Goal: Transaction & Acquisition: Book appointment/travel/reservation

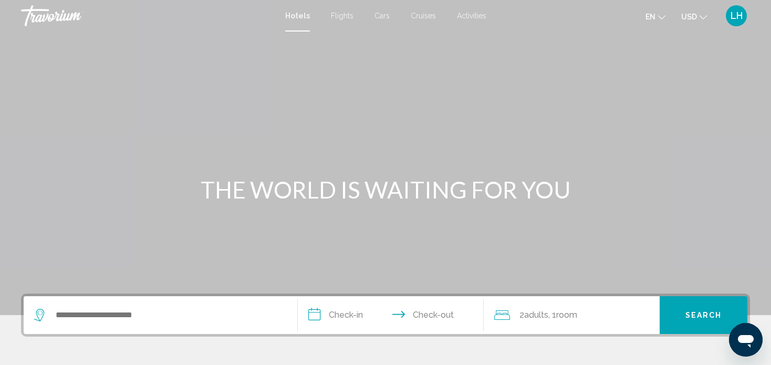
click at [354, 312] on input "**********" at bounding box center [393, 316] width 191 height 41
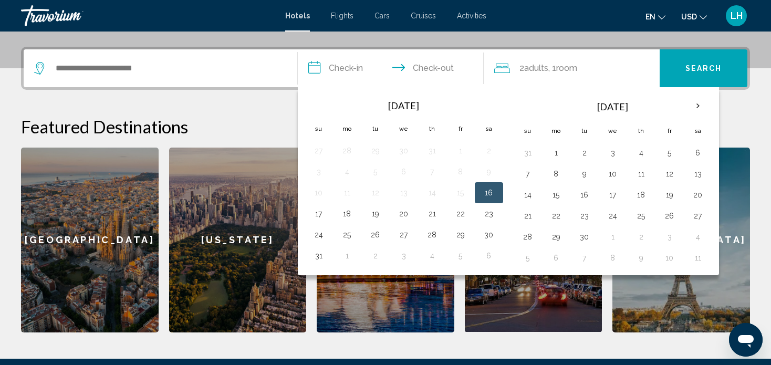
scroll to position [259, 0]
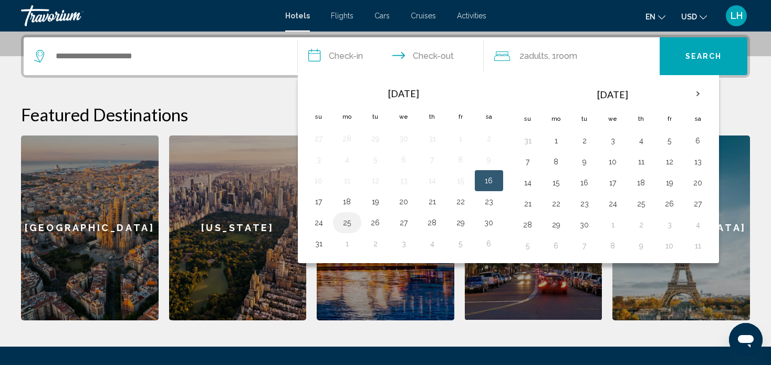
click at [346, 221] on button "25" at bounding box center [347, 222] width 17 height 15
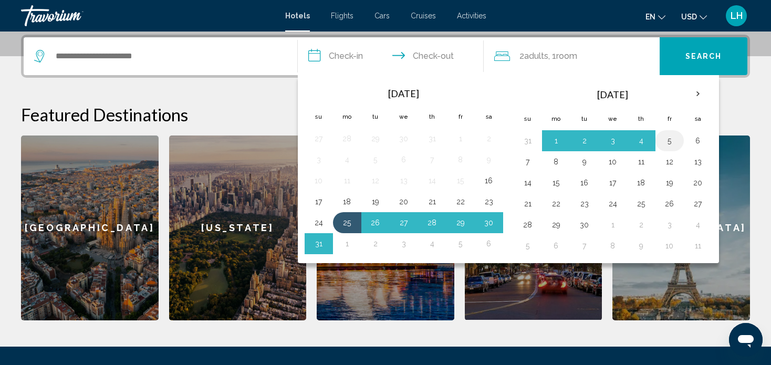
click at [666, 141] on button "5" at bounding box center [669, 140] width 17 height 15
type input "**********"
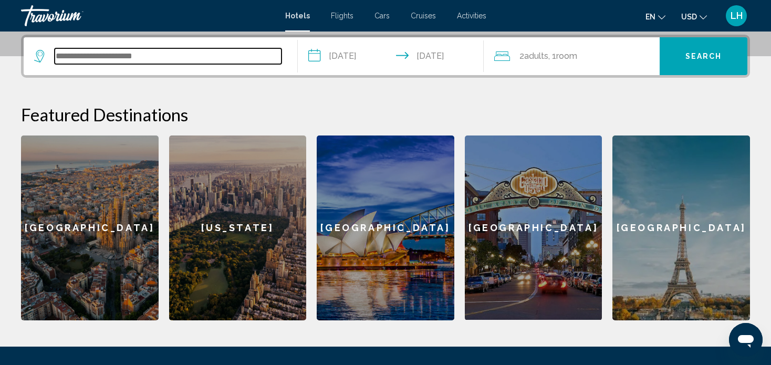
click at [142, 53] on input "Search widget" at bounding box center [168, 56] width 227 height 16
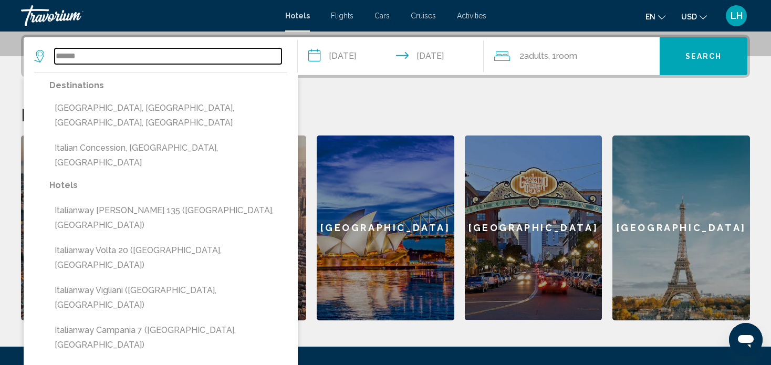
click at [177, 51] on input "******" at bounding box center [168, 56] width 227 height 16
type input "*"
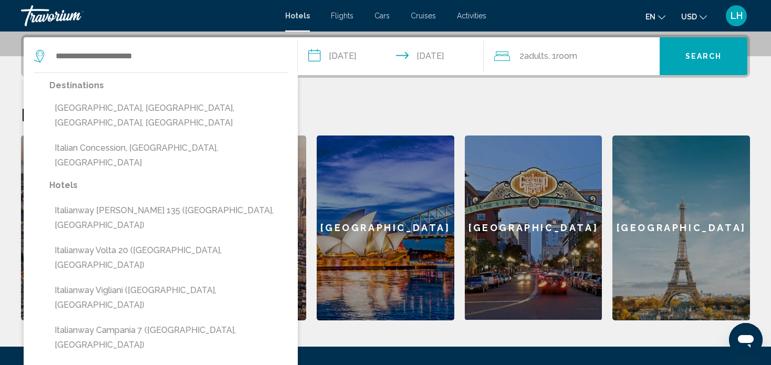
click at [588, 55] on div "2 Adult Adults , 1 Room rooms" at bounding box center [576, 56] width 165 height 15
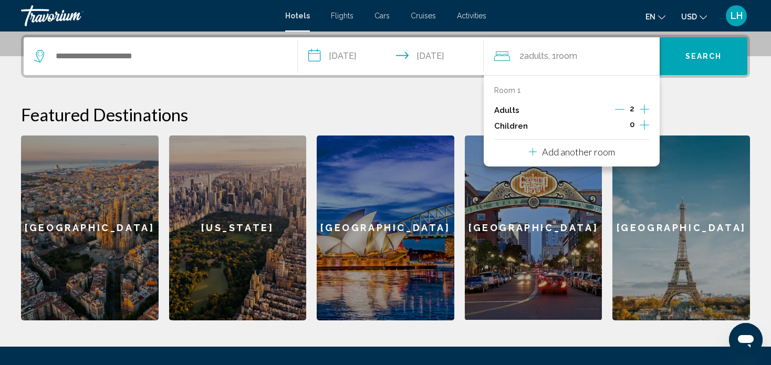
click at [645, 123] on icon "Increment children" at bounding box center [644, 124] width 9 height 9
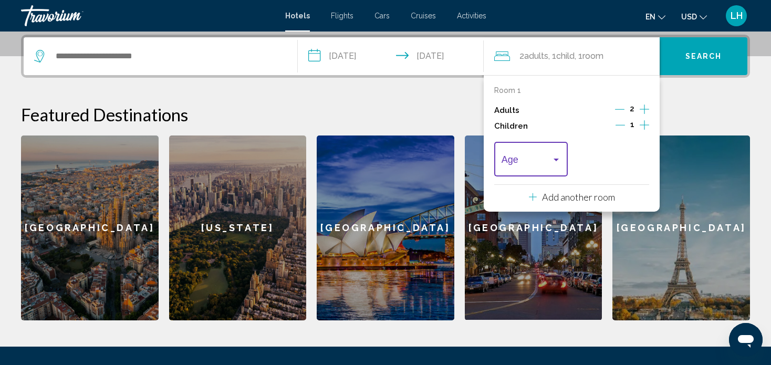
click at [553, 156] on div "Travelers: 2 adults, 1 child" at bounding box center [556, 160] width 9 height 8
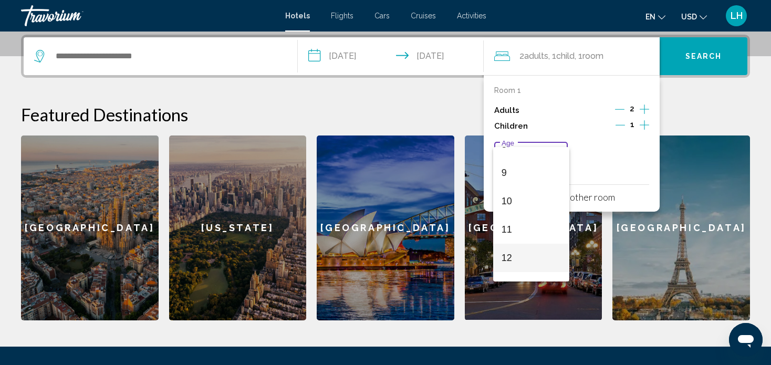
scroll to position [263, 0]
click at [512, 211] on span "11" at bounding box center [531, 210] width 59 height 28
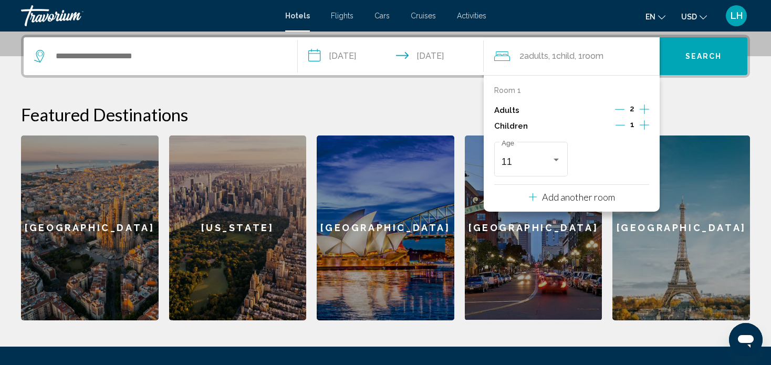
click at [567, 199] on p "Add another room" at bounding box center [578, 197] width 73 height 12
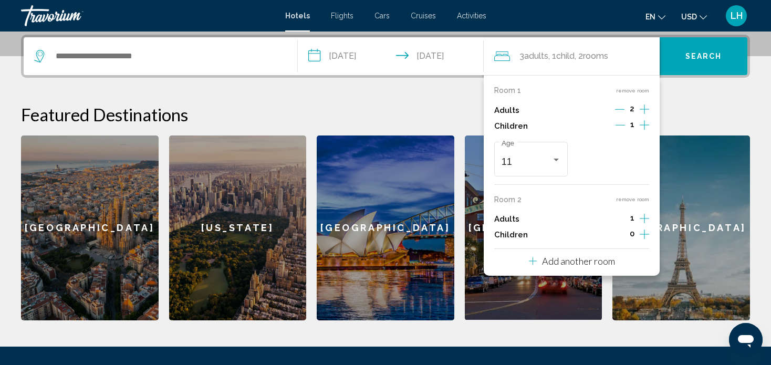
click at [426, 109] on h2 "Featured Destinations" at bounding box center [385, 114] width 729 height 21
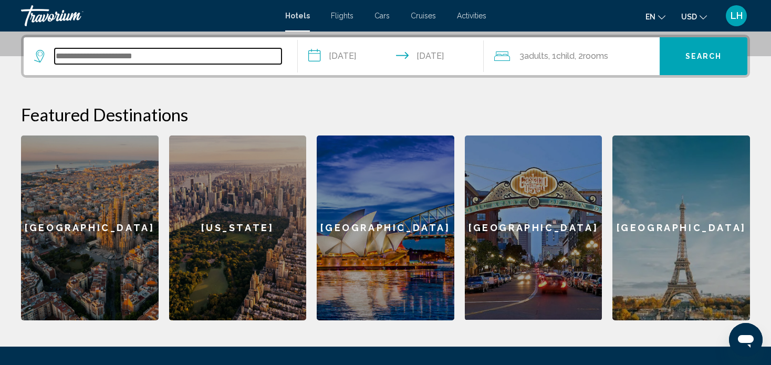
click at [169, 50] on input "Search widget" at bounding box center [168, 56] width 227 height 16
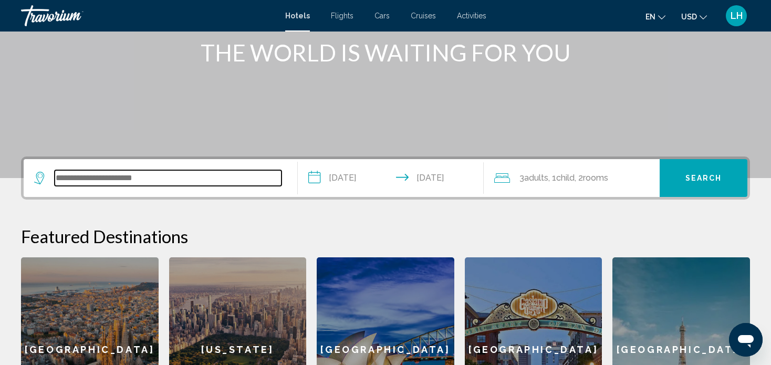
scroll to position [158, 0]
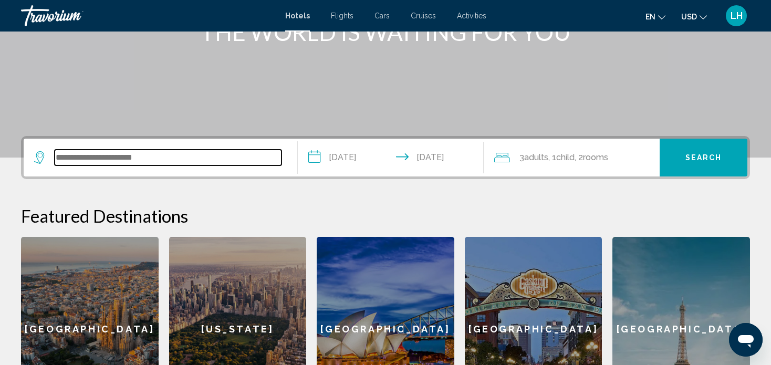
click at [78, 157] on input "Search widget" at bounding box center [168, 158] width 227 height 16
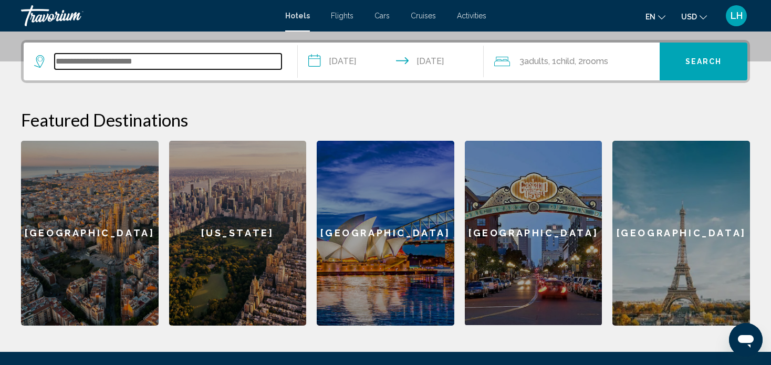
scroll to position [259, 0]
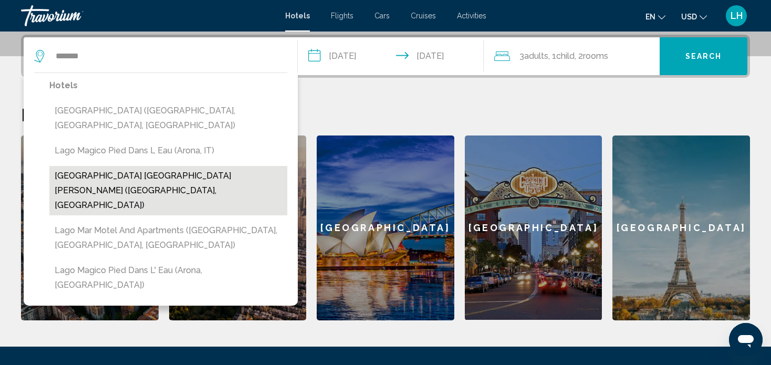
click at [102, 166] on button "[GEOGRAPHIC_DATA] [GEOGRAPHIC_DATA][PERSON_NAME] ([GEOGRAPHIC_DATA], [GEOGRAPHI…" at bounding box center [168, 190] width 238 height 49
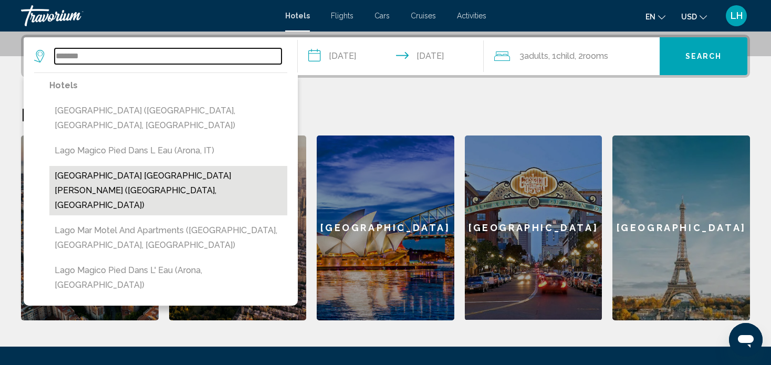
type input "**********"
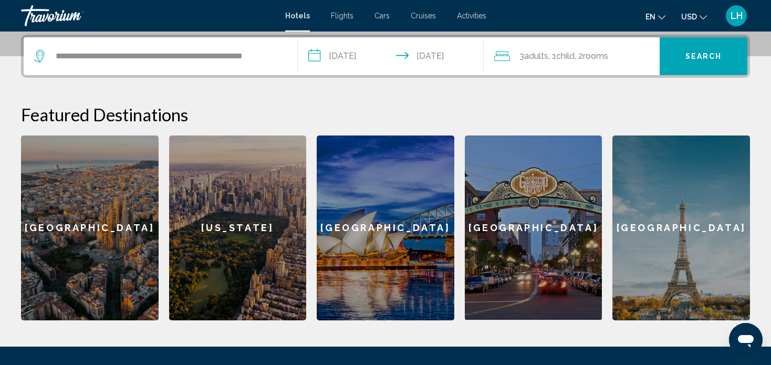
click at [699, 54] on span "Search" at bounding box center [704, 57] width 37 height 8
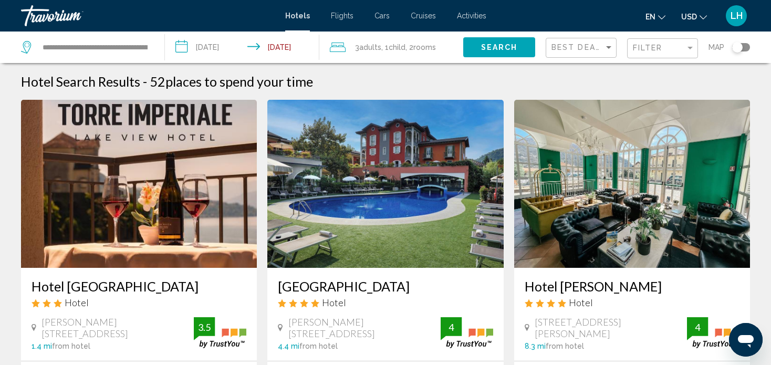
click at [389, 46] on span ", 1 Child Children" at bounding box center [393, 47] width 24 height 15
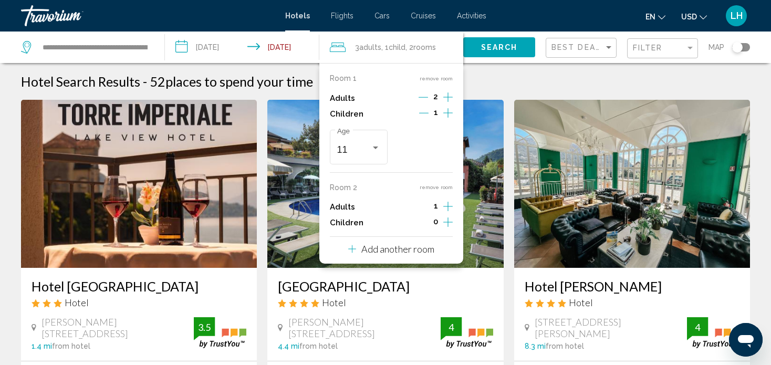
click at [491, 83] on div "Hotel Search Results - 52 places to spend your time" at bounding box center [385, 82] width 729 height 16
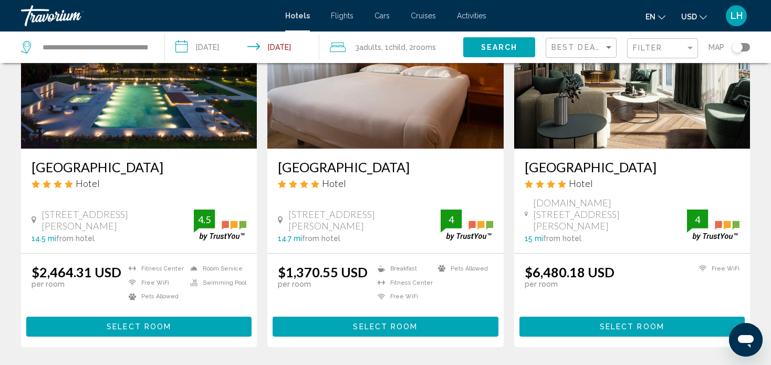
scroll to position [893, 0]
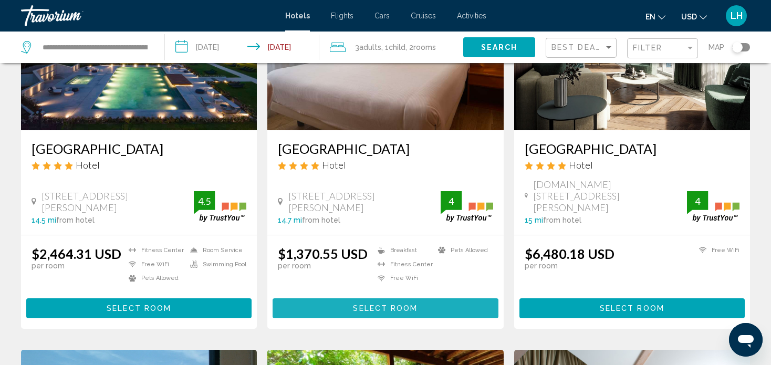
click at [386, 305] on span "Select Room" at bounding box center [385, 309] width 65 height 8
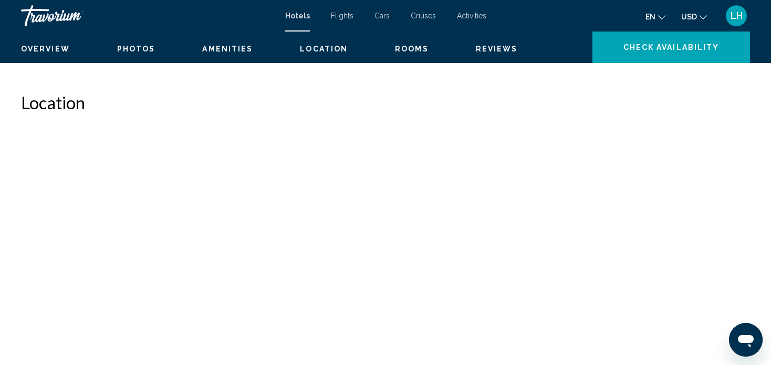
scroll to position [6, 0]
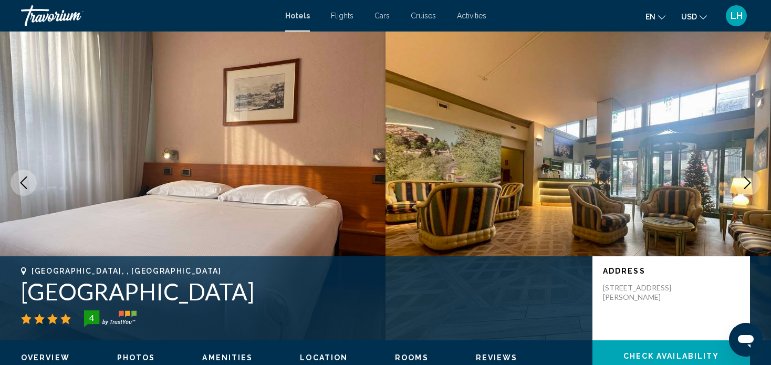
click at [744, 179] on icon "Next image" at bounding box center [747, 183] width 13 height 13
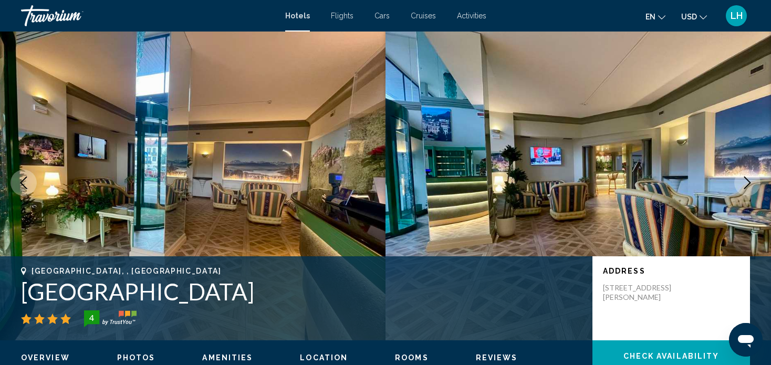
click at [746, 181] on icon "Next image" at bounding box center [747, 183] width 13 height 13
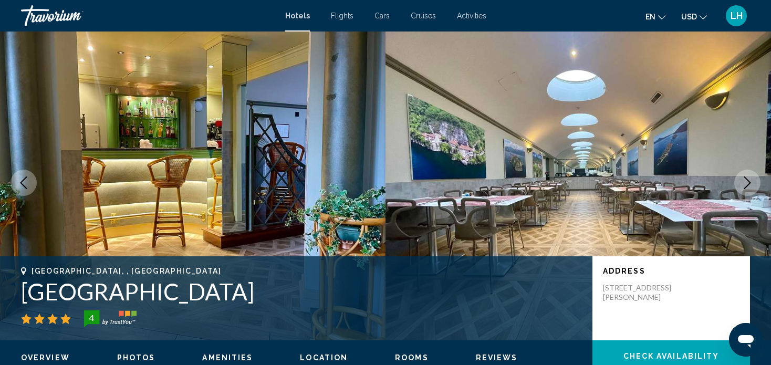
click at [748, 182] on icon "Next image" at bounding box center [747, 183] width 13 height 13
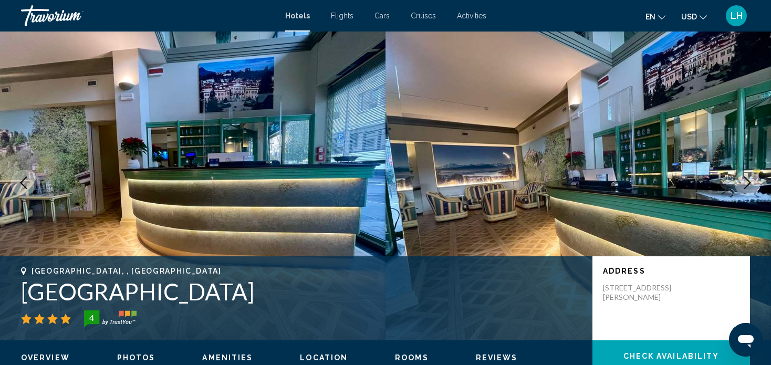
click at [748, 181] on icon "Next image" at bounding box center [747, 183] width 13 height 13
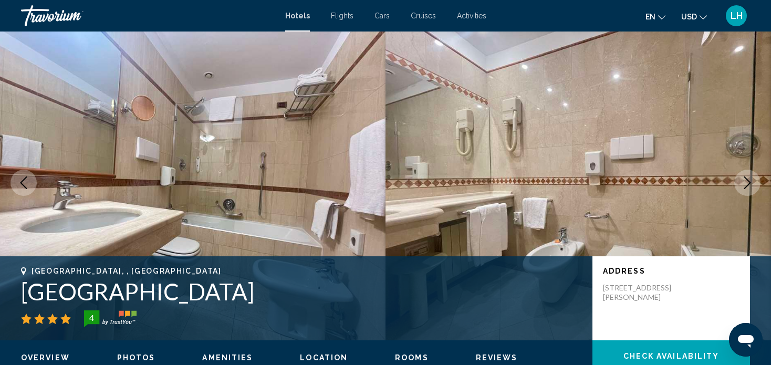
click at [748, 181] on icon "Next image" at bounding box center [747, 183] width 13 height 13
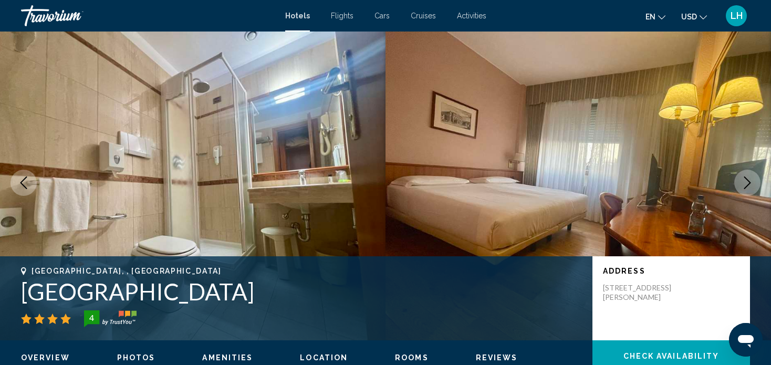
click at [748, 180] on icon "Next image" at bounding box center [747, 183] width 7 height 13
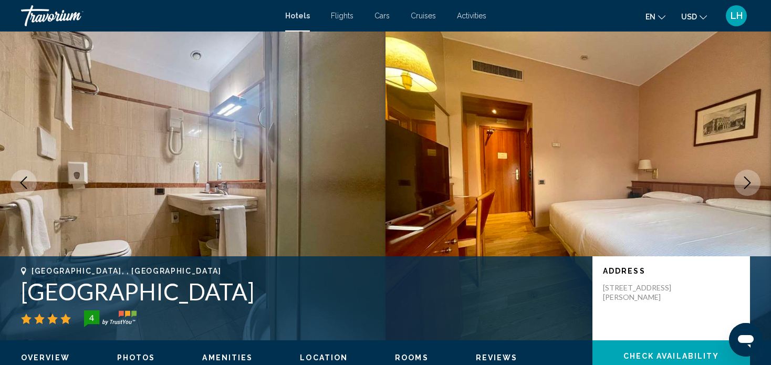
click at [747, 181] on icon "Next image" at bounding box center [747, 183] width 13 height 13
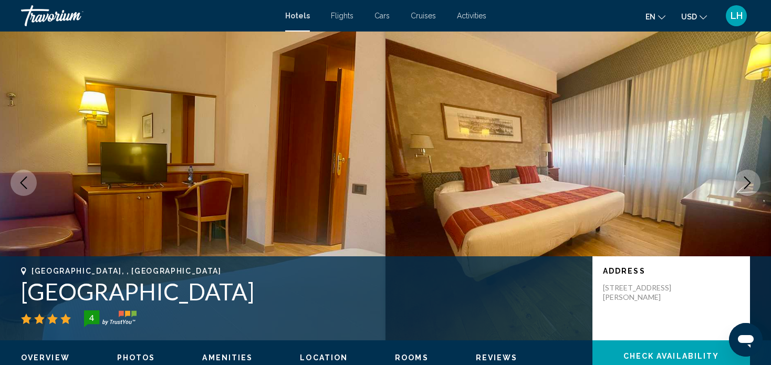
click at [747, 182] on icon "Next image" at bounding box center [747, 183] width 13 height 13
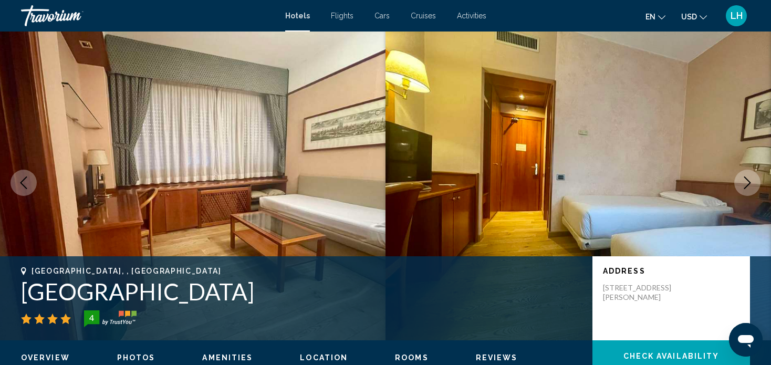
click at [747, 182] on icon "Next image" at bounding box center [747, 183] width 13 height 13
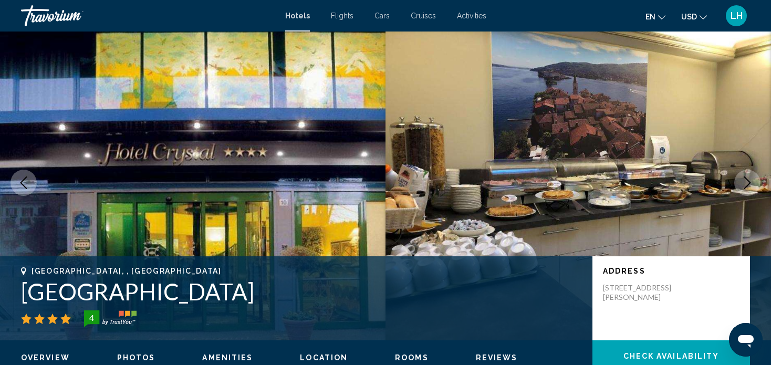
click at [745, 181] on icon "Next image" at bounding box center [747, 183] width 13 height 13
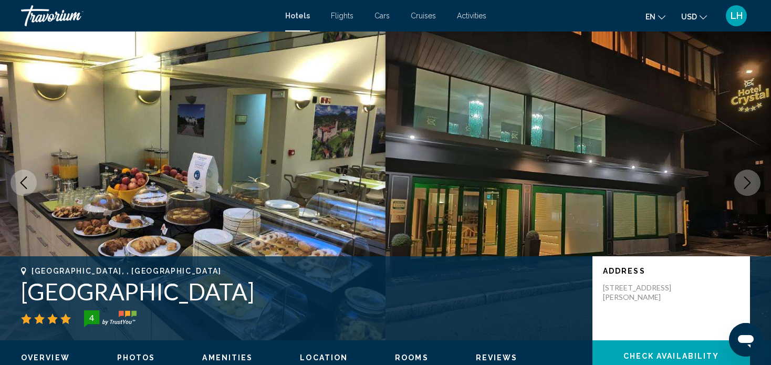
click at [748, 183] on icon "Next image" at bounding box center [747, 183] width 13 height 13
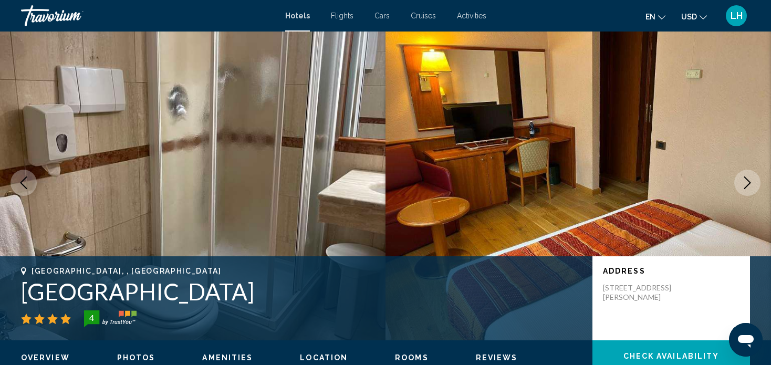
click at [747, 182] on icon "Next image" at bounding box center [747, 183] width 13 height 13
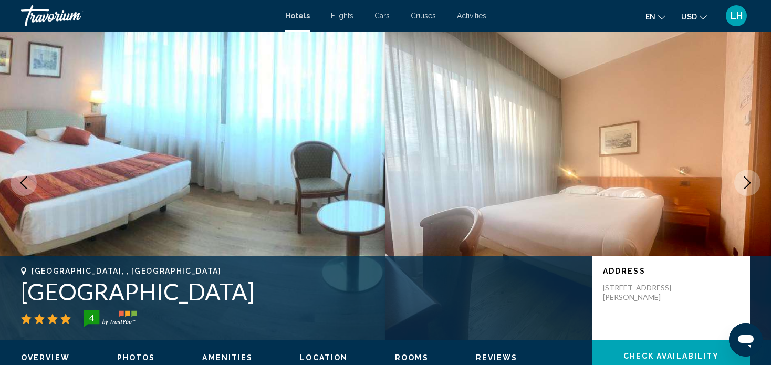
click at [748, 181] on icon "Next image" at bounding box center [747, 183] width 13 height 13
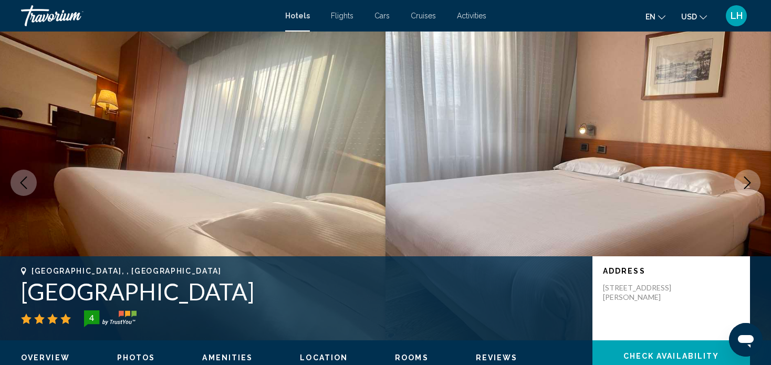
click at [749, 182] on icon "Next image" at bounding box center [747, 183] width 13 height 13
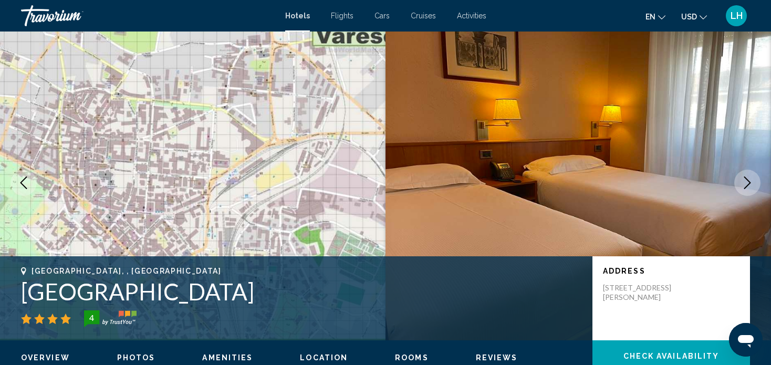
click at [743, 180] on icon "Next image" at bounding box center [747, 183] width 13 height 13
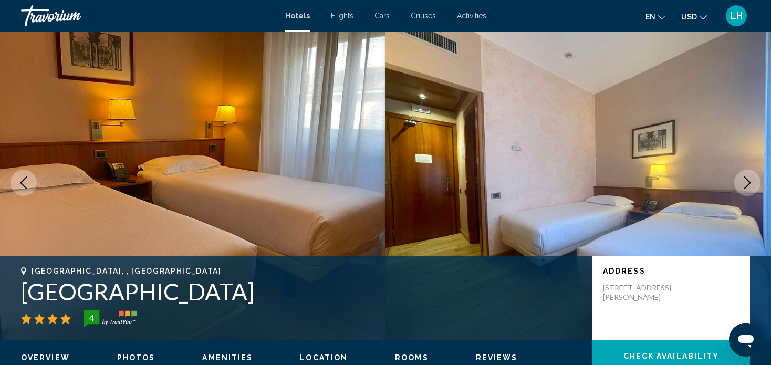
click at [748, 182] on icon "Next image" at bounding box center [747, 183] width 13 height 13
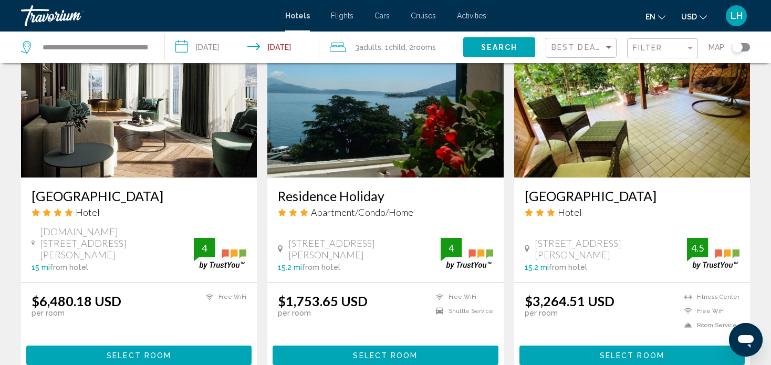
scroll to position [1261, 0]
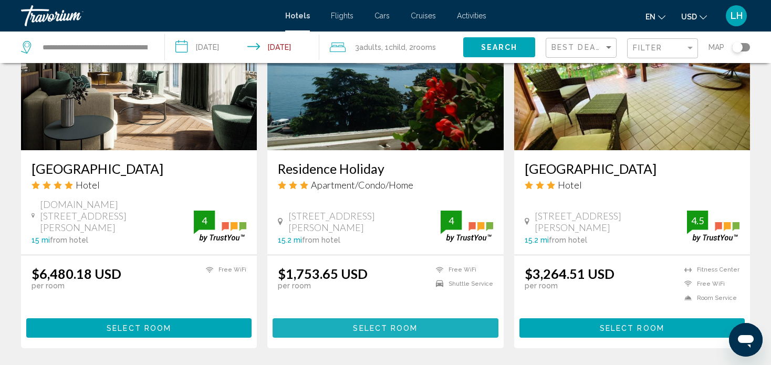
click at [380, 324] on span "Select Room" at bounding box center [385, 328] width 65 height 8
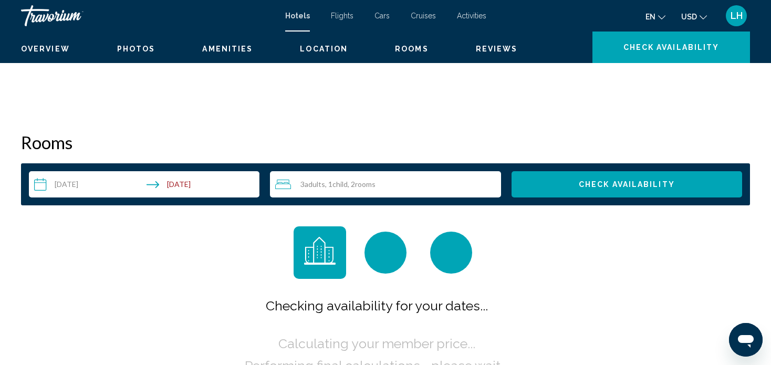
scroll to position [6, 0]
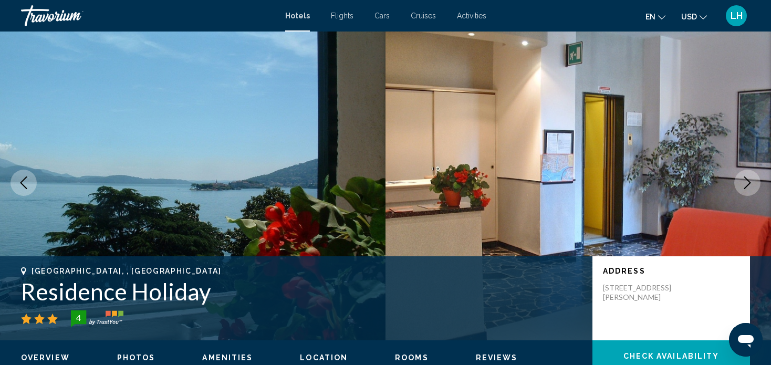
click at [748, 182] on icon "Next image" at bounding box center [747, 183] width 13 height 13
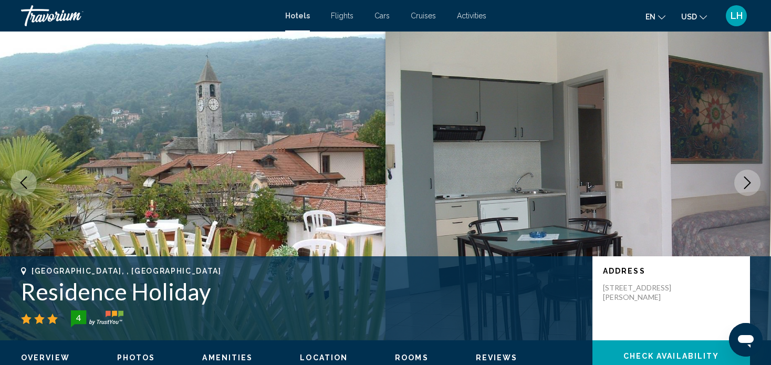
click at [748, 182] on icon "Next image" at bounding box center [747, 183] width 13 height 13
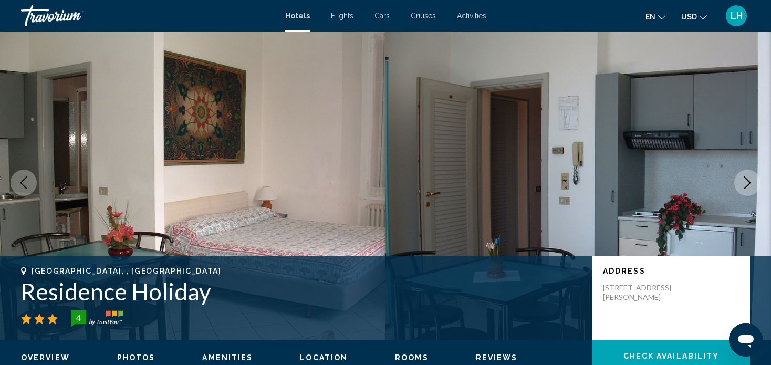
click at [748, 182] on icon "Next image" at bounding box center [747, 183] width 13 height 13
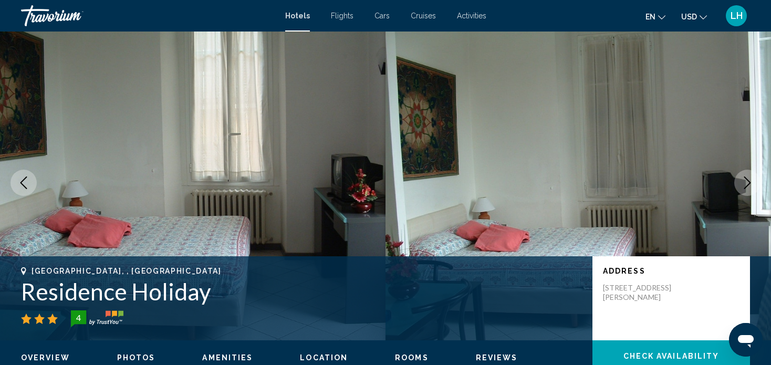
click at [746, 181] on icon "Next image" at bounding box center [747, 183] width 13 height 13
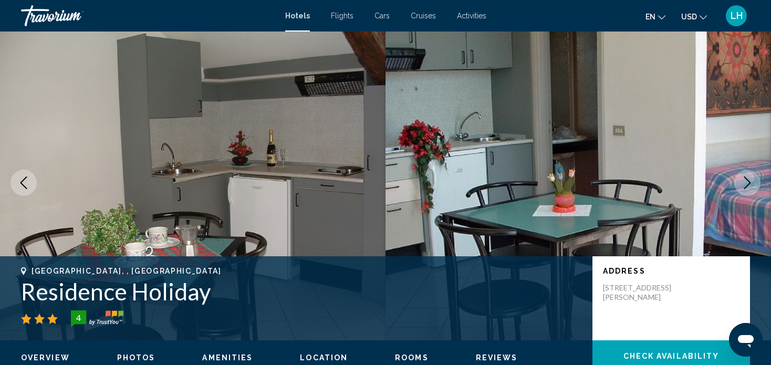
click at [746, 181] on icon "Next image" at bounding box center [747, 183] width 13 height 13
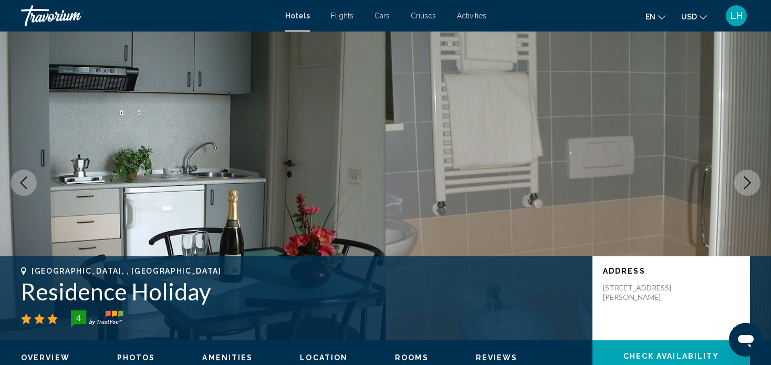
click at [746, 181] on icon "Next image" at bounding box center [747, 183] width 13 height 13
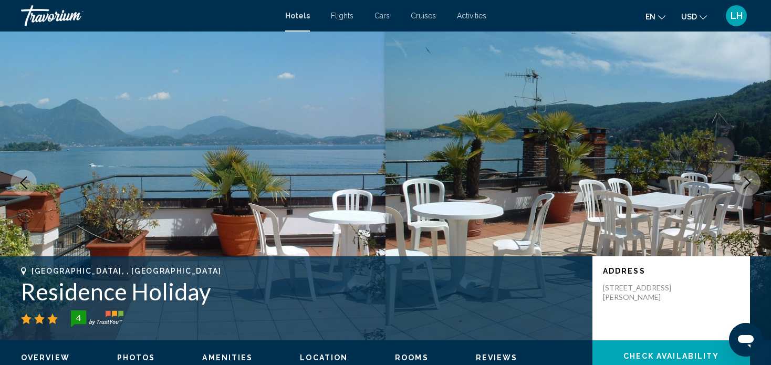
click at [746, 181] on icon "Next image" at bounding box center [747, 183] width 13 height 13
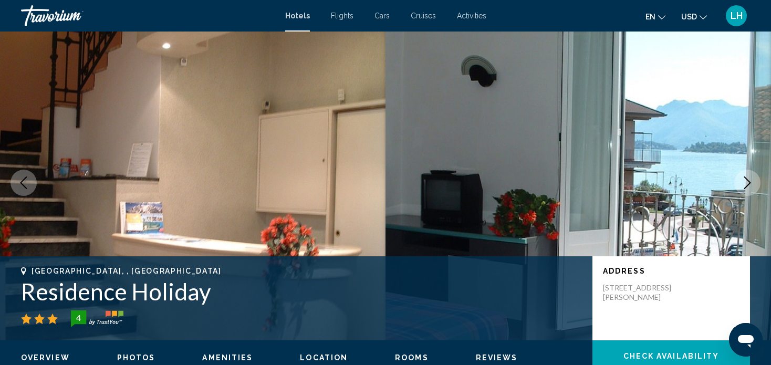
click at [747, 180] on icon "Next image" at bounding box center [747, 183] width 13 height 13
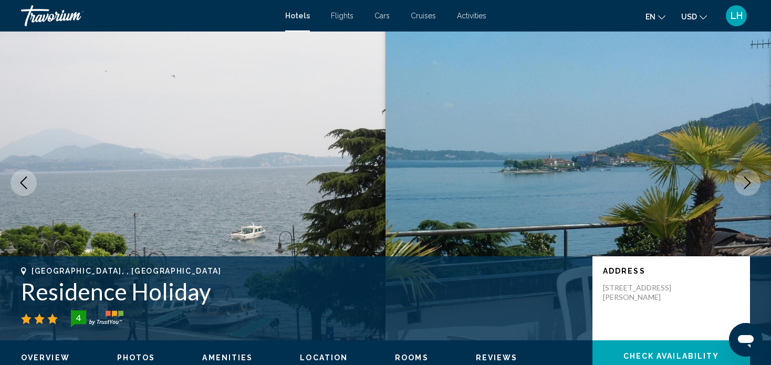
click at [748, 180] on icon "Next image" at bounding box center [747, 183] width 13 height 13
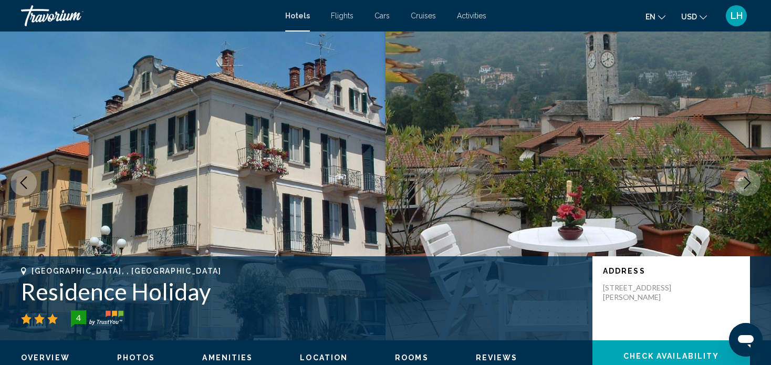
click at [750, 183] on icon "Next image" at bounding box center [747, 183] width 7 height 13
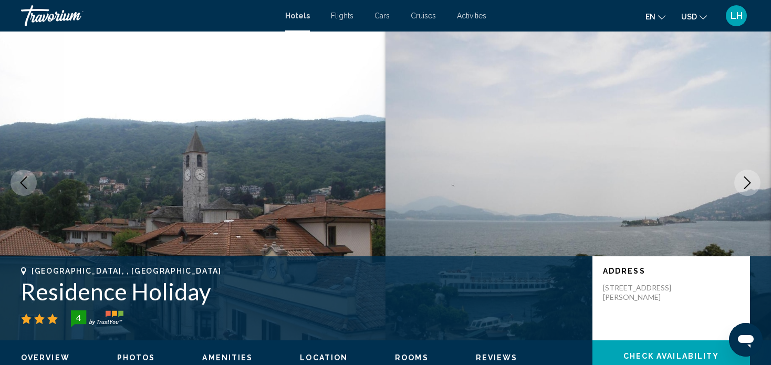
click at [748, 180] on icon "Next image" at bounding box center [747, 183] width 13 height 13
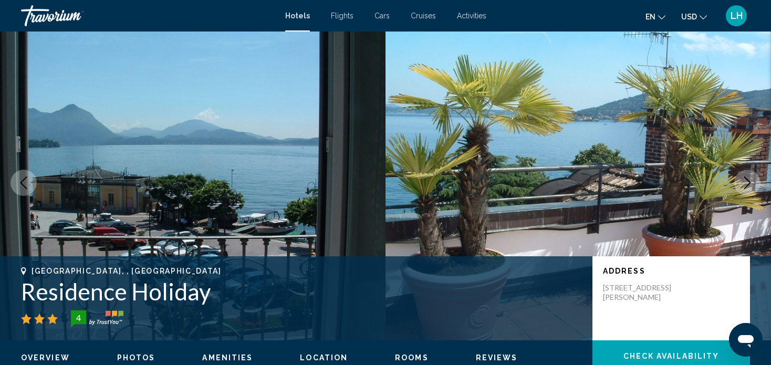
click at [748, 181] on icon "Next image" at bounding box center [747, 183] width 13 height 13
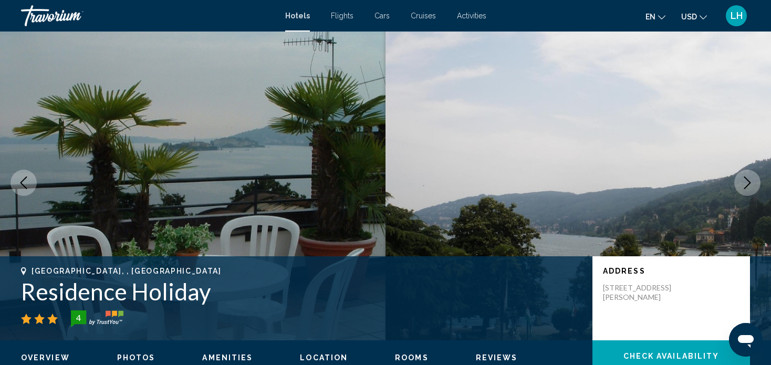
click at [748, 181] on icon "Next image" at bounding box center [747, 183] width 13 height 13
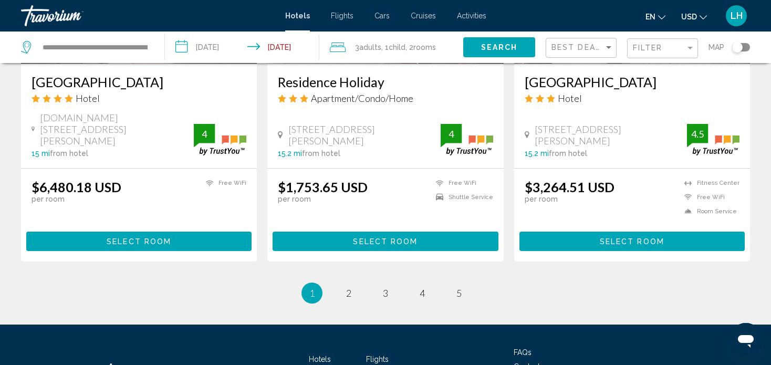
scroll to position [1366, 0]
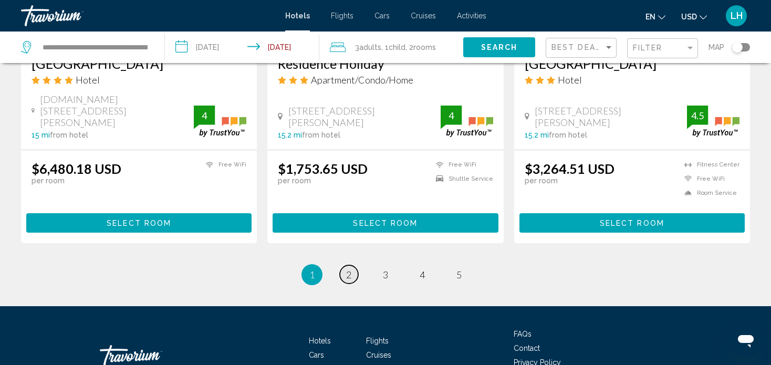
click at [349, 269] on span "2" at bounding box center [348, 275] width 5 height 12
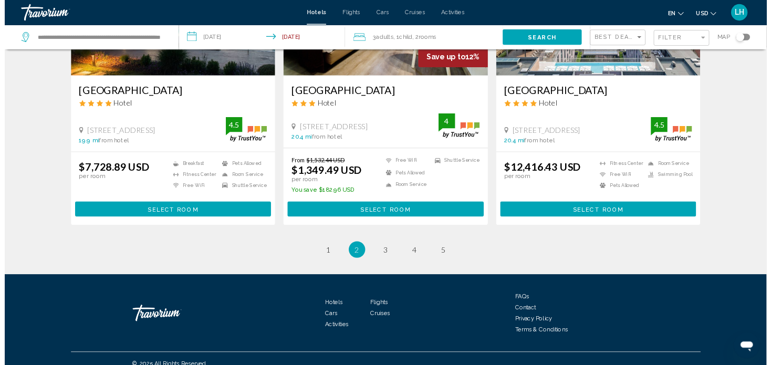
scroll to position [1312, 0]
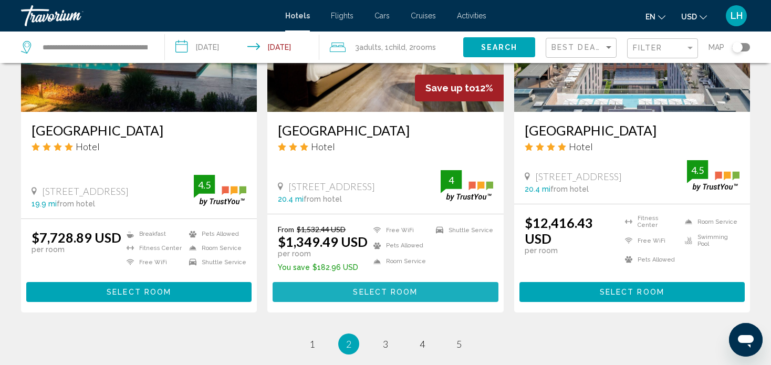
click at [380, 291] on span "Select Room" at bounding box center [385, 292] width 65 height 8
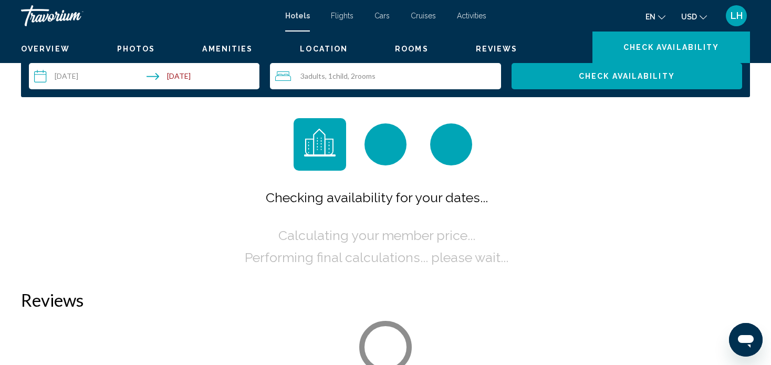
scroll to position [6, 0]
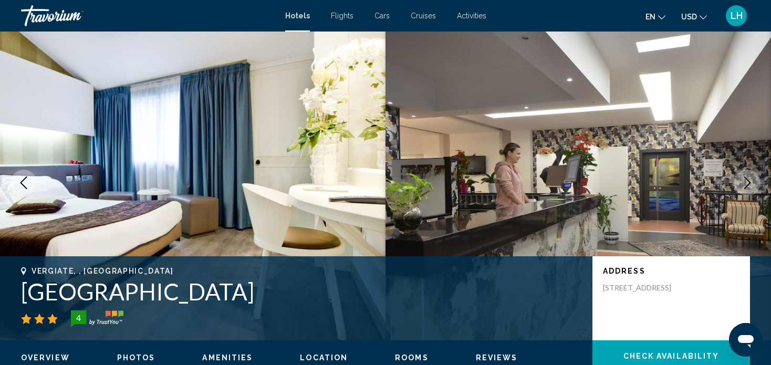
click at [750, 182] on icon "Next image" at bounding box center [747, 183] width 13 height 13
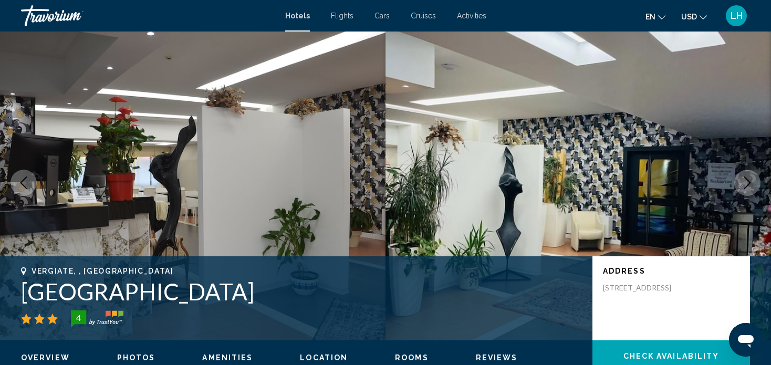
click at [743, 181] on icon "Next image" at bounding box center [747, 183] width 13 height 13
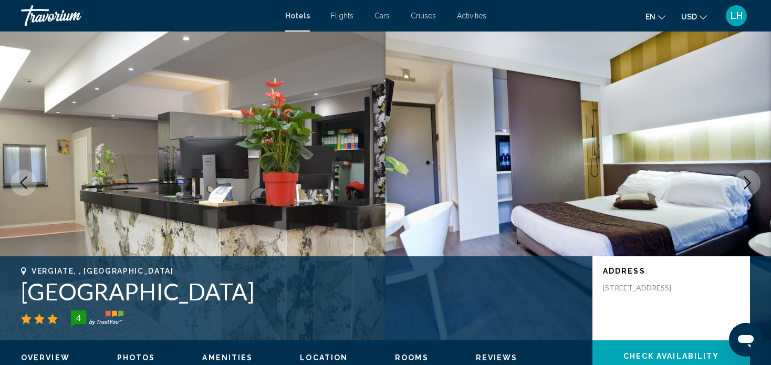
click at [748, 179] on icon "Next image" at bounding box center [747, 183] width 7 height 13
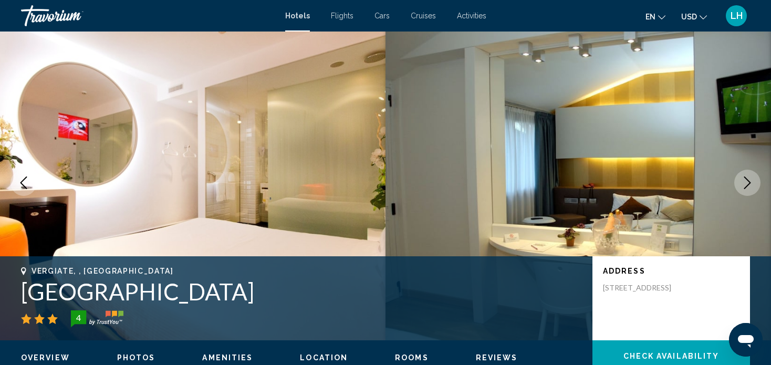
click at [747, 179] on icon "Next image" at bounding box center [747, 183] width 7 height 13
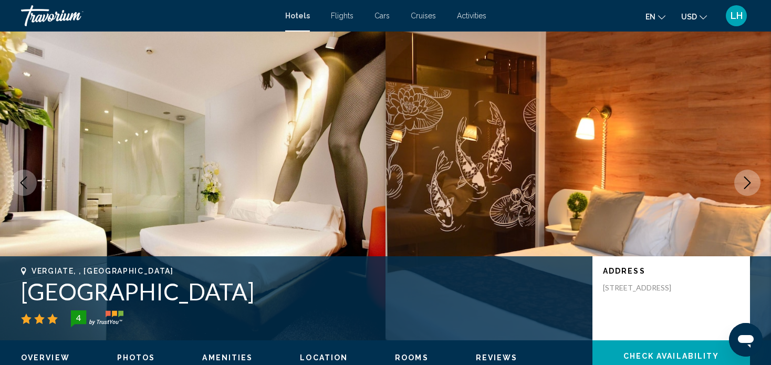
click at [746, 179] on icon "Next image" at bounding box center [747, 183] width 13 height 13
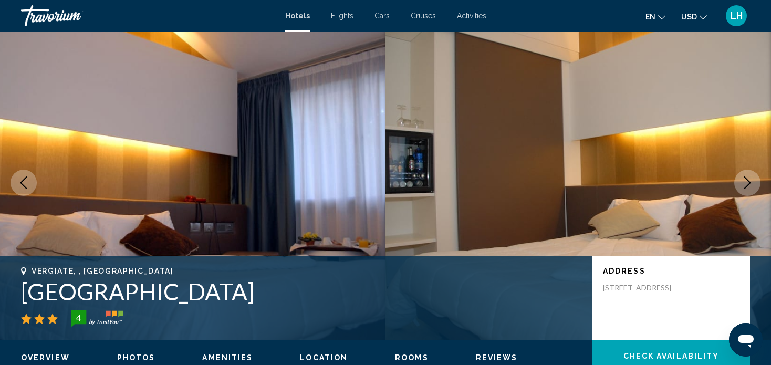
click at [748, 177] on icon "Next image" at bounding box center [747, 183] width 13 height 13
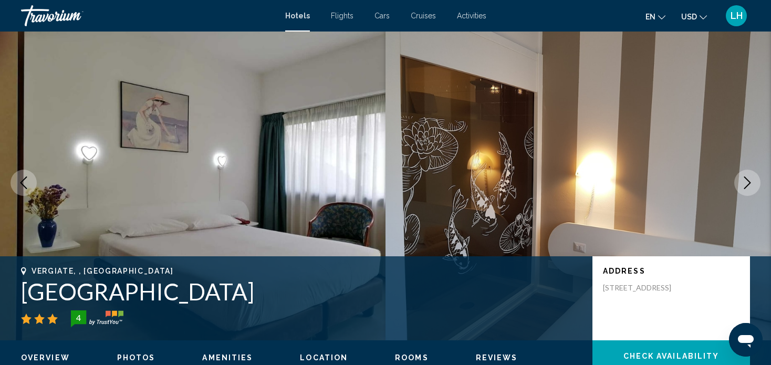
click at [747, 184] on icon "Next image" at bounding box center [747, 183] width 13 height 13
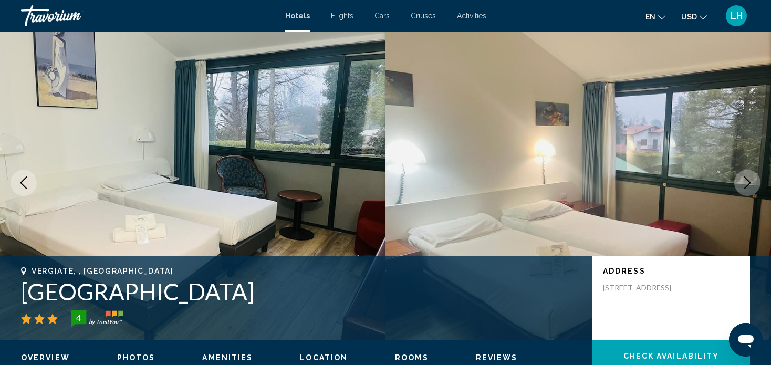
click at [747, 184] on icon "Next image" at bounding box center [747, 183] width 13 height 13
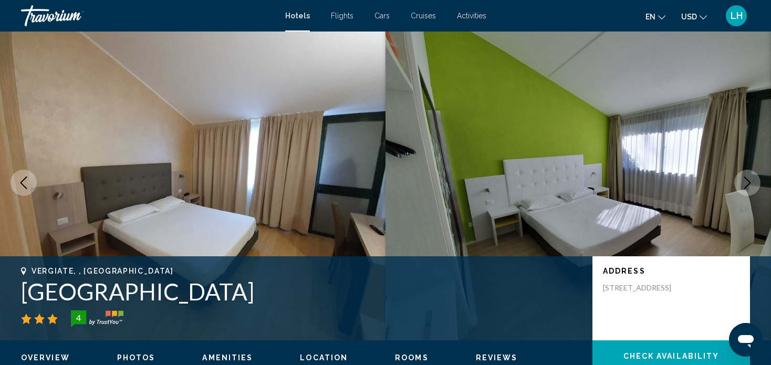
click at [747, 184] on icon "Next image" at bounding box center [747, 183] width 13 height 13
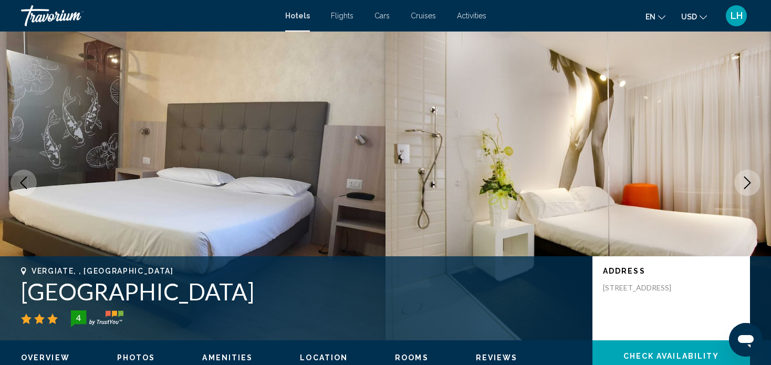
click at [747, 184] on icon "Next image" at bounding box center [747, 183] width 13 height 13
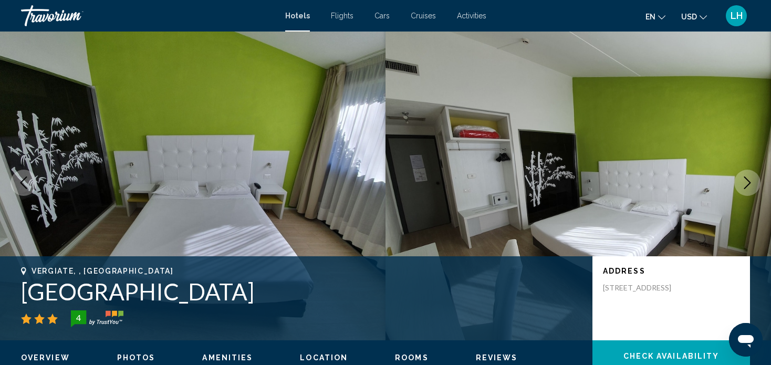
click at [747, 184] on icon "Next image" at bounding box center [747, 183] width 13 height 13
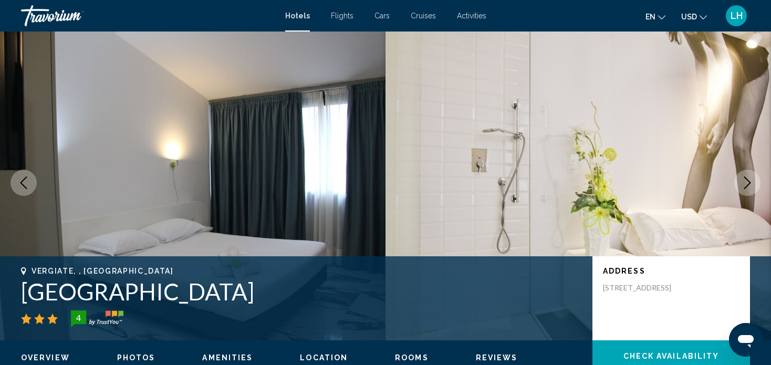
click at [747, 184] on icon "Next image" at bounding box center [747, 183] width 13 height 13
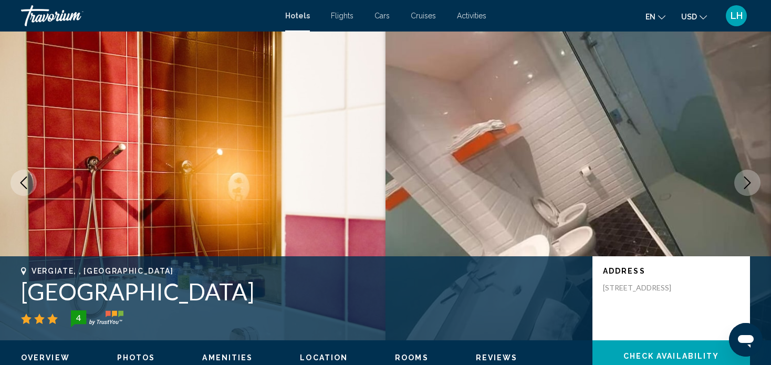
click at [747, 184] on icon "Next image" at bounding box center [747, 183] width 13 height 13
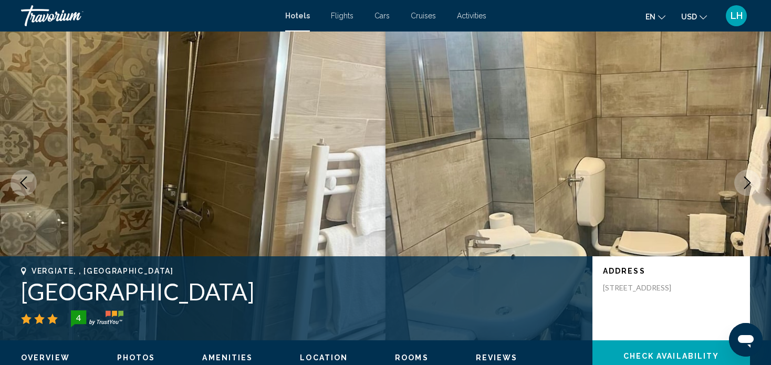
click at [747, 184] on icon "Next image" at bounding box center [747, 183] width 13 height 13
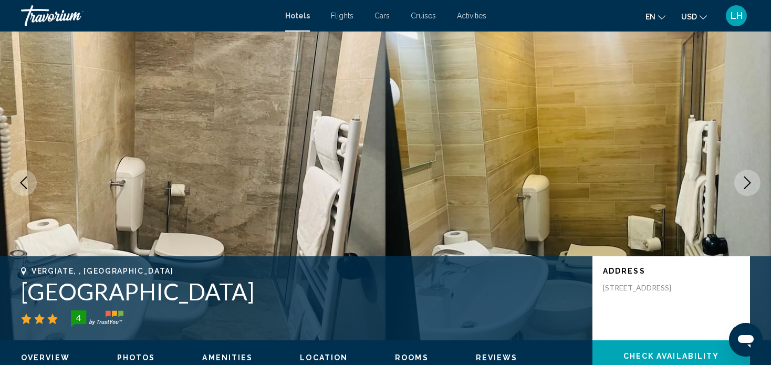
click at [746, 183] on icon "Next image" at bounding box center [747, 183] width 13 height 13
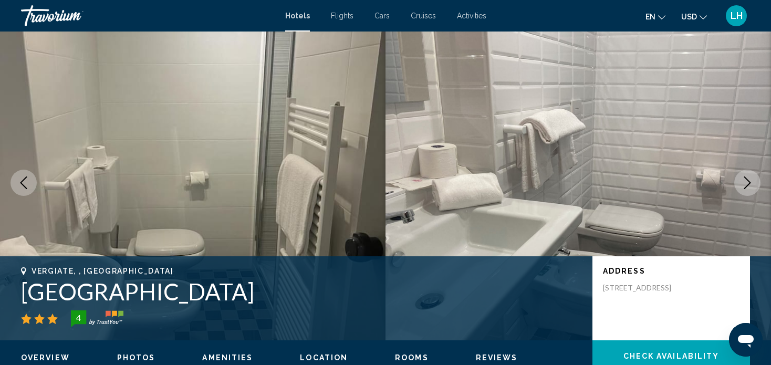
click at [746, 183] on icon "Next image" at bounding box center [747, 183] width 13 height 13
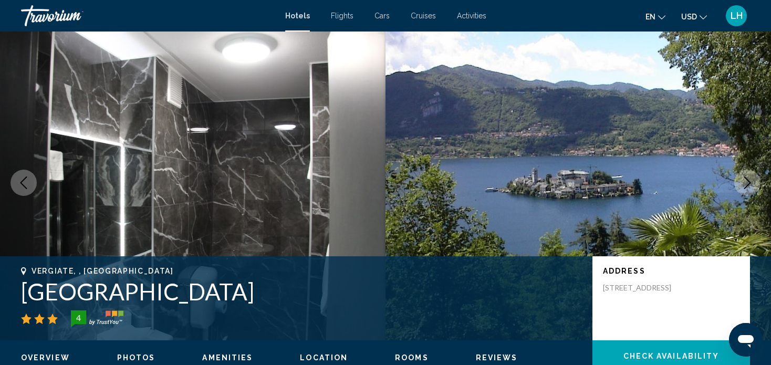
click at [750, 183] on icon "Next image" at bounding box center [747, 183] width 7 height 13
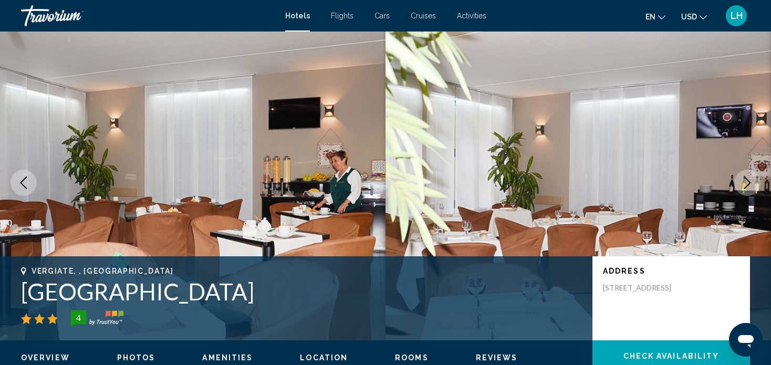
click at [750, 183] on icon "Next image" at bounding box center [747, 183] width 7 height 13
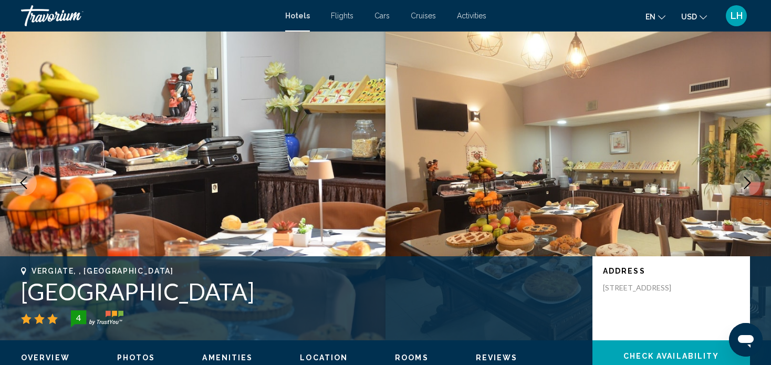
click at [750, 183] on icon "Next image" at bounding box center [747, 183] width 7 height 13
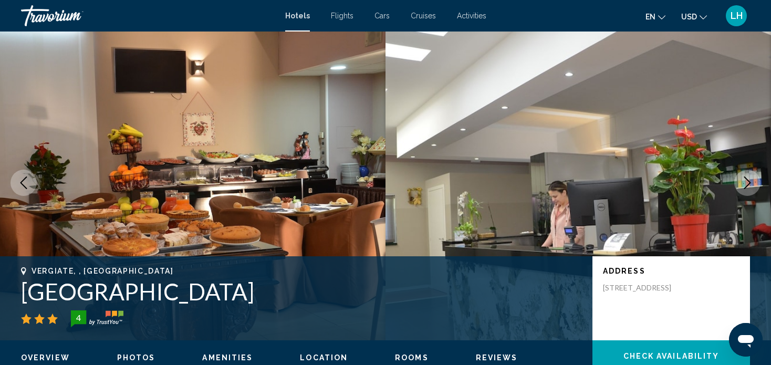
click at [749, 181] on icon "Next image" at bounding box center [747, 183] width 7 height 13
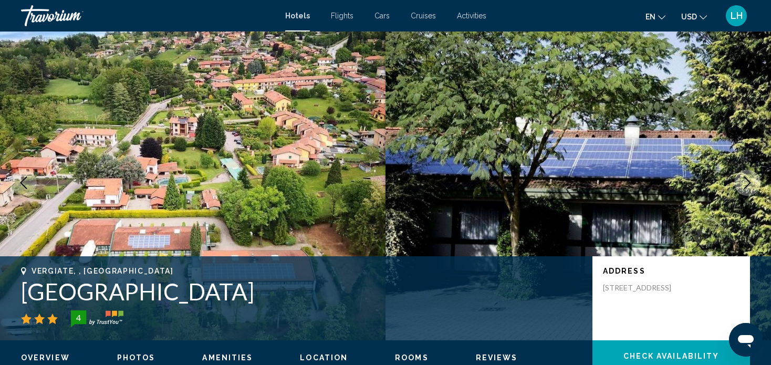
click at [743, 181] on icon "Next image" at bounding box center [747, 183] width 13 height 13
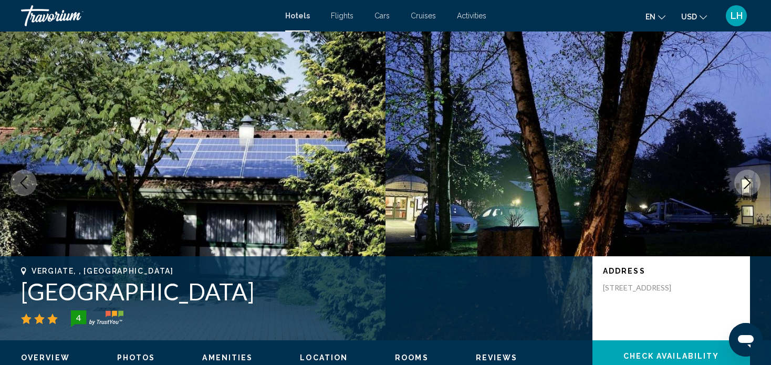
click at [742, 180] on icon "Next image" at bounding box center [747, 183] width 13 height 13
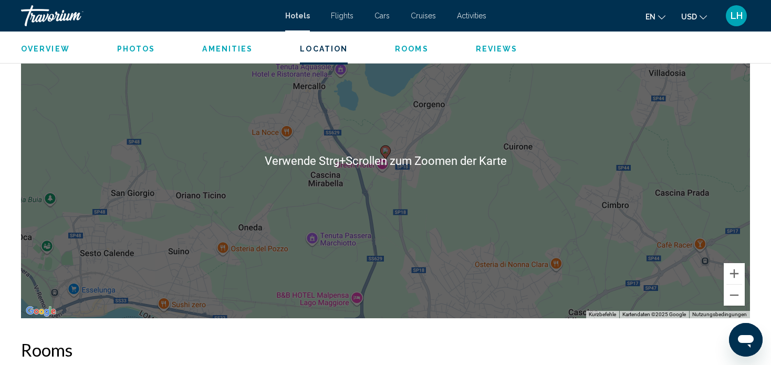
scroll to position [1005, 0]
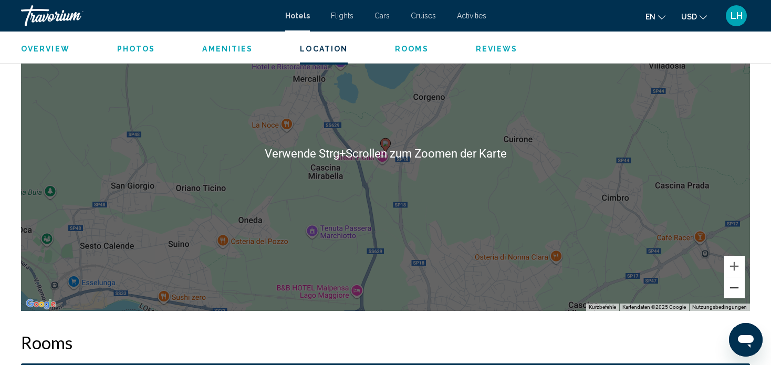
click at [733, 290] on button "Verkleinern" at bounding box center [734, 287] width 21 height 21
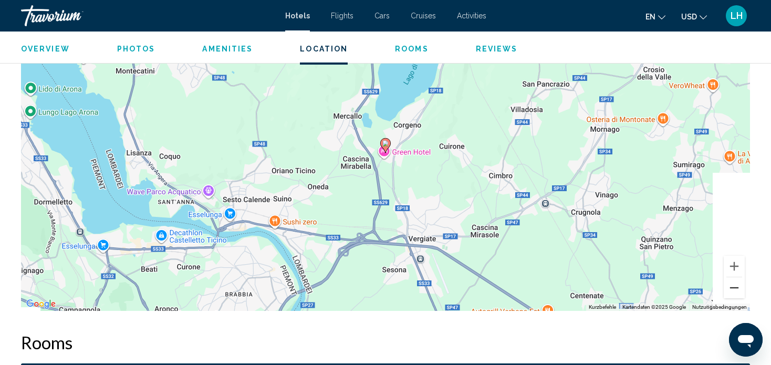
click at [731, 288] on button "Verkleinern" at bounding box center [734, 287] width 21 height 21
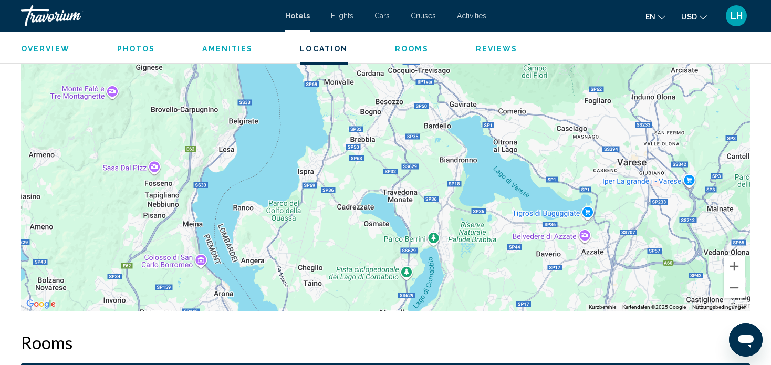
drag, startPoint x: 336, startPoint y: 138, endPoint x: 364, endPoint y: 319, distance: 183.4
click at [736, 286] on button "Verkleinern" at bounding box center [734, 287] width 21 height 21
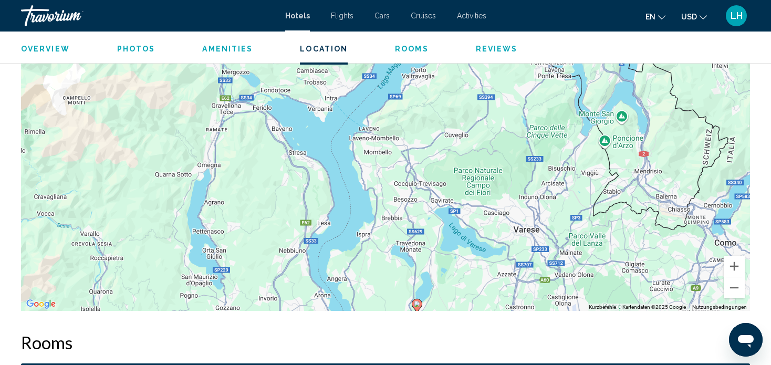
drag, startPoint x: 380, startPoint y: 166, endPoint x: 398, endPoint y: 239, distance: 75.2
click at [398, 239] on div "Um den Modus zum Ziehen mit der Tastatur zu aktivieren, drückst du Alt + Eingab…" at bounding box center [385, 153] width 729 height 315
click at [399, 184] on div "Um den Modus zum Ziehen mit der Tastatur zu aktivieren, drückst du Alt + Eingab…" at bounding box center [385, 153] width 729 height 315
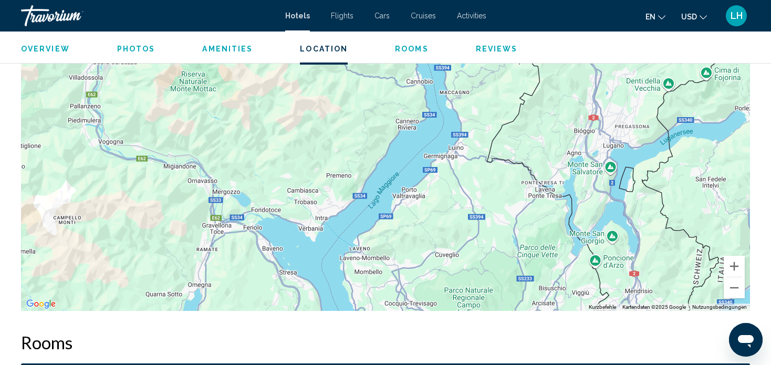
drag, startPoint x: 399, startPoint y: 184, endPoint x: 390, endPoint y: 305, distance: 121.7
click at [390, 305] on div "Um den Modus zum Ziehen mit der Tastatur zu aktivieren, drückst du Alt + Eingab…" at bounding box center [385, 153] width 729 height 315
click at [735, 288] on button "Verkleinern" at bounding box center [734, 287] width 21 height 21
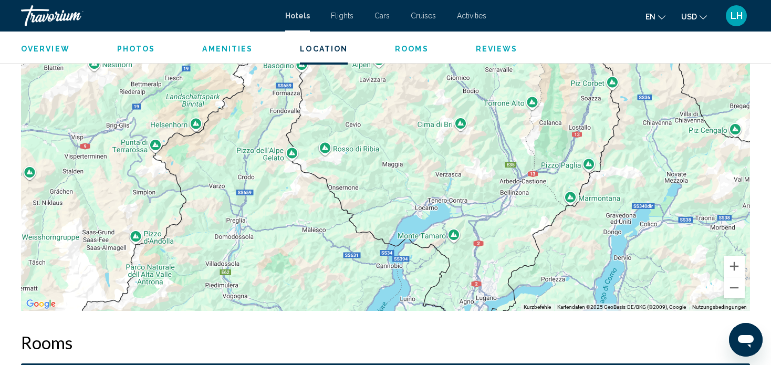
drag, startPoint x: 462, startPoint y: 125, endPoint x: 449, endPoint y: 276, distance: 151.9
click at [449, 276] on div "Um den Modus zum Ziehen mit der Tastatur zu aktivieren, drückst du Alt + Eingab…" at bounding box center [385, 153] width 729 height 315
click at [737, 288] on button "Verkleinern" at bounding box center [734, 287] width 21 height 21
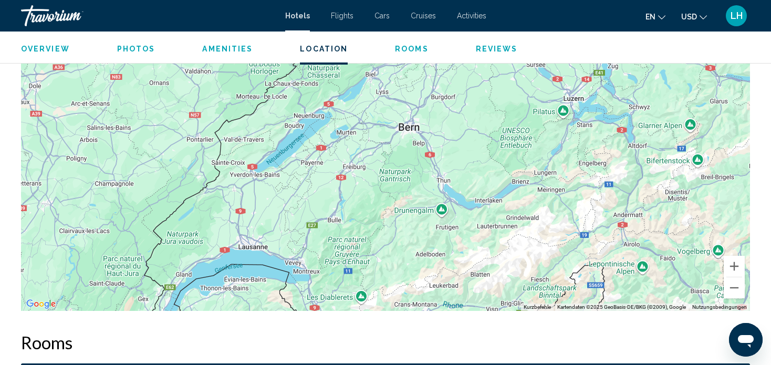
drag, startPoint x: 518, startPoint y: 211, endPoint x: 779, endPoint y: 374, distance: 307.8
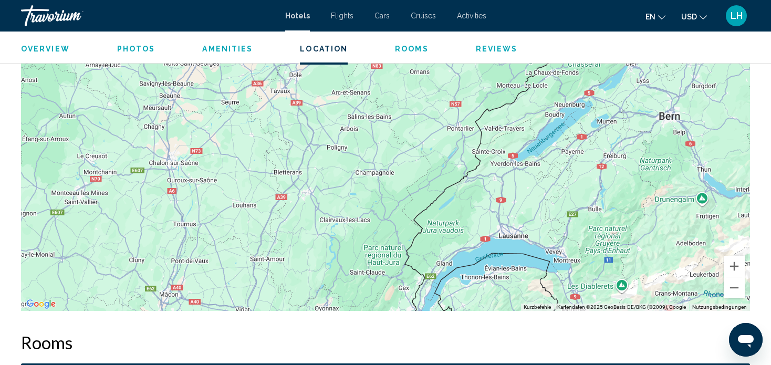
drag, startPoint x: 397, startPoint y: 267, endPoint x: 680, endPoint y: 241, distance: 284.4
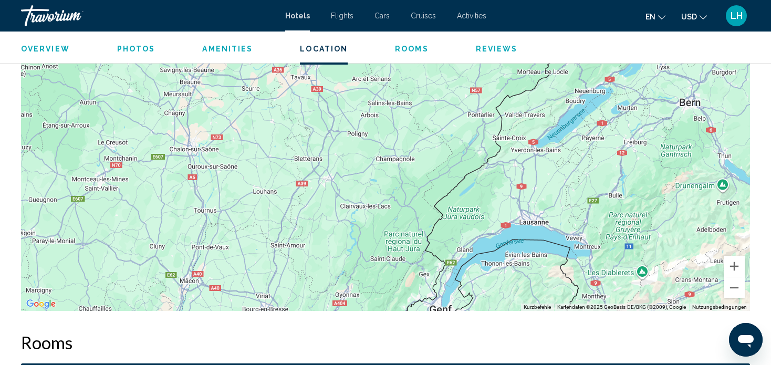
click at [680, 241] on div "Main content" at bounding box center [385, 153] width 729 height 315
click at [735, 287] on button "Verkleinern" at bounding box center [734, 287] width 21 height 21
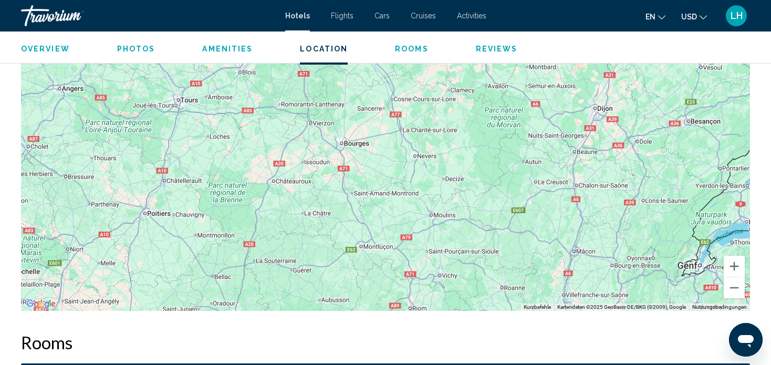
drag, startPoint x: 369, startPoint y: 130, endPoint x: 656, endPoint y: 169, distance: 289.0
click at [656, 169] on div "Um den Modus zum Ziehen mit der Tastatur zu aktivieren, drückst du Alt + Eingab…" at bounding box center [385, 153] width 729 height 315
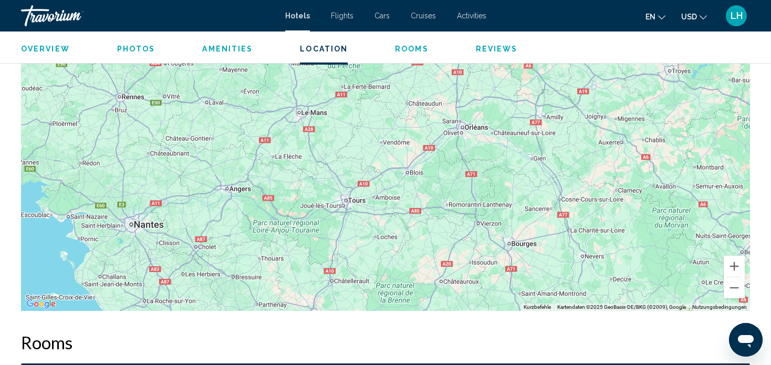
drag, startPoint x: 334, startPoint y: 173, endPoint x: 504, endPoint y: 304, distance: 214.7
click at [504, 304] on div "Main content" at bounding box center [385, 153] width 729 height 315
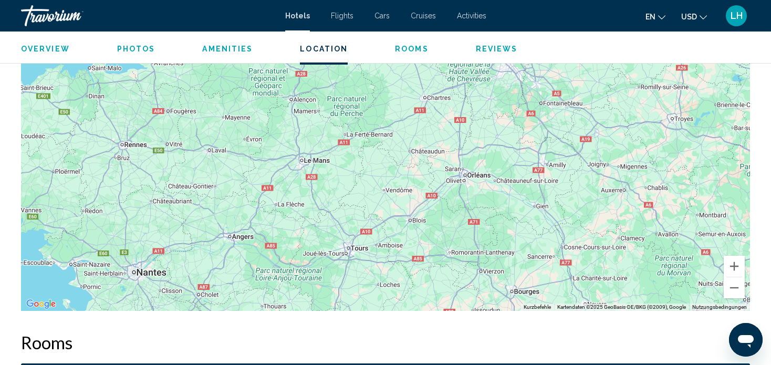
drag, startPoint x: 540, startPoint y: 192, endPoint x: 498, endPoint y: 304, distance: 120.0
click at [498, 304] on div "Main content" at bounding box center [385, 153] width 729 height 315
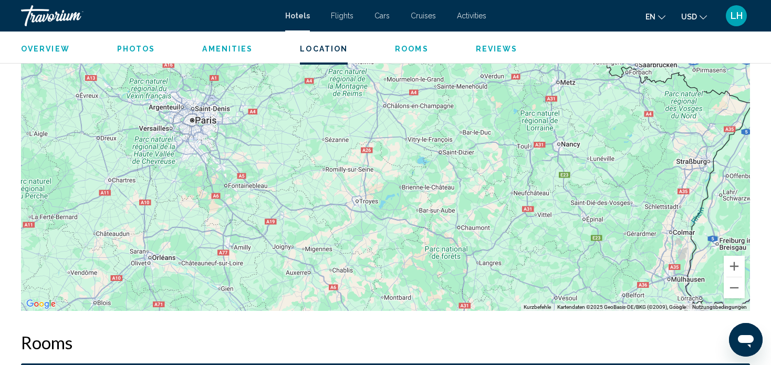
drag, startPoint x: 542, startPoint y: 195, endPoint x: 430, endPoint y: 150, distance: 120.5
click at [271, 153] on div "Main content" at bounding box center [385, 153] width 729 height 315
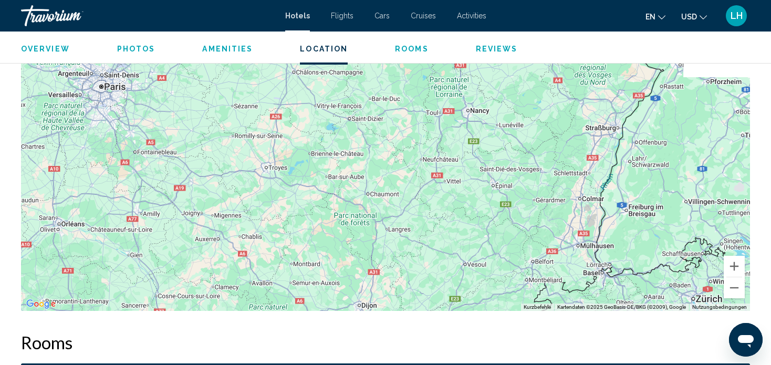
drag, startPoint x: 575, startPoint y: 213, endPoint x: 306, endPoint y: 170, distance: 271.8
click at [306, 170] on div "Main content" at bounding box center [385, 153] width 729 height 315
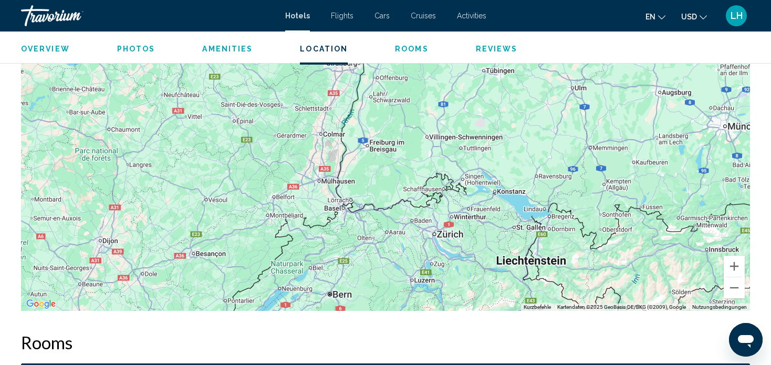
drag, startPoint x: 452, startPoint y: 183, endPoint x: 380, endPoint y: 139, distance: 84.4
click at [383, 142] on div "Main content" at bounding box center [385, 153] width 729 height 315
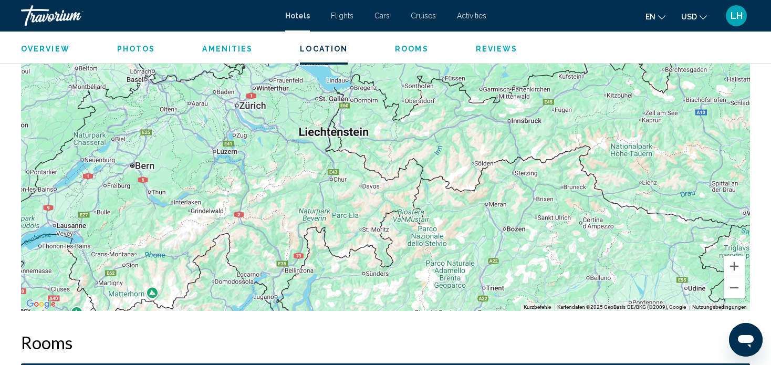
drag, startPoint x: 564, startPoint y: 229, endPoint x: 437, endPoint y: 135, distance: 158.6
click at [436, 135] on div "Main content" at bounding box center [385, 153] width 729 height 315
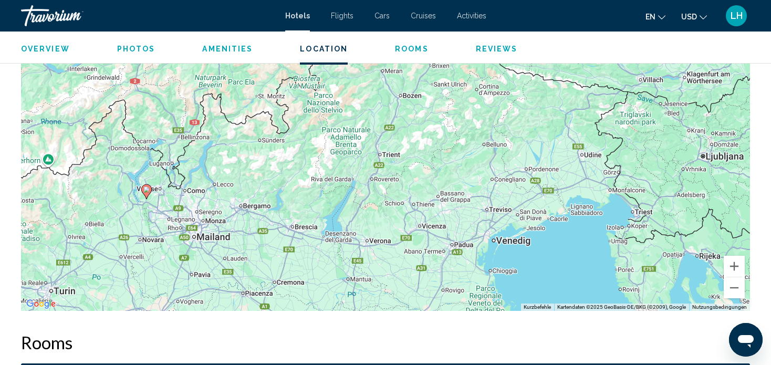
drag, startPoint x: 598, startPoint y: 247, endPoint x: 505, endPoint y: 134, distance: 146.7
click at [505, 134] on div "Um den Modus zum Ziehen mit der Tastatur zu aktivieren, drückst du Alt + Eingab…" at bounding box center [385, 153] width 729 height 315
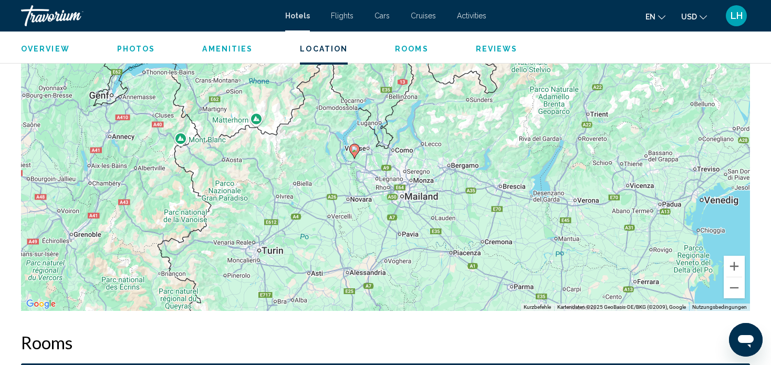
drag, startPoint x: 378, startPoint y: 216, endPoint x: 625, endPoint y: 189, distance: 249.0
click at [625, 189] on div "Um den Modus zum Ziehen mit der Tastatur zu aktivieren, drückst du Alt + Eingab…" at bounding box center [385, 153] width 729 height 315
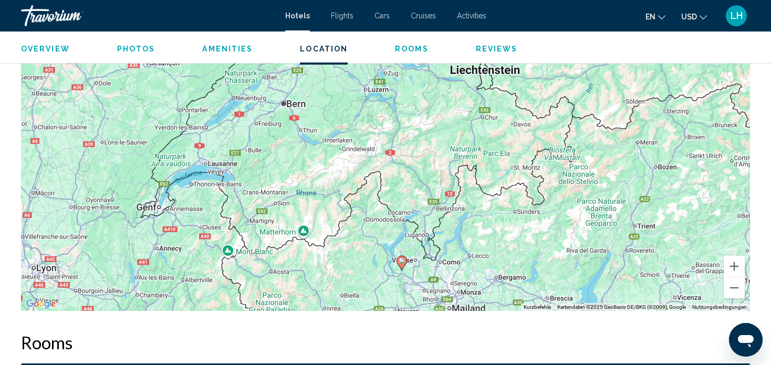
drag, startPoint x: 487, startPoint y: 129, endPoint x: 468, endPoint y: 225, distance: 98.0
click at [468, 225] on div "Um den Modus zum Ziehen mit der Tastatur zu aktivieren, drückst du Alt + Eingab…" at bounding box center [385, 153] width 729 height 315
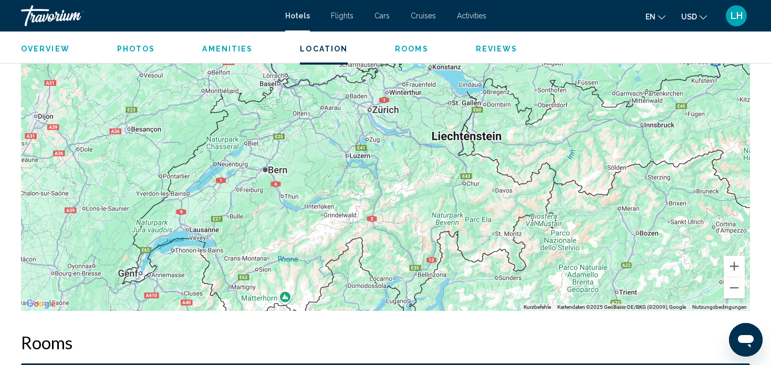
drag, startPoint x: 525, startPoint y: 202, endPoint x: 505, endPoint y: 271, distance: 72.2
click at [505, 271] on div "Um den Modus zum Ziehen mit der Tastatur zu aktivieren, drückst du Alt + Eingab…" at bounding box center [385, 153] width 729 height 315
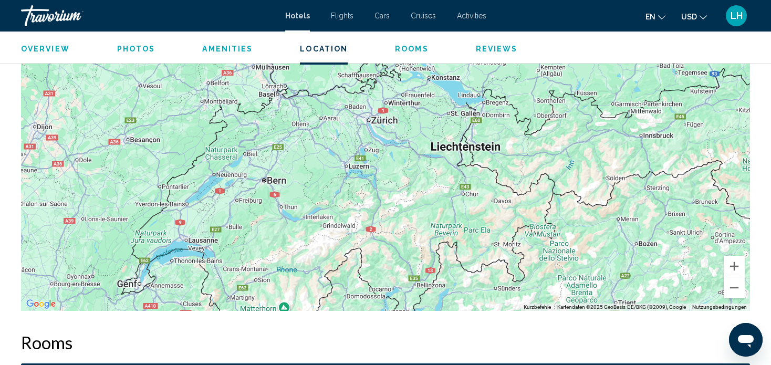
drag, startPoint x: 544, startPoint y: 172, endPoint x: 544, endPoint y: 180, distance: 8.4
click at [544, 180] on div "Um den Modus zum Ziehen mit der Tastatur zu aktivieren, drückst du Alt + Eingab…" at bounding box center [385, 153] width 729 height 315
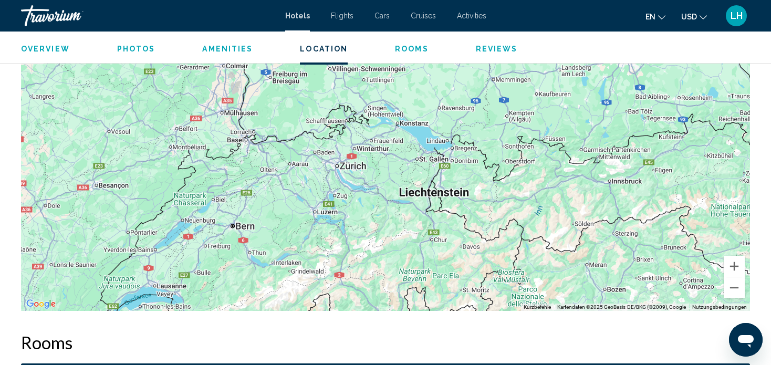
drag, startPoint x: 624, startPoint y: 154, endPoint x: 592, endPoint y: 199, distance: 54.7
click at [592, 199] on div "Um den Modus zum Ziehen mit der Tastatur zu aktivieren, drückst du Alt + Eingab…" at bounding box center [385, 153] width 729 height 315
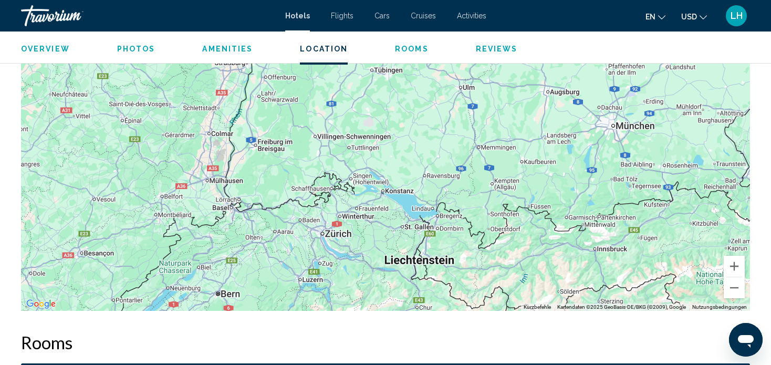
drag, startPoint x: 591, startPoint y: 113, endPoint x: 576, endPoint y: 181, distance: 68.7
click at [576, 183] on div "Main content" at bounding box center [385, 153] width 729 height 315
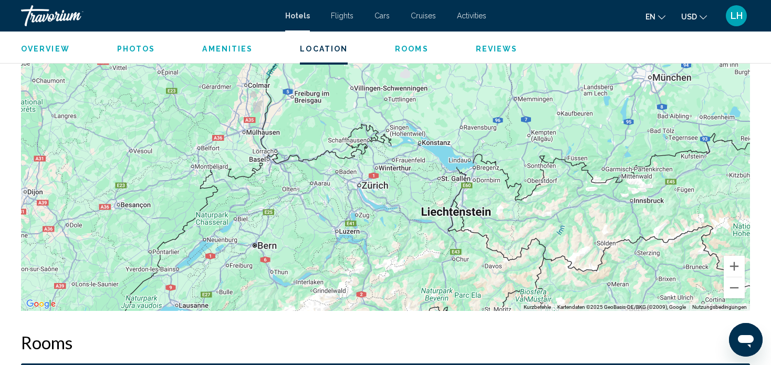
drag, startPoint x: 457, startPoint y: 259, endPoint x: 494, endPoint y: 210, distance: 61.2
click at [494, 210] on div "Main content" at bounding box center [385, 153] width 729 height 315
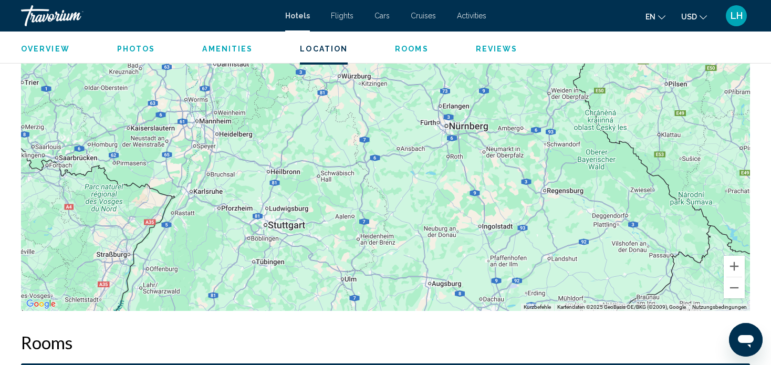
drag, startPoint x: 563, startPoint y: 119, endPoint x: 404, endPoint y: 371, distance: 297.8
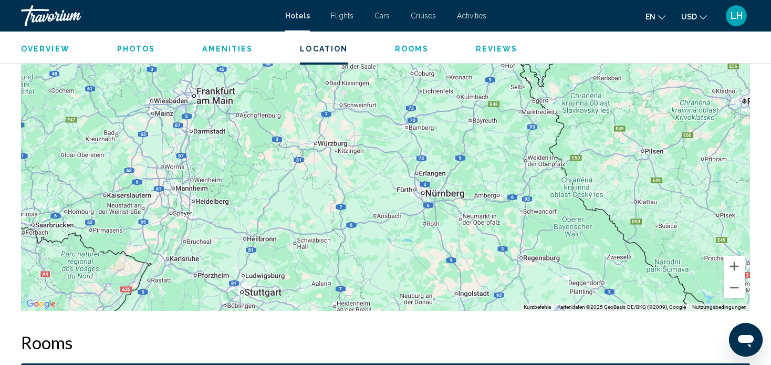
drag, startPoint x: 466, startPoint y: 170, endPoint x: 449, endPoint y: 224, distance: 57.3
click at [447, 225] on div "Main content" at bounding box center [385, 153] width 729 height 315
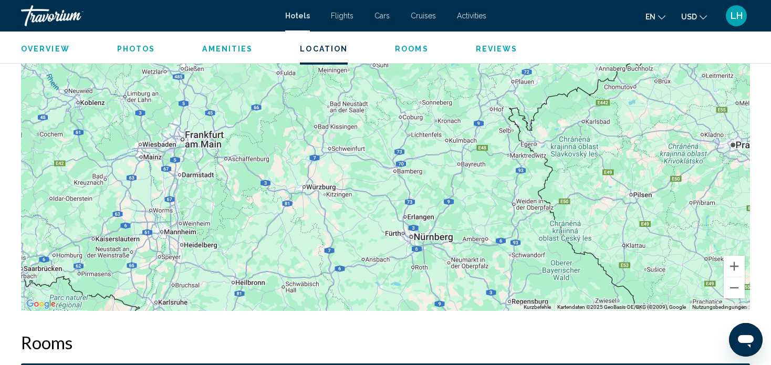
drag, startPoint x: 453, startPoint y: 307, endPoint x: 441, endPoint y: 357, distance: 51.4
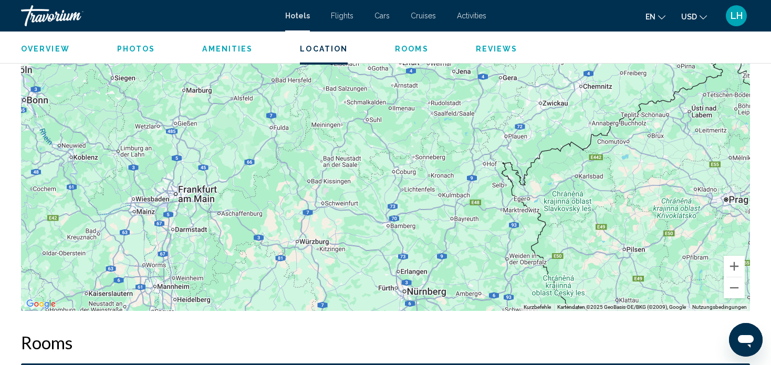
drag, startPoint x: 464, startPoint y: 231, endPoint x: 458, endPoint y: 279, distance: 48.3
click at [458, 279] on div "Main content" at bounding box center [385, 153] width 729 height 315
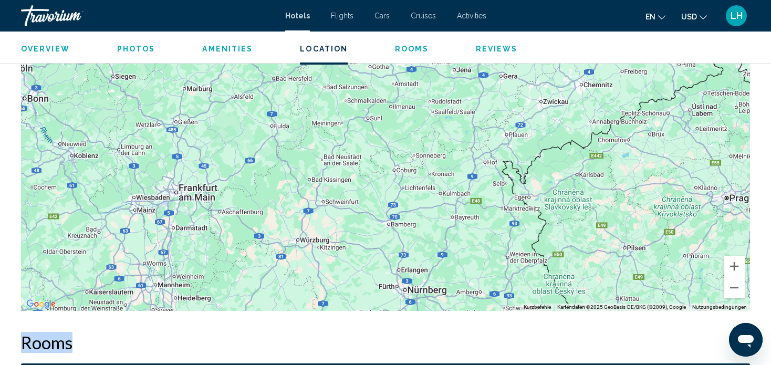
drag, startPoint x: 448, startPoint y: 325, endPoint x: 460, endPoint y: 276, distance: 50.0
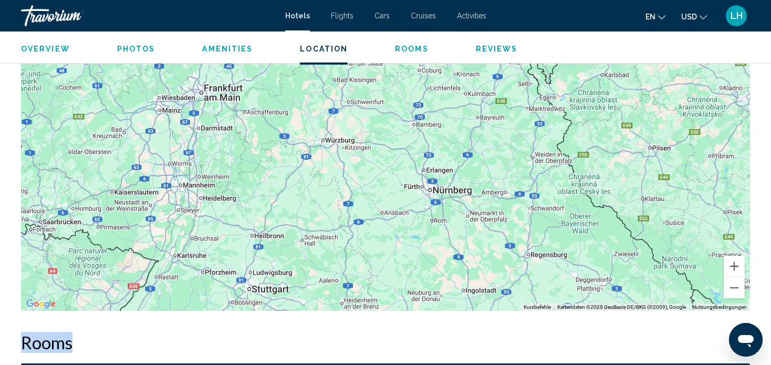
drag, startPoint x: 460, startPoint y: 280, endPoint x: 498, endPoint y: 138, distance: 146.8
click at [495, 136] on div "Main content" at bounding box center [385, 153] width 729 height 315
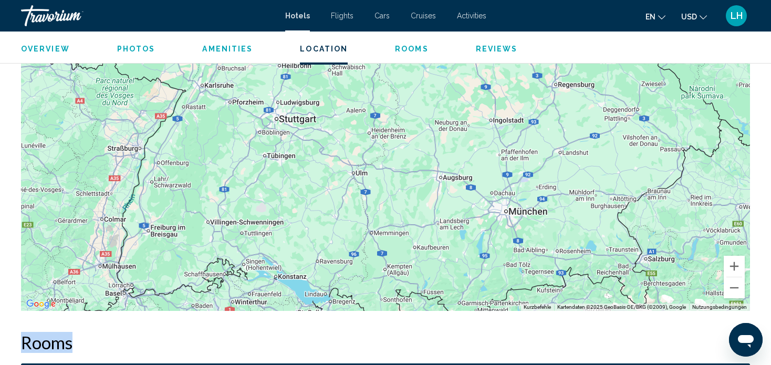
drag, startPoint x: 462, startPoint y: 268, endPoint x: 470, endPoint y: 168, distance: 100.7
click at [470, 168] on div "Main content" at bounding box center [385, 153] width 729 height 315
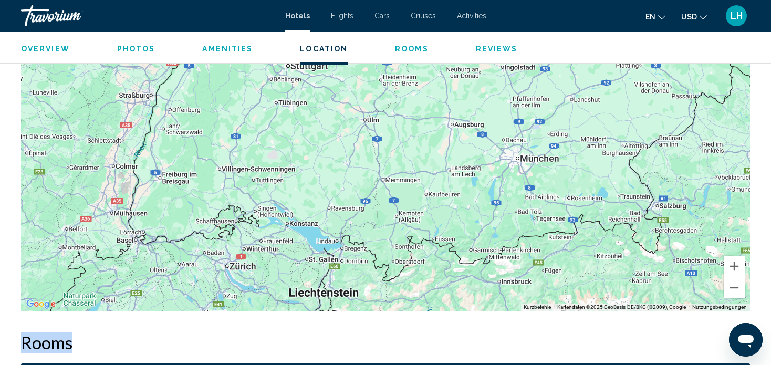
drag, startPoint x: 451, startPoint y: 257, endPoint x: 468, endPoint y: 194, distance: 64.7
click at [467, 194] on div "Main content" at bounding box center [385, 153] width 729 height 315
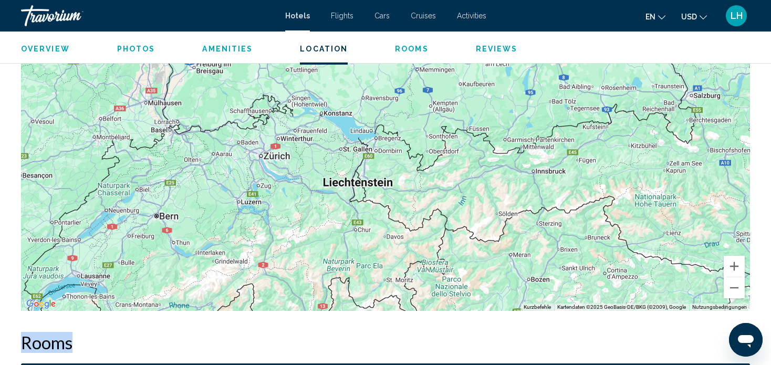
drag, startPoint x: 413, startPoint y: 282, endPoint x: 446, endPoint y: 187, distance: 100.5
click at [446, 187] on div "Main content" at bounding box center [385, 153] width 729 height 315
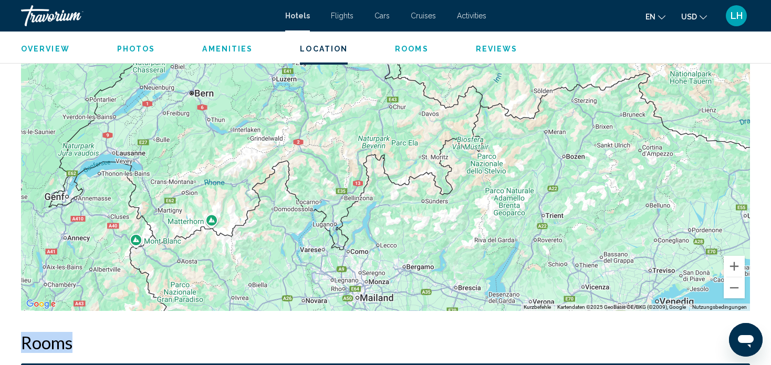
drag, startPoint x: 443, startPoint y: 245, endPoint x: 472, endPoint y: 130, distance: 118.8
click at [472, 130] on div "Main content" at bounding box center [385, 153] width 729 height 315
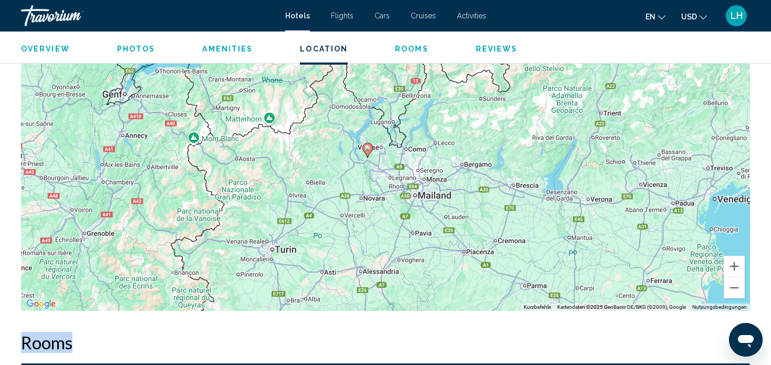
drag, startPoint x: 330, startPoint y: 270, endPoint x: 388, endPoint y: 165, distance: 119.5
click at [388, 165] on div "Um den Modus zum Ziehen mit der Tastatur zu aktivieren, drückst du Alt + Eingab…" at bounding box center [385, 153] width 729 height 315
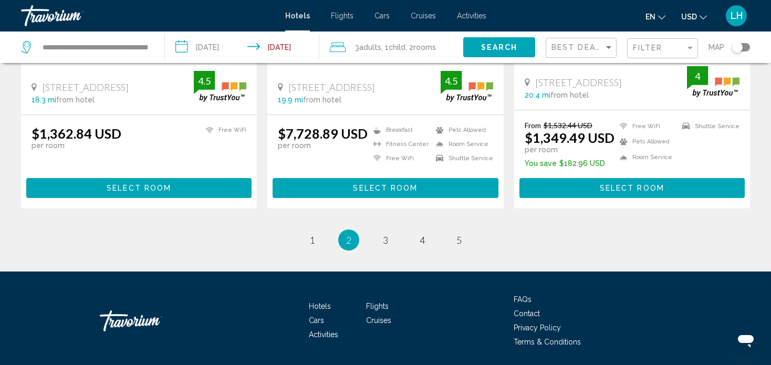
scroll to position [1419, 0]
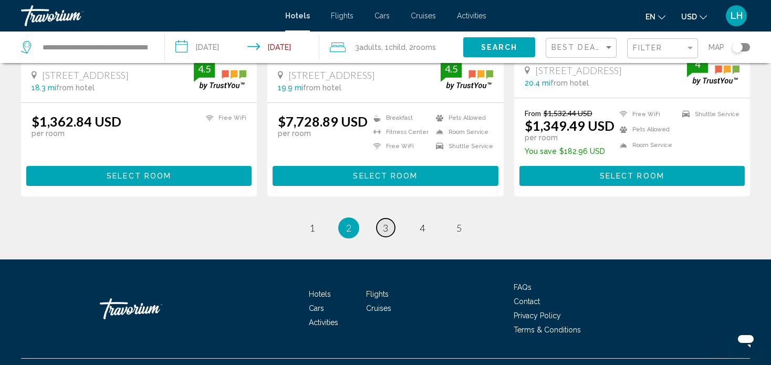
click at [387, 227] on span "3" at bounding box center [385, 228] width 5 height 12
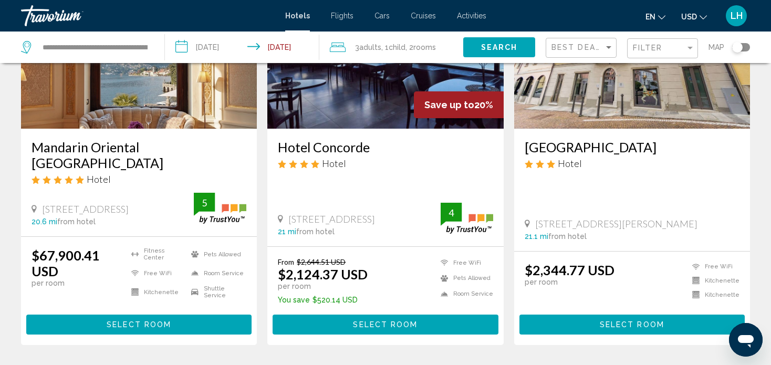
scroll to position [158, 0]
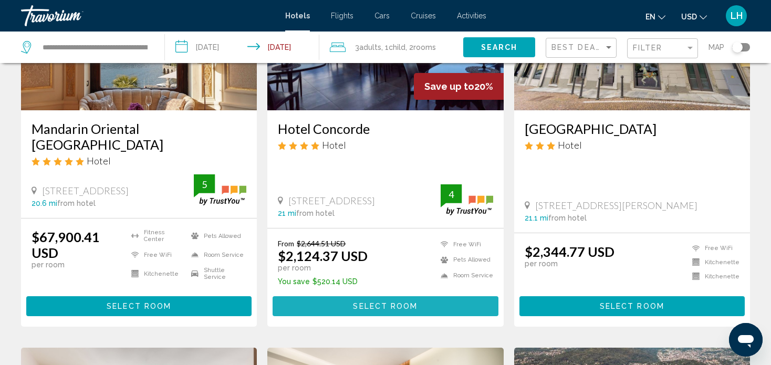
click at [382, 303] on span "Select Room" at bounding box center [385, 307] width 65 height 8
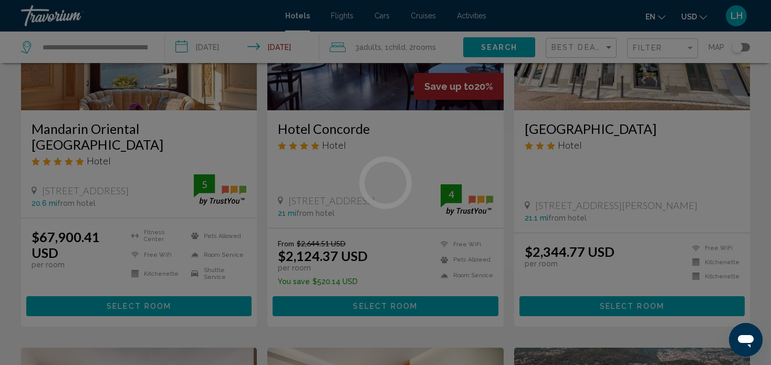
scroll to position [6, 0]
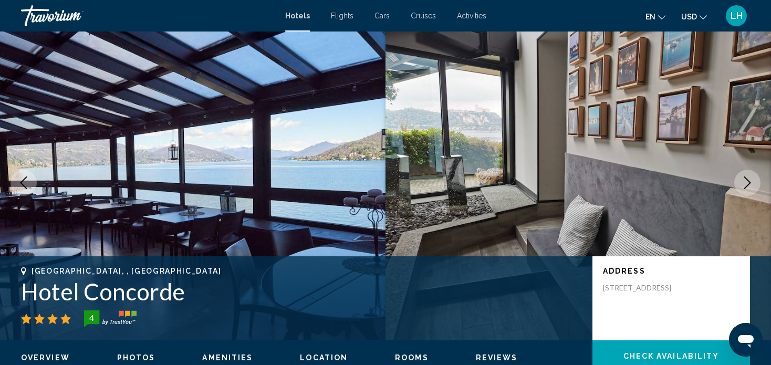
click at [750, 183] on icon "Next image" at bounding box center [747, 183] width 7 height 13
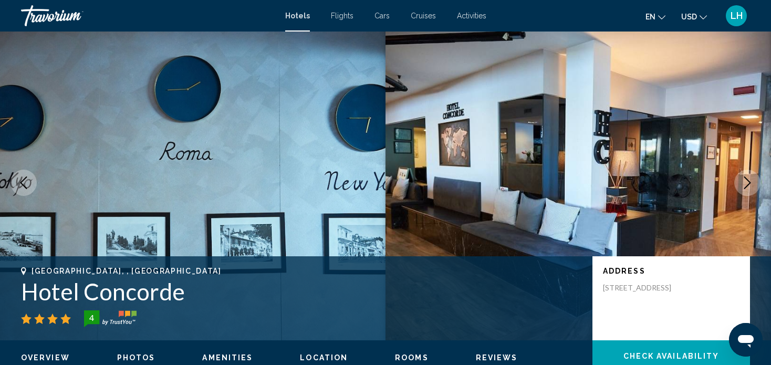
click at [750, 183] on icon "Next image" at bounding box center [747, 183] width 7 height 13
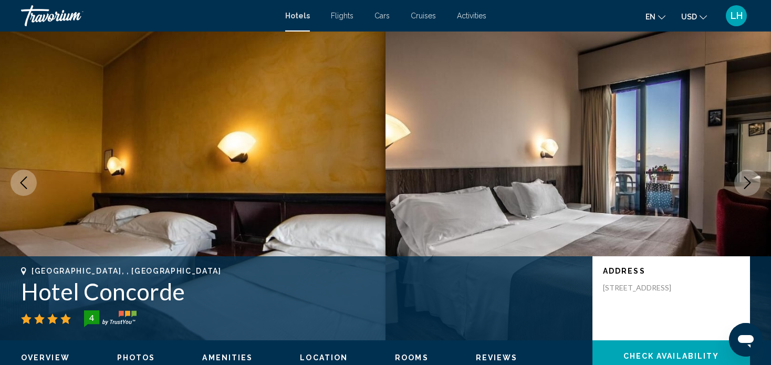
click at [750, 183] on icon "Next image" at bounding box center [747, 183] width 7 height 13
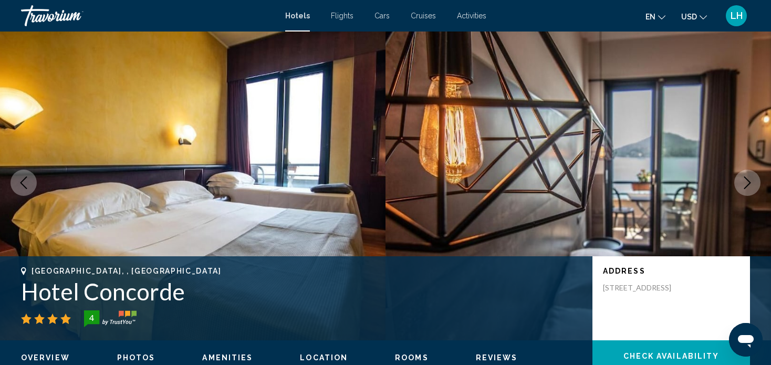
click at [750, 183] on icon "Next image" at bounding box center [747, 183] width 7 height 13
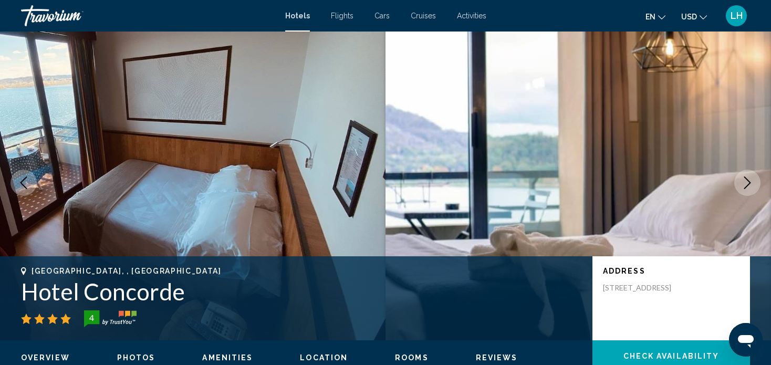
click at [750, 183] on icon "Next image" at bounding box center [747, 183] width 13 height 13
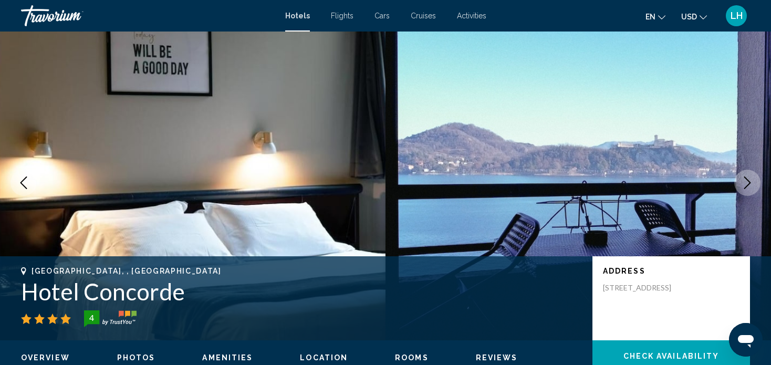
click at [750, 183] on icon "Next image" at bounding box center [747, 183] width 13 height 13
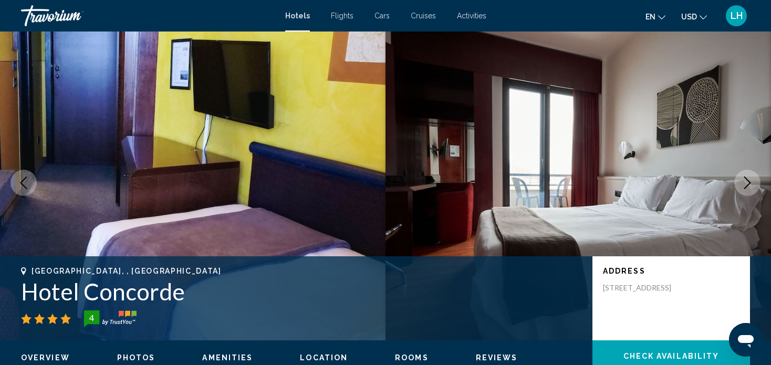
click at [750, 183] on icon "Next image" at bounding box center [747, 183] width 13 height 13
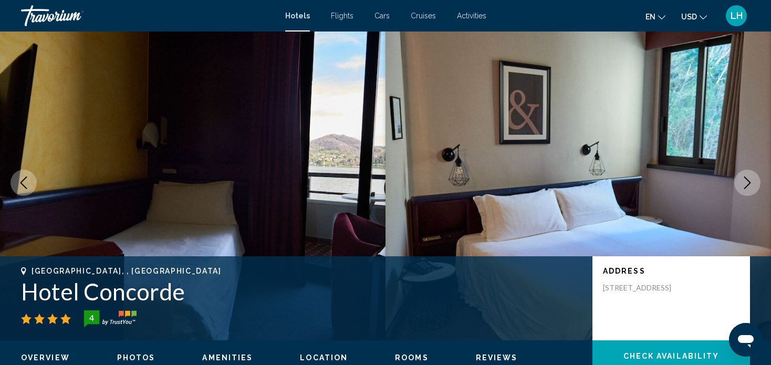
click at [749, 182] on icon "Next image" at bounding box center [747, 183] width 13 height 13
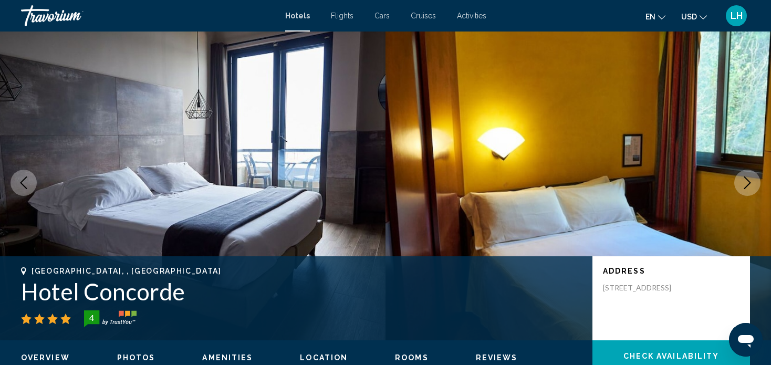
click at [749, 182] on icon "Next image" at bounding box center [747, 183] width 13 height 13
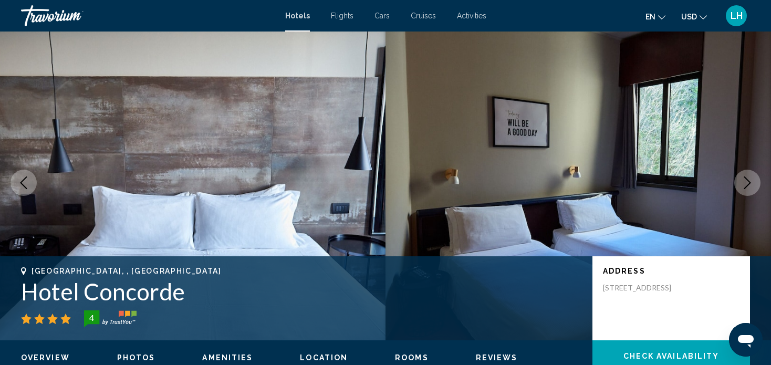
click at [749, 182] on icon "Next image" at bounding box center [747, 183] width 13 height 13
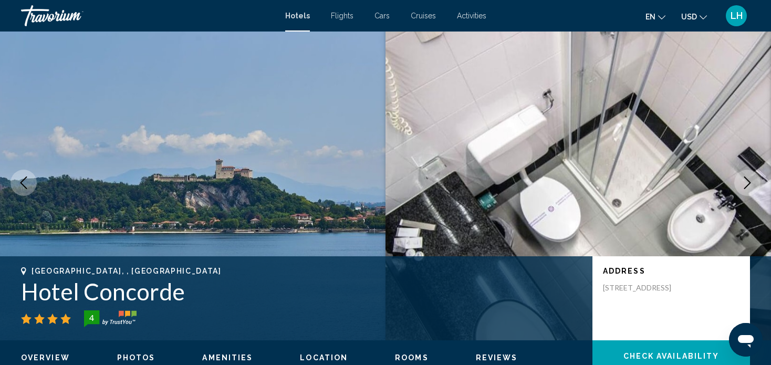
click at [749, 182] on icon "Next image" at bounding box center [747, 183] width 13 height 13
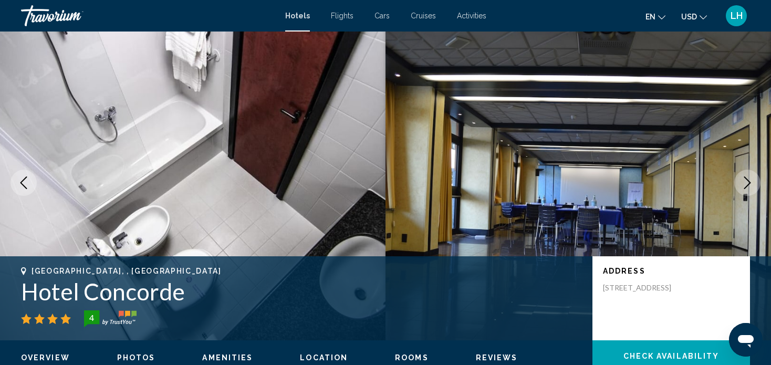
click at [749, 182] on icon "Next image" at bounding box center [747, 183] width 13 height 13
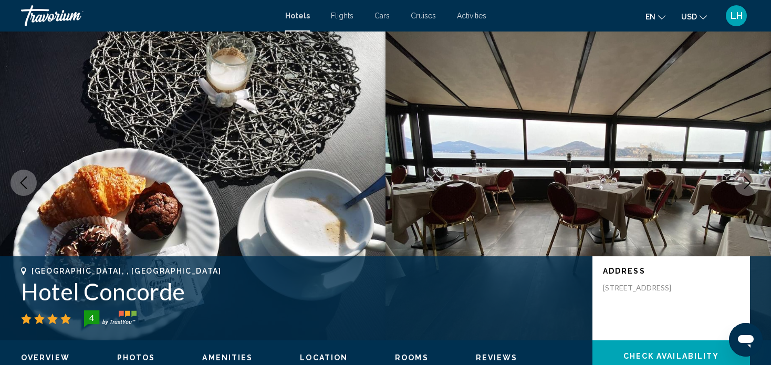
click at [749, 182] on icon "Next image" at bounding box center [747, 183] width 13 height 13
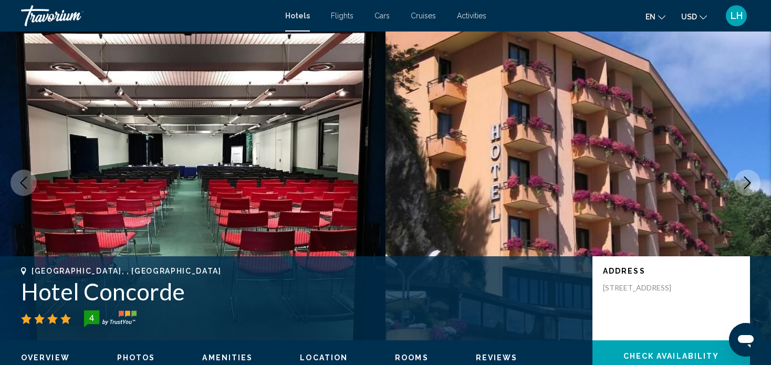
click at [749, 182] on icon "Next image" at bounding box center [747, 183] width 13 height 13
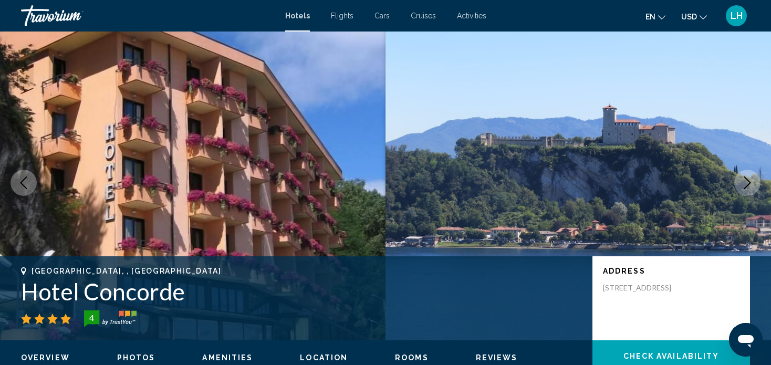
click at [749, 182] on icon "Next image" at bounding box center [747, 183] width 13 height 13
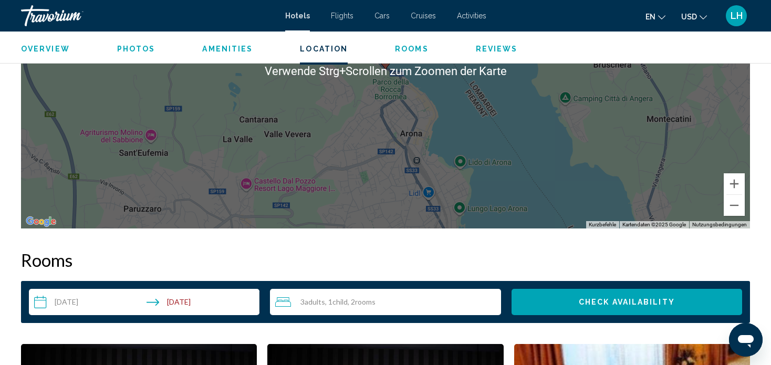
scroll to position [1162, 0]
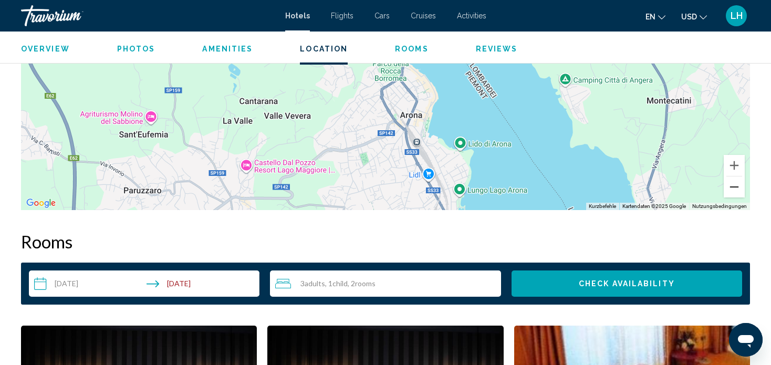
click at [733, 188] on button "Verkleinern" at bounding box center [734, 187] width 21 height 21
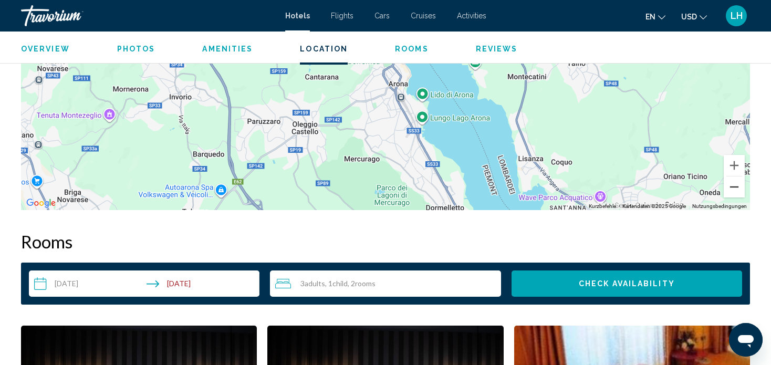
click at [733, 188] on button "Verkleinern" at bounding box center [734, 187] width 21 height 21
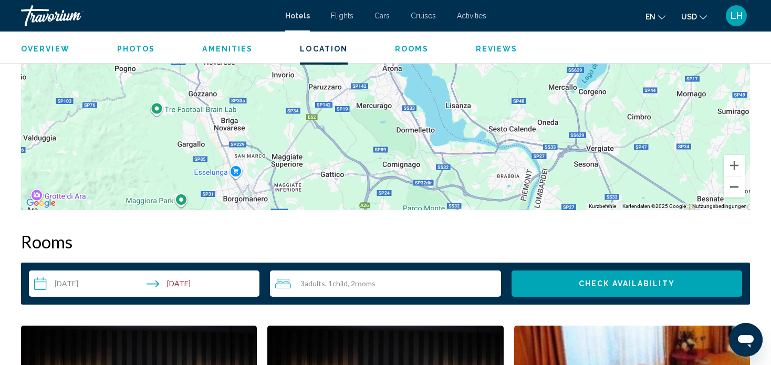
click at [735, 185] on button "Verkleinern" at bounding box center [734, 187] width 21 height 21
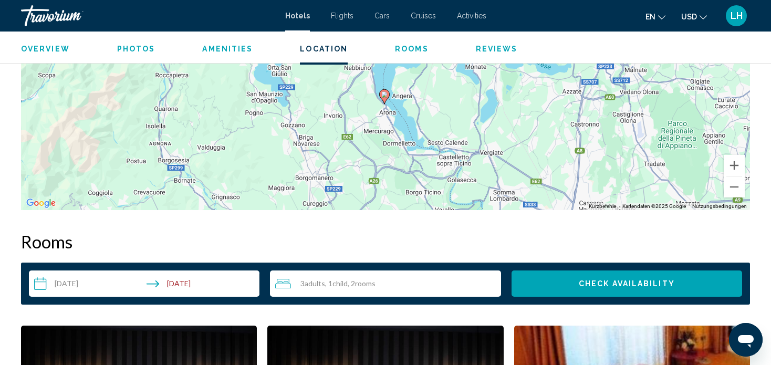
drag, startPoint x: 503, startPoint y: 113, endPoint x: 502, endPoint y: 165, distance: 52.0
click at [502, 165] on div "Um den Modus zum Ziehen mit der Tastatur zu aktivieren, drückst du Alt + Eingab…" at bounding box center [385, 52] width 729 height 315
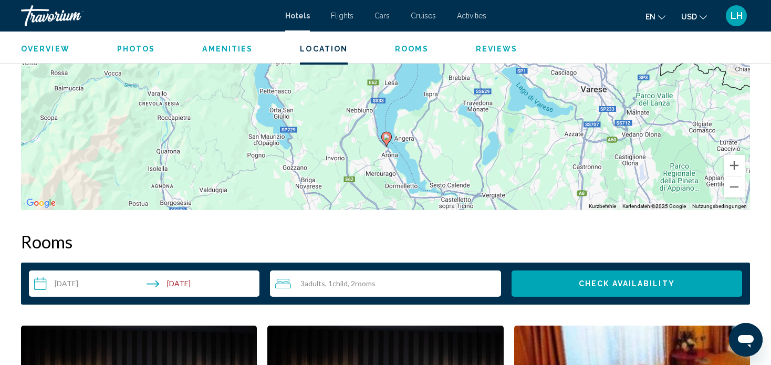
drag, startPoint x: 498, startPoint y: 113, endPoint x: 500, endPoint y: 158, distance: 44.7
click at [500, 158] on div "Um den Modus zum Ziehen mit der Tastatur zu aktivieren, drückst du Alt + Eingab…" at bounding box center [385, 52] width 729 height 315
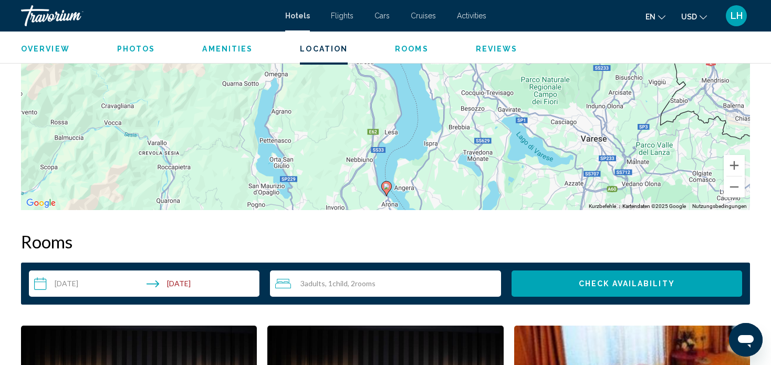
drag, startPoint x: 500, startPoint y: 112, endPoint x: 500, endPoint y: 165, distance: 53.1
click at [500, 165] on div "Um den Modus zum Ziehen mit der Tastatur zu aktivieren, drückst du Alt + Eingab…" at bounding box center [385, 52] width 729 height 315
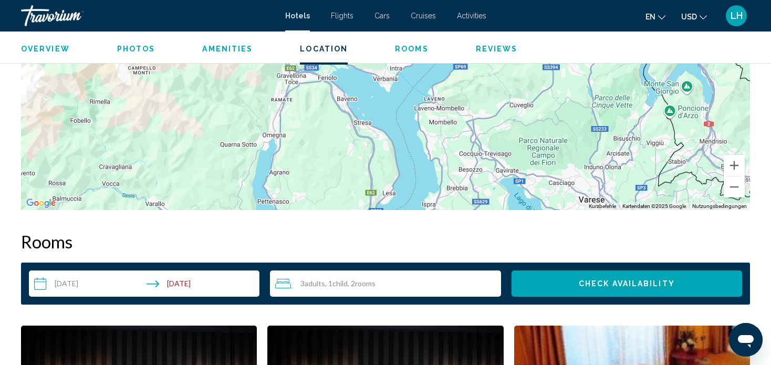
drag, startPoint x: 498, startPoint y: 125, endPoint x: 495, endPoint y: 181, distance: 55.7
click at [495, 181] on div "Um den Modus zum Ziehen mit der Tastatur zu aktivieren, drückst du Alt + Eingab…" at bounding box center [385, 52] width 729 height 315
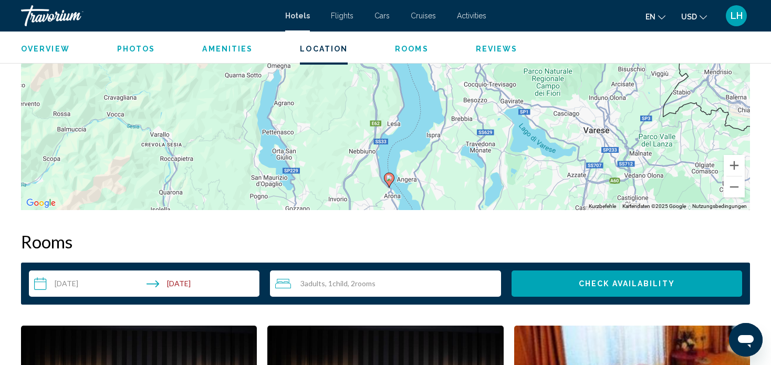
drag, startPoint x: 482, startPoint y: 140, endPoint x: 487, endPoint y: 72, distance: 68.5
click at [487, 72] on div "Um den Modus zum Ziehen mit der Tastatur zu aktivieren, drückst du Alt + Eingab…" at bounding box center [385, 52] width 729 height 315
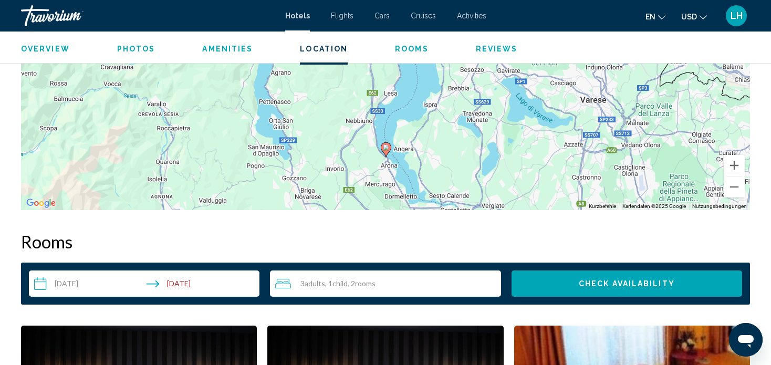
drag, startPoint x: 466, startPoint y: 179, endPoint x: 456, endPoint y: 176, distance: 10.3
click at [456, 176] on div "Um den Modus zum Ziehen mit der Tastatur zu aktivieren, drückst du Alt + Eingab…" at bounding box center [385, 52] width 729 height 315
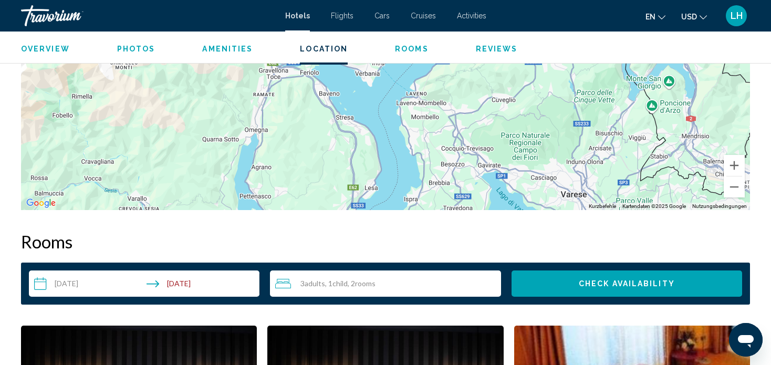
drag, startPoint x: 462, startPoint y: 105, endPoint x: 448, endPoint y: 177, distance: 73.4
click at [448, 177] on div "Um den Modus zum Ziehen mit der Tastatur zu aktivieren, drückst du Alt + Eingab…" at bounding box center [385, 52] width 729 height 315
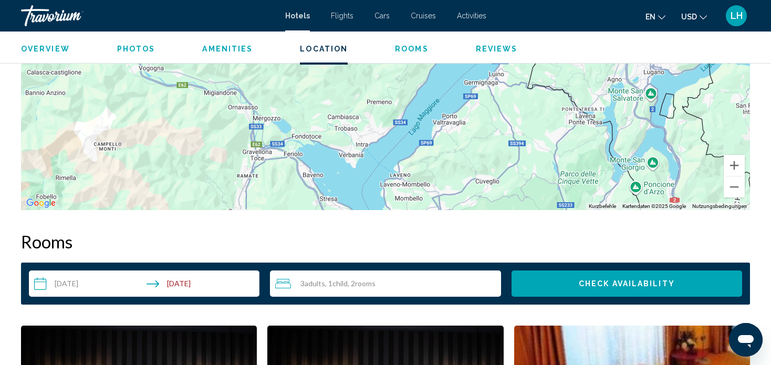
drag, startPoint x: 460, startPoint y: 116, endPoint x: 447, endPoint y: 184, distance: 70.0
click at [447, 189] on div "Um den Modus zum Ziehen mit der Tastatur zu aktivieren, drückst du Alt + Eingab…" at bounding box center [385, 52] width 729 height 315
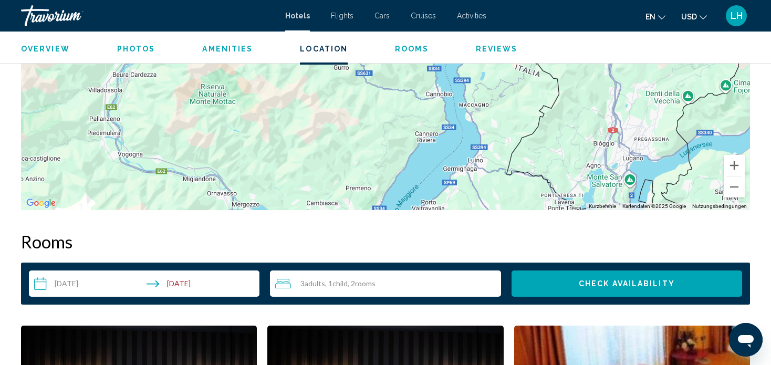
drag, startPoint x: 464, startPoint y: 144, endPoint x: 449, endPoint y: 214, distance: 71.5
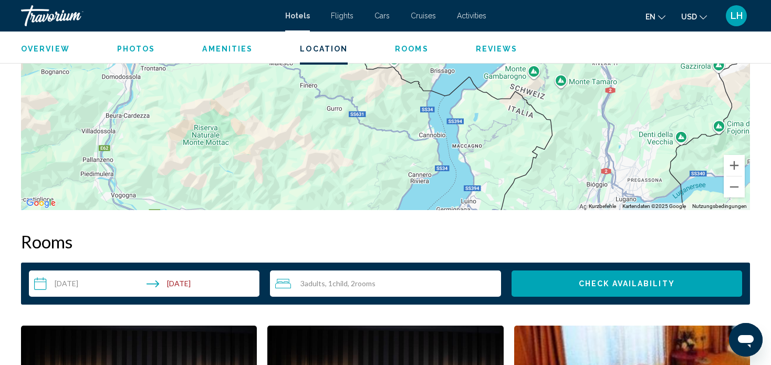
drag, startPoint x: 512, startPoint y: 124, endPoint x: 507, endPoint y: 147, distance: 23.6
click at [507, 147] on div "Main content" at bounding box center [385, 52] width 729 height 315
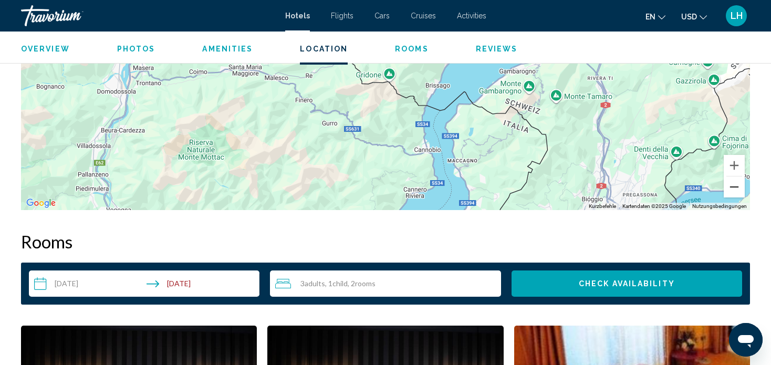
click at [737, 190] on button "Verkleinern" at bounding box center [734, 187] width 21 height 21
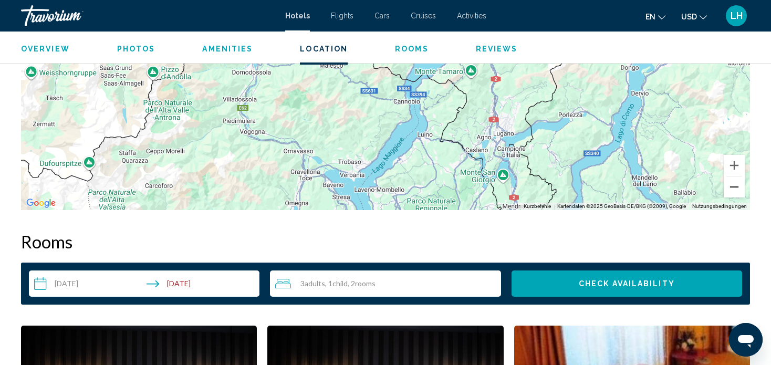
click at [733, 185] on button "Verkleinern" at bounding box center [734, 187] width 21 height 21
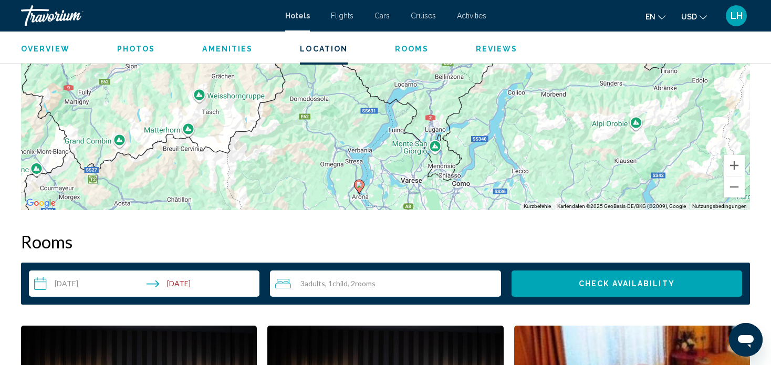
drag, startPoint x: 422, startPoint y: 107, endPoint x: 411, endPoint y: 165, distance: 59.5
click at [411, 165] on div "Um den Modus zum Ziehen mit der Tastatur zu aktivieren, drückst du Alt + Eingab…" at bounding box center [385, 52] width 729 height 315
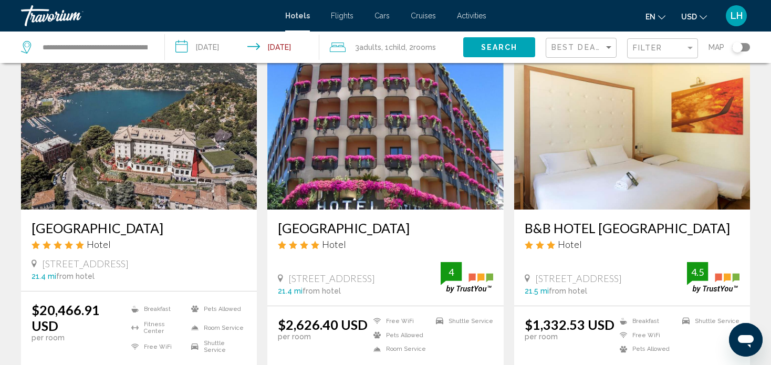
scroll to position [893, 0]
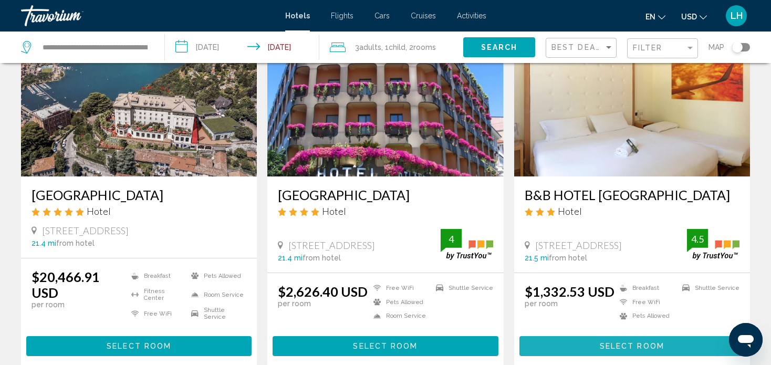
click at [629, 343] on span "Select Room" at bounding box center [632, 347] width 65 height 8
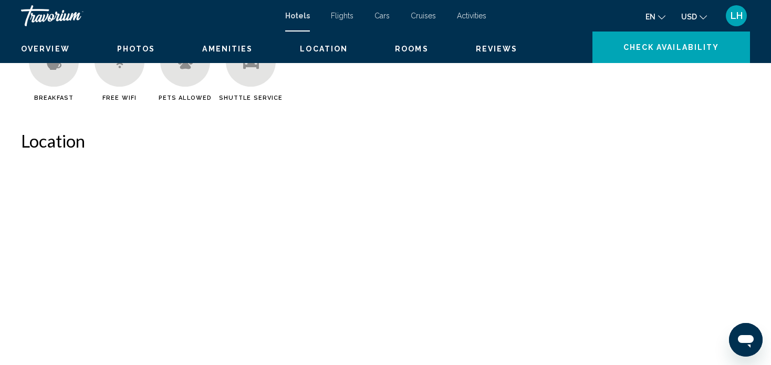
scroll to position [6, 0]
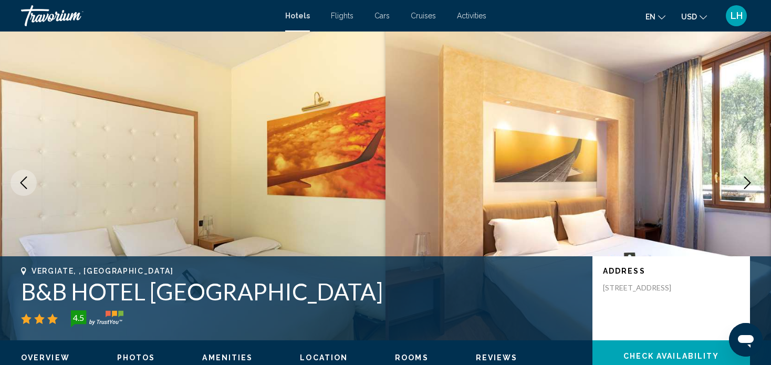
click at [750, 185] on icon "Next image" at bounding box center [747, 183] width 13 height 13
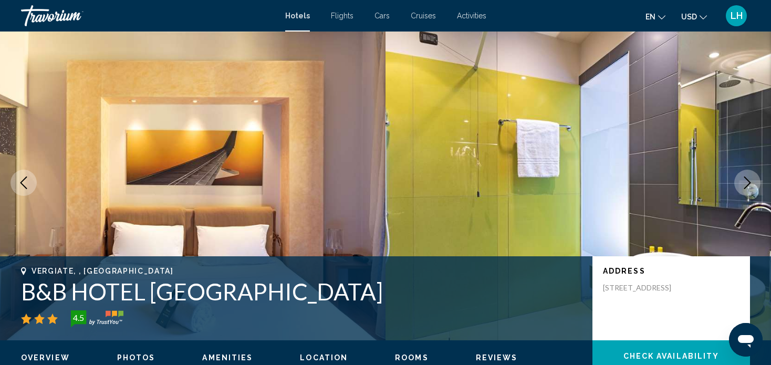
click at [749, 181] on icon "Next image" at bounding box center [747, 183] width 13 height 13
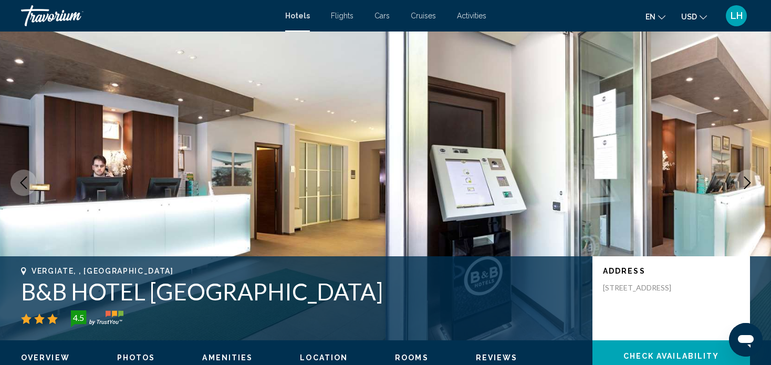
click at [747, 180] on icon "Next image" at bounding box center [747, 183] width 13 height 13
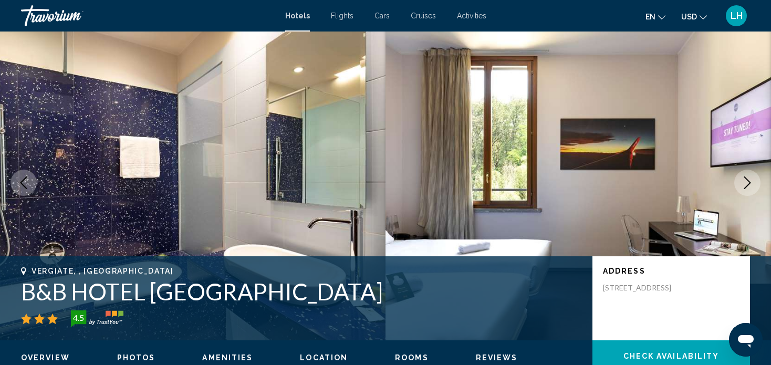
click at [747, 180] on icon "Next image" at bounding box center [747, 183] width 13 height 13
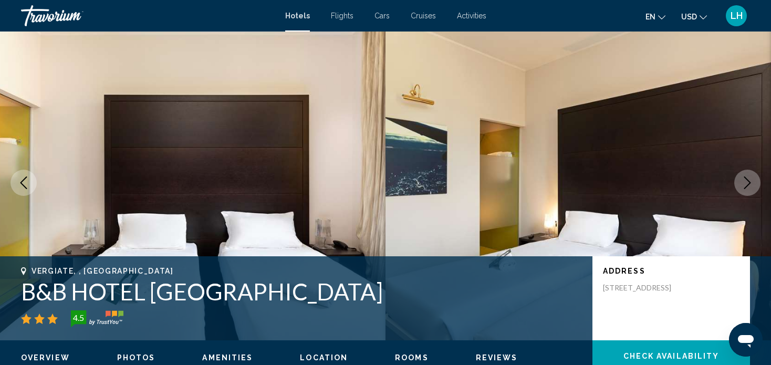
click at [747, 180] on icon "Next image" at bounding box center [747, 183] width 13 height 13
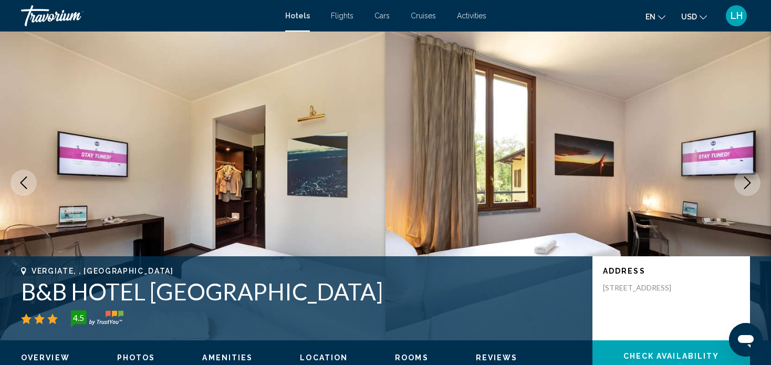
click at [747, 180] on icon "Next image" at bounding box center [747, 183] width 13 height 13
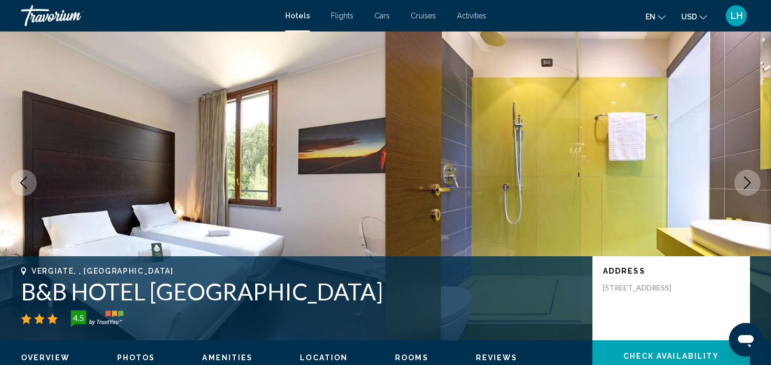
click at [747, 180] on icon "Next image" at bounding box center [747, 183] width 13 height 13
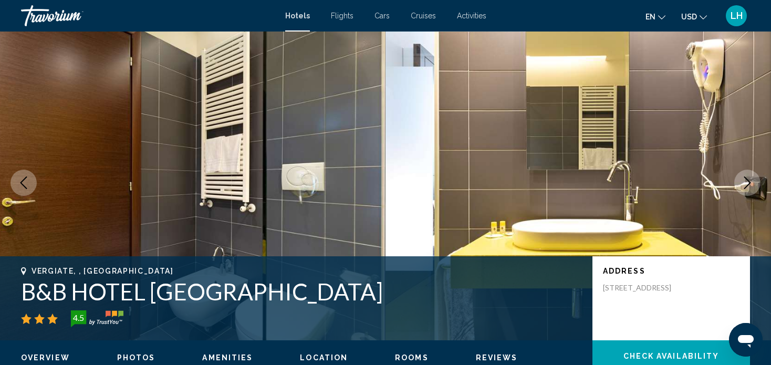
click at [746, 182] on icon "Next image" at bounding box center [747, 183] width 13 height 13
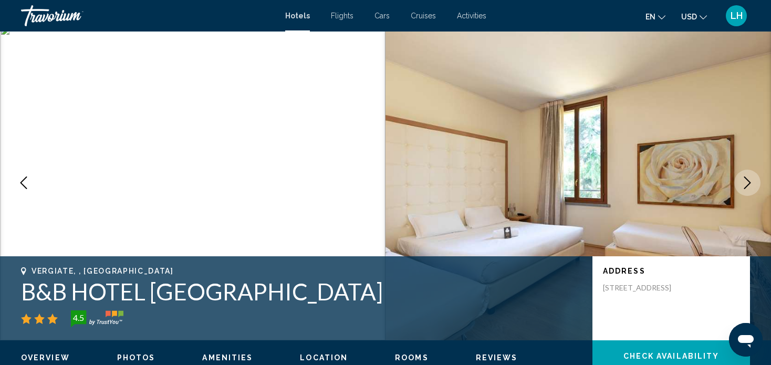
click at [746, 182] on icon "Next image" at bounding box center [747, 183] width 13 height 13
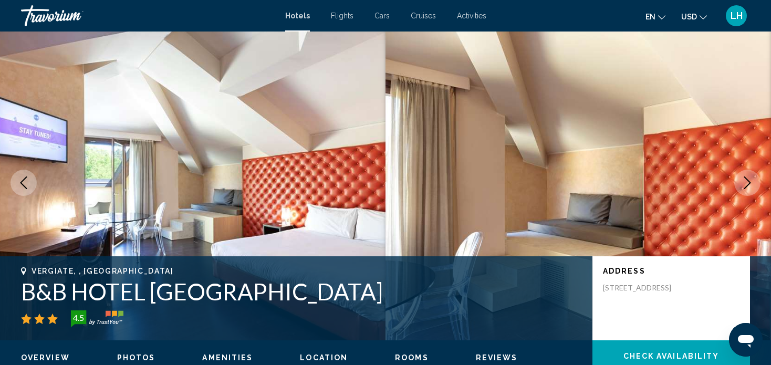
click at [746, 182] on icon "Next image" at bounding box center [747, 183] width 13 height 13
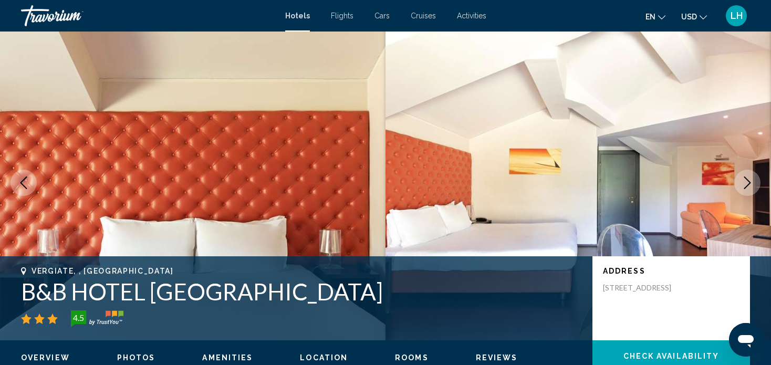
click at [746, 182] on icon "Next image" at bounding box center [747, 183] width 13 height 13
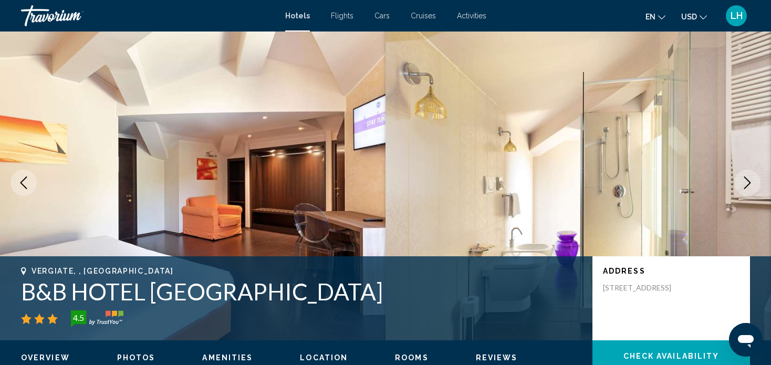
click at [746, 182] on icon "Next image" at bounding box center [747, 183] width 13 height 13
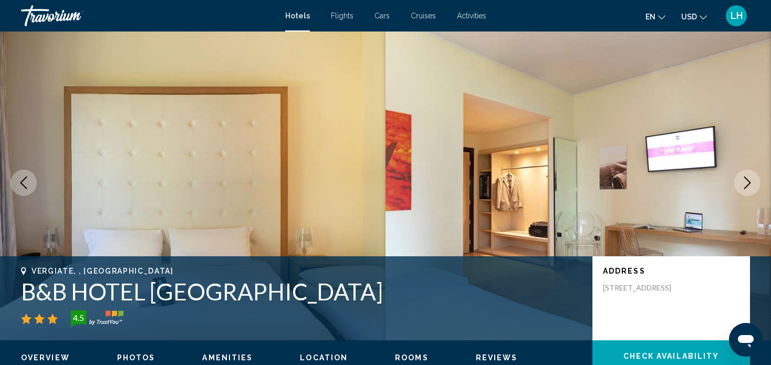
click at [746, 182] on icon "Next image" at bounding box center [747, 183] width 13 height 13
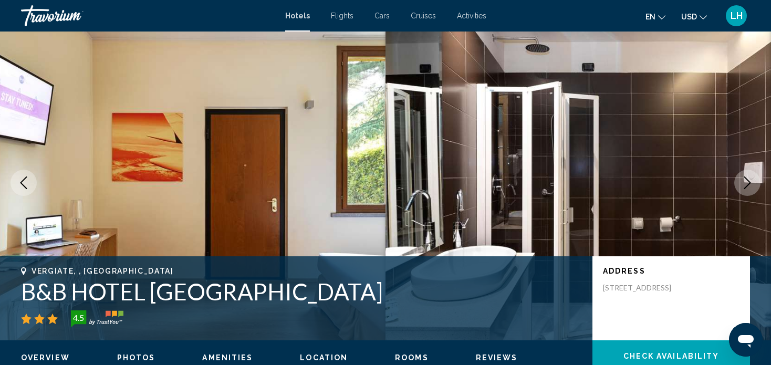
click at [746, 182] on icon "Next image" at bounding box center [747, 183] width 13 height 13
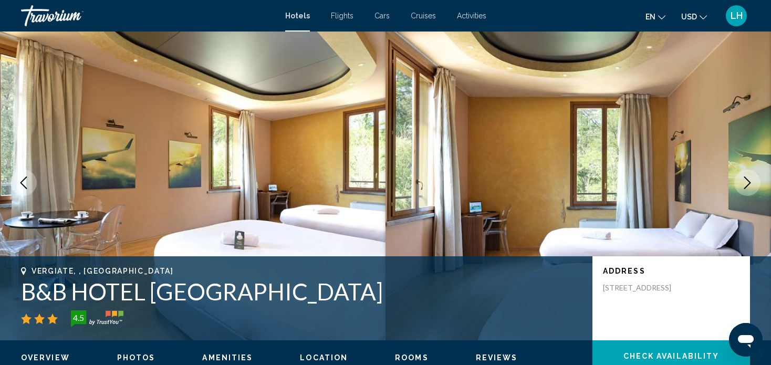
click at [746, 182] on icon "Next image" at bounding box center [747, 183] width 13 height 13
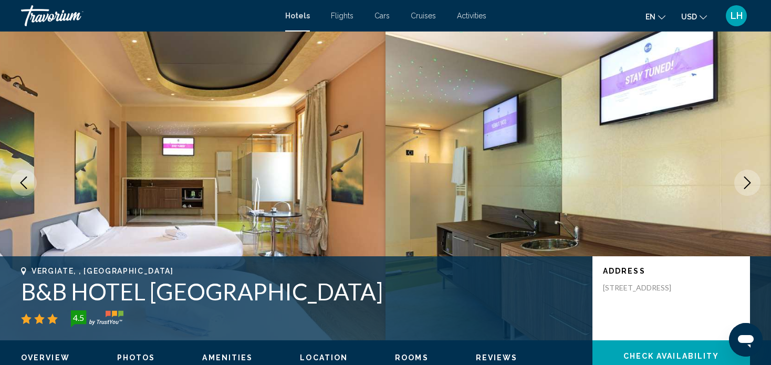
click at [746, 182] on icon "Next image" at bounding box center [747, 183] width 13 height 13
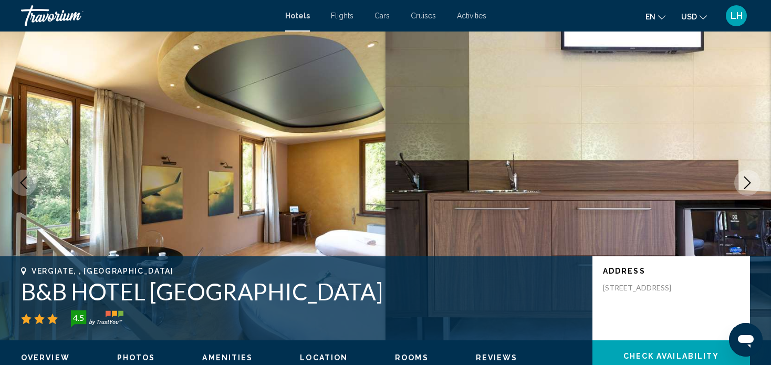
click at [746, 182] on icon "Next image" at bounding box center [747, 183] width 13 height 13
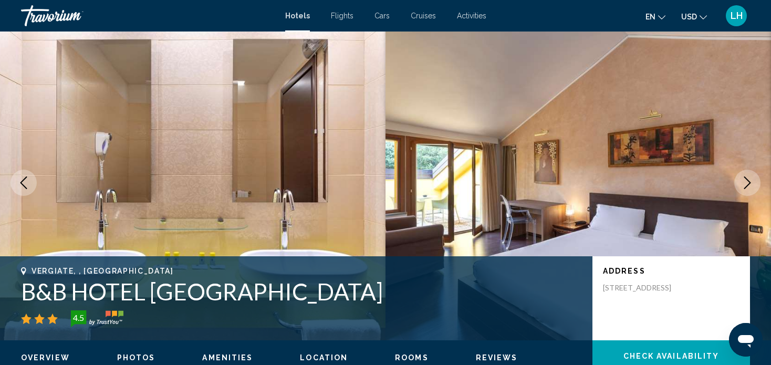
click at [746, 182] on icon "Next image" at bounding box center [747, 183] width 13 height 13
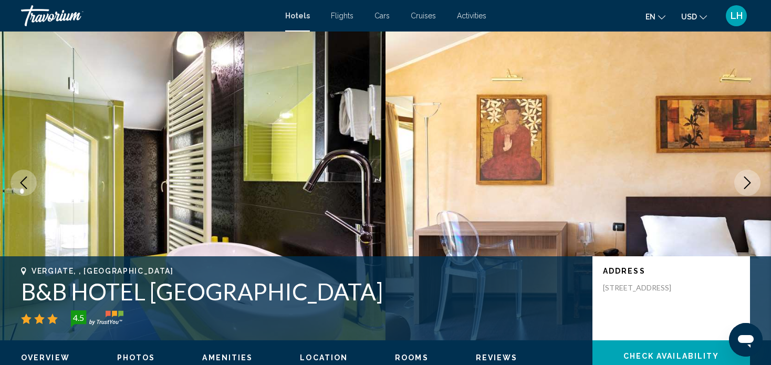
click at [746, 182] on icon "Next image" at bounding box center [747, 183] width 13 height 13
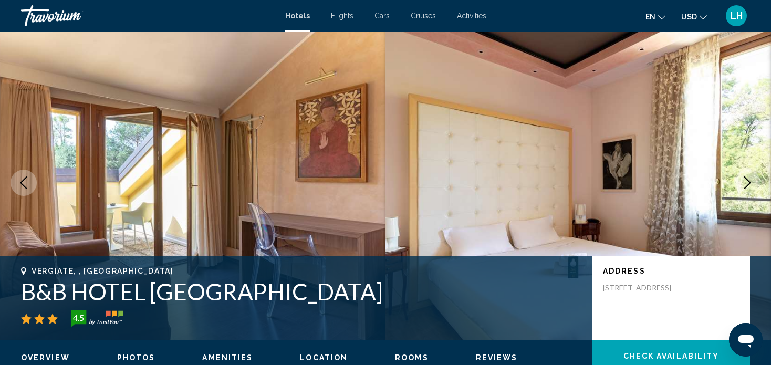
click at [746, 182] on icon "Next image" at bounding box center [747, 183] width 13 height 13
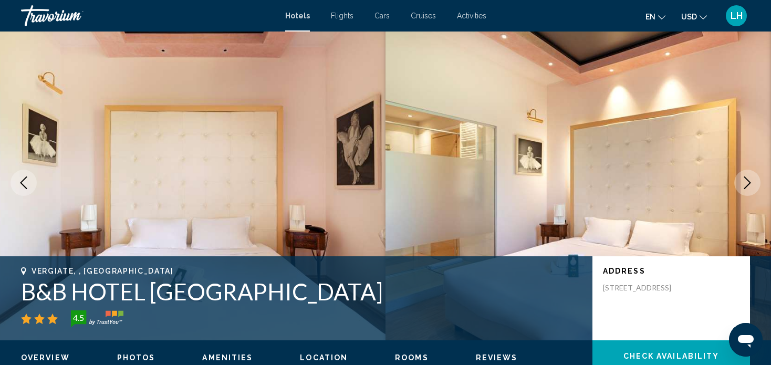
click at [747, 181] on icon "Next image" at bounding box center [747, 183] width 13 height 13
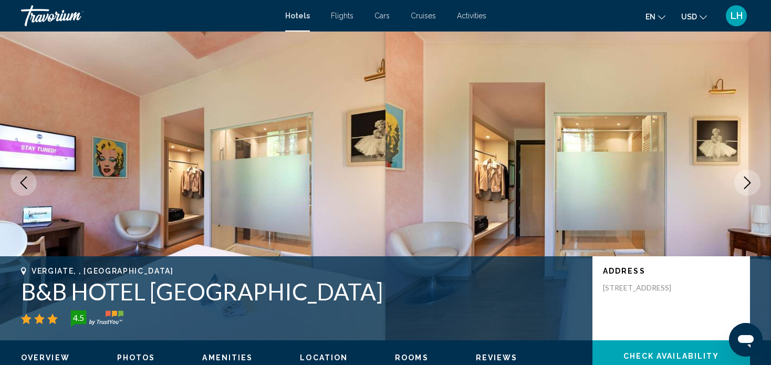
click at [749, 180] on icon "Next image" at bounding box center [747, 183] width 13 height 13
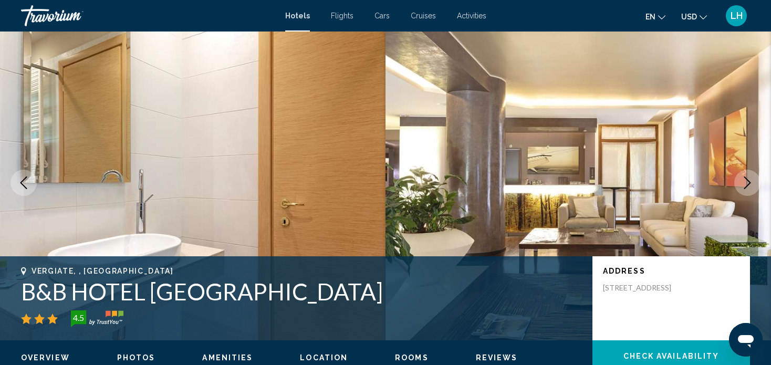
click at [748, 180] on icon "Next image" at bounding box center [747, 183] width 7 height 13
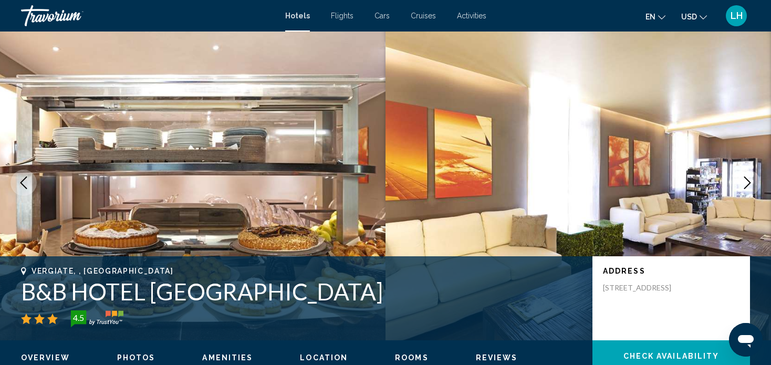
click at [746, 181] on icon "Next image" at bounding box center [747, 183] width 13 height 13
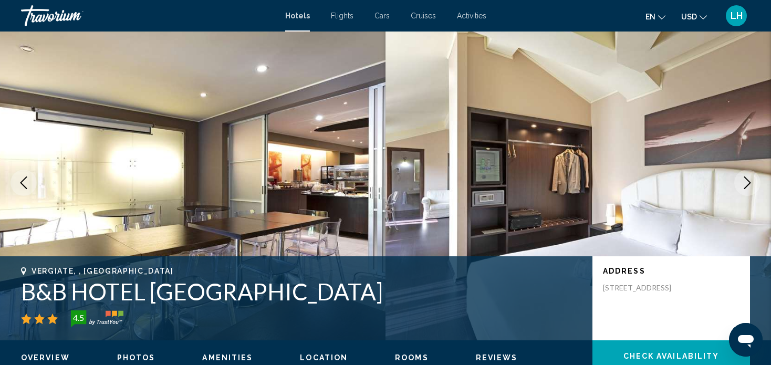
click at [746, 181] on icon "Next image" at bounding box center [747, 183] width 13 height 13
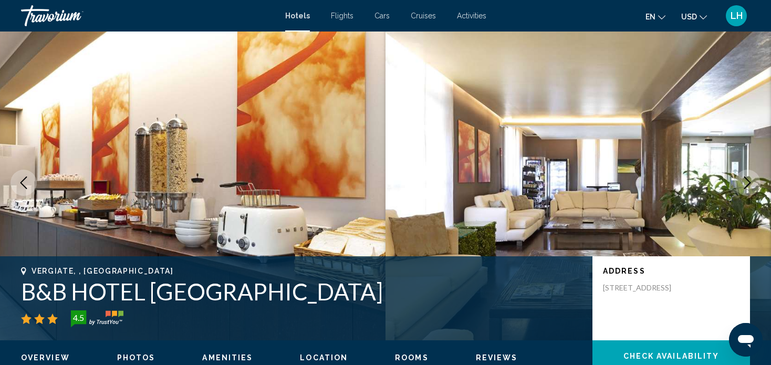
click at [747, 181] on icon "Next image" at bounding box center [747, 183] width 13 height 13
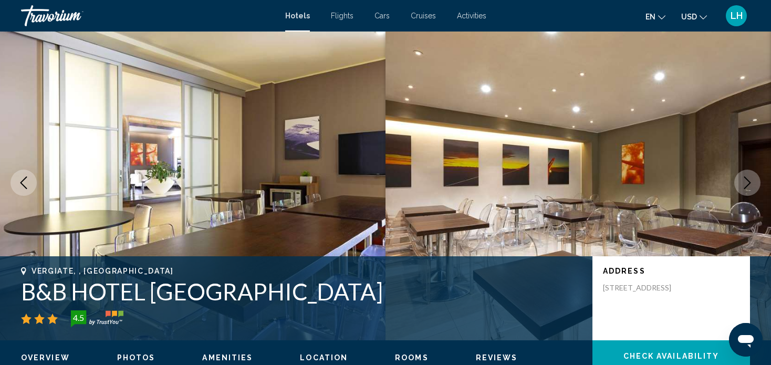
click at [747, 181] on icon "Next image" at bounding box center [747, 183] width 13 height 13
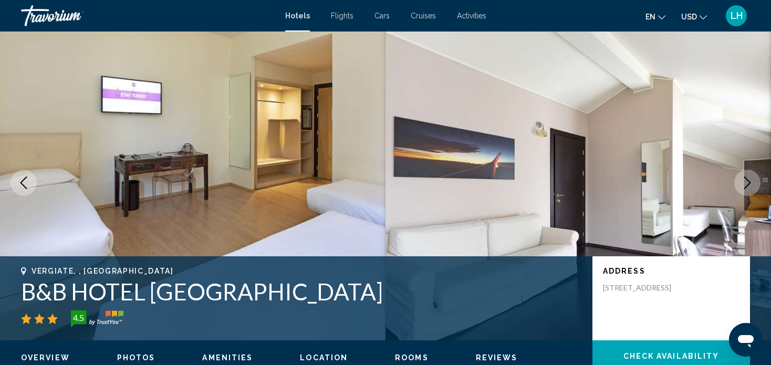
click at [747, 181] on icon "Next image" at bounding box center [747, 183] width 13 height 13
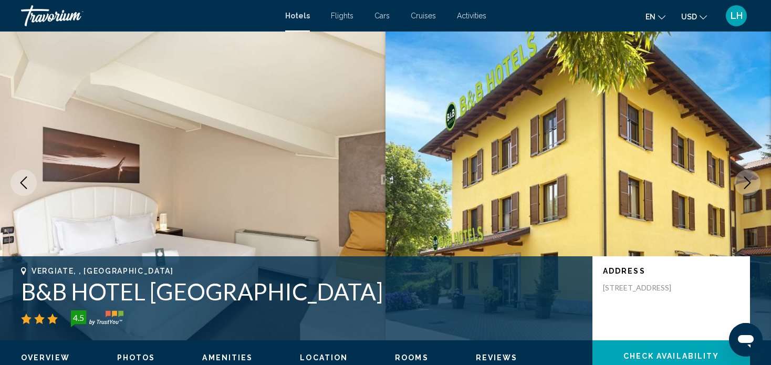
click at [747, 181] on icon "Next image" at bounding box center [747, 183] width 13 height 13
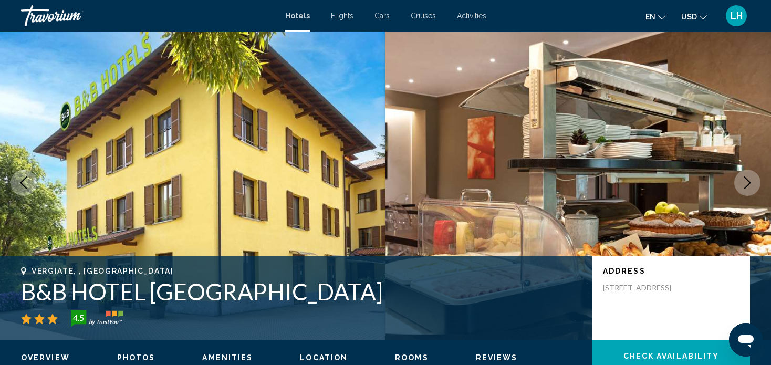
click at [746, 180] on icon "Next image" at bounding box center [747, 183] width 13 height 13
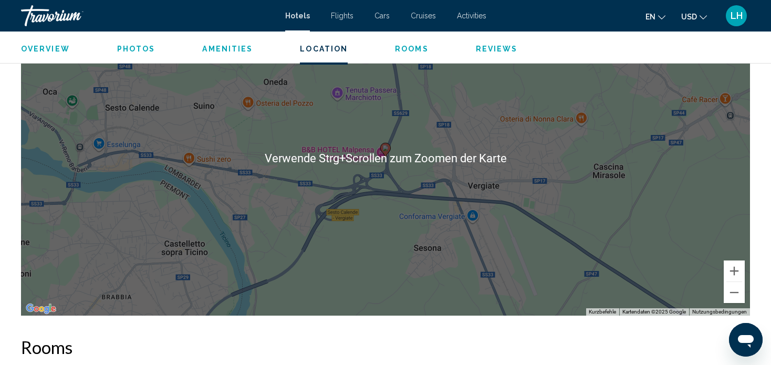
scroll to position [1110, 0]
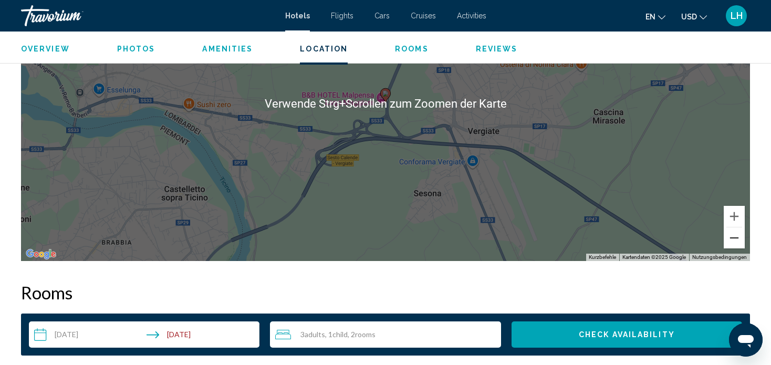
click at [737, 240] on button "Verkleinern" at bounding box center [734, 237] width 21 height 21
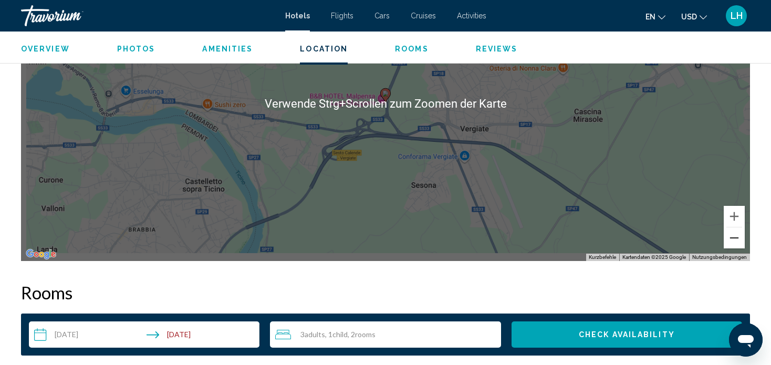
click at [737, 240] on button "Verkleinern" at bounding box center [734, 237] width 21 height 21
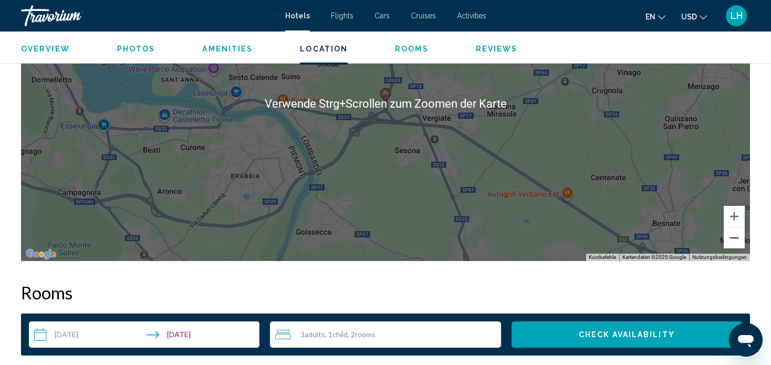
click at [737, 240] on button "Verkleinern" at bounding box center [734, 237] width 21 height 21
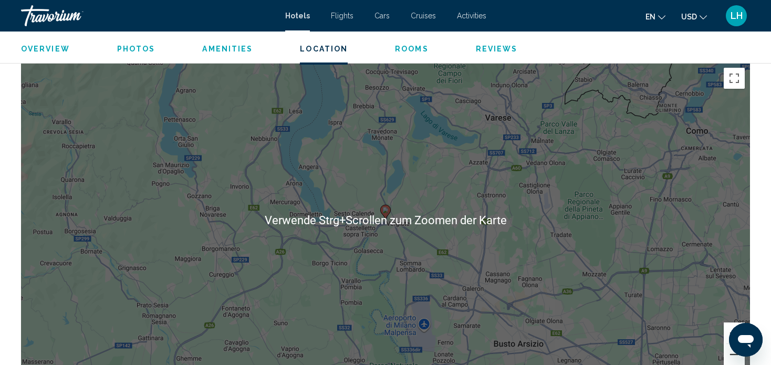
scroll to position [1005, 0]
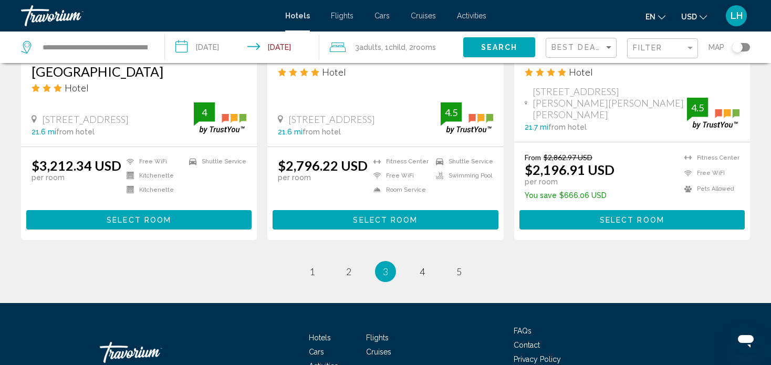
scroll to position [1419, 0]
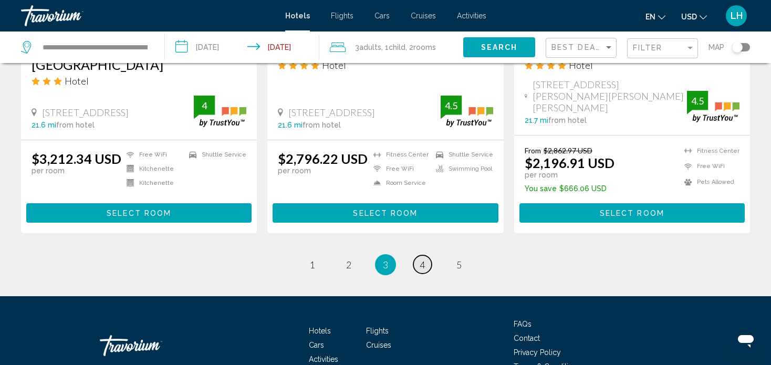
click at [422, 259] on span "4" at bounding box center [422, 265] width 5 height 12
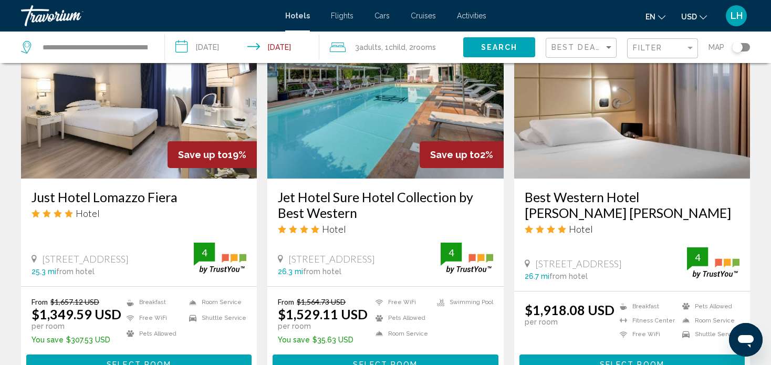
scroll to position [946, 0]
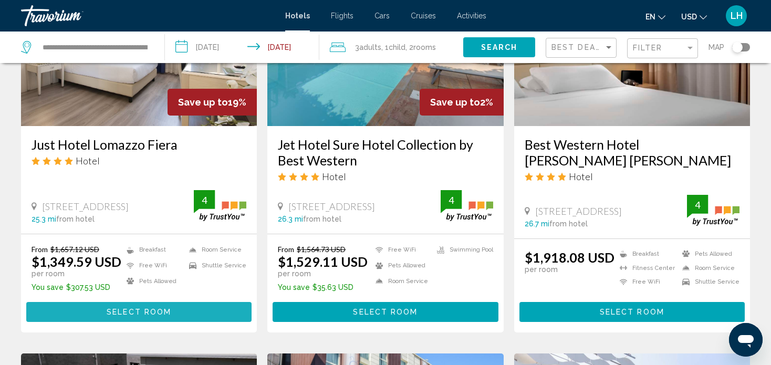
click at [136, 308] on span "Select Room" at bounding box center [139, 312] width 65 height 8
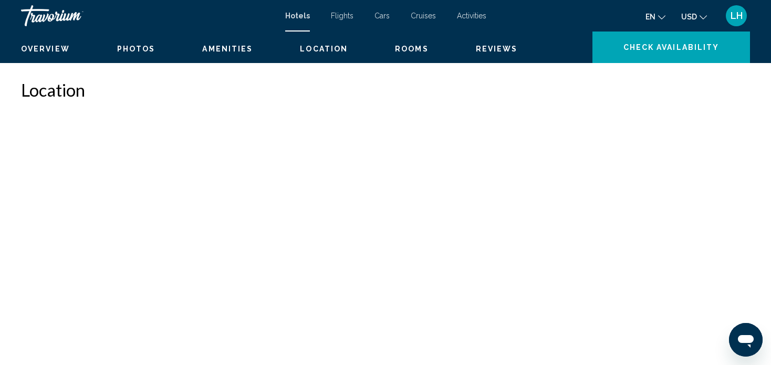
scroll to position [6, 0]
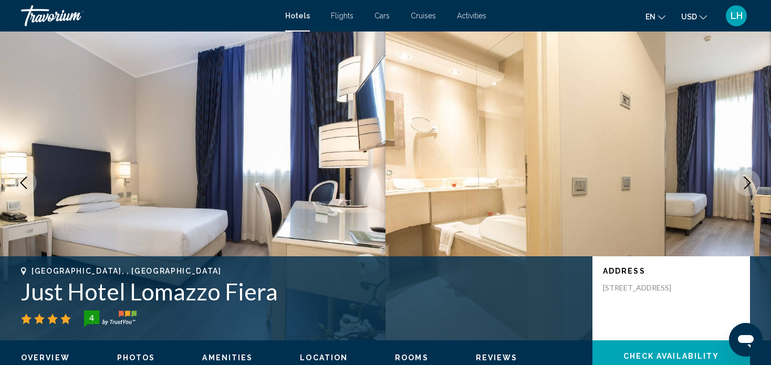
click at [750, 183] on icon "Next image" at bounding box center [747, 183] width 13 height 13
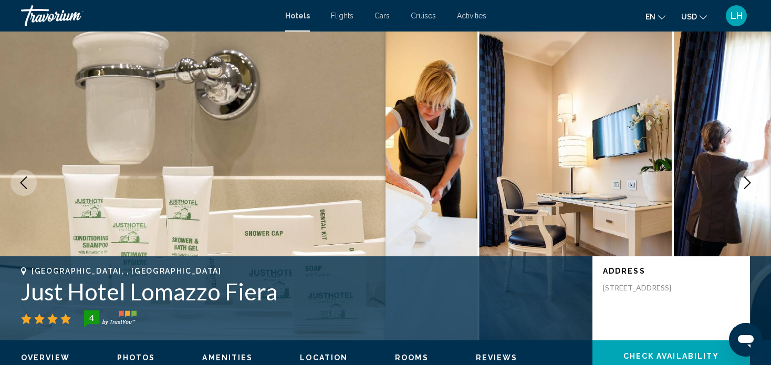
click at [750, 183] on icon "Next image" at bounding box center [747, 183] width 13 height 13
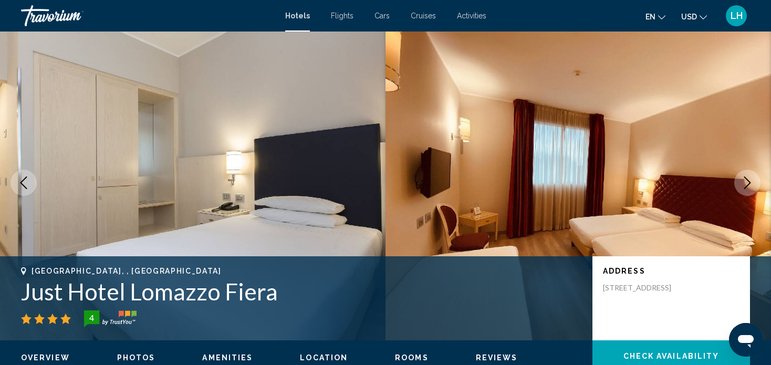
click at [747, 181] on icon "Next image" at bounding box center [747, 183] width 13 height 13
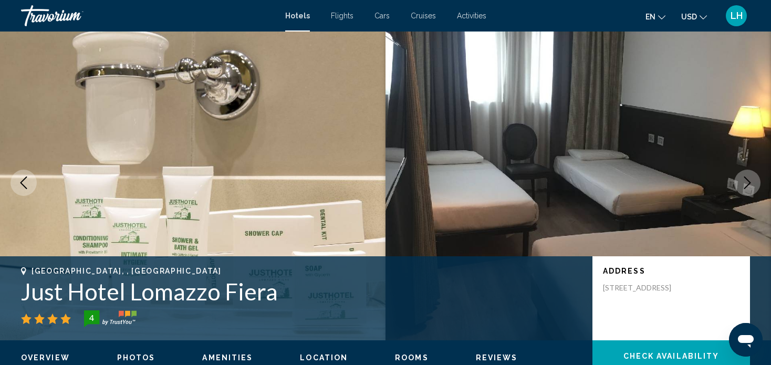
click at [747, 181] on icon "Next image" at bounding box center [747, 183] width 13 height 13
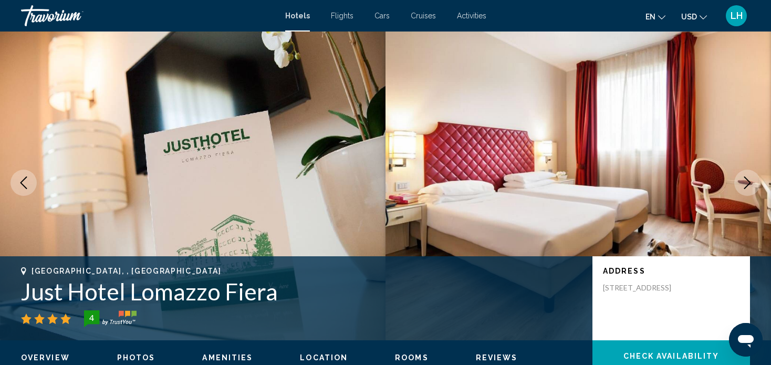
click at [747, 181] on icon "Next image" at bounding box center [747, 183] width 13 height 13
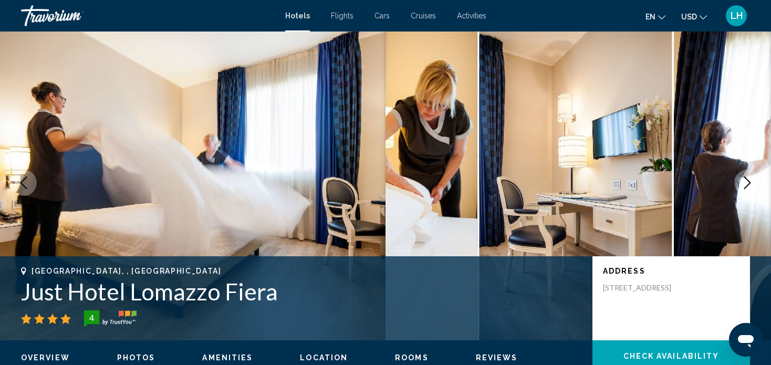
click at [747, 181] on icon "Next image" at bounding box center [747, 183] width 13 height 13
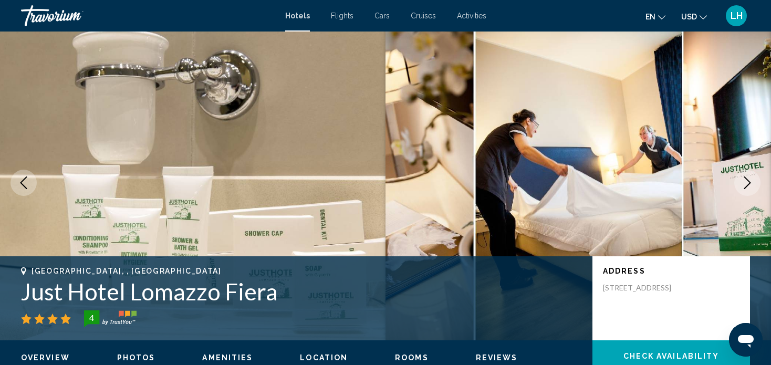
click at [747, 181] on icon "Next image" at bounding box center [747, 183] width 13 height 13
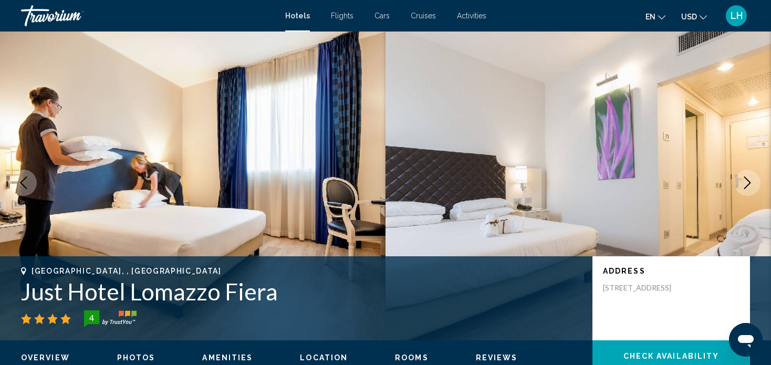
click at [747, 181] on icon "Next image" at bounding box center [747, 183] width 13 height 13
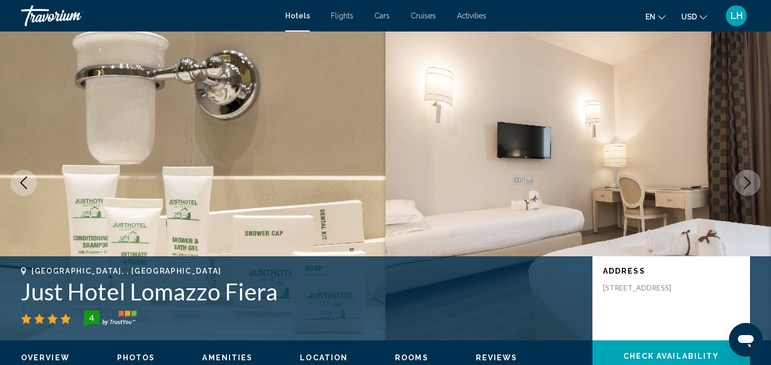
click at [747, 181] on icon "Next image" at bounding box center [747, 183] width 13 height 13
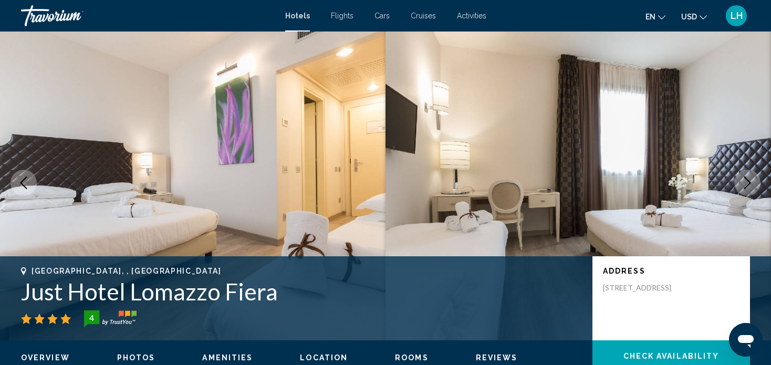
click at [747, 181] on icon "Next image" at bounding box center [747, 183] width 13 height 13
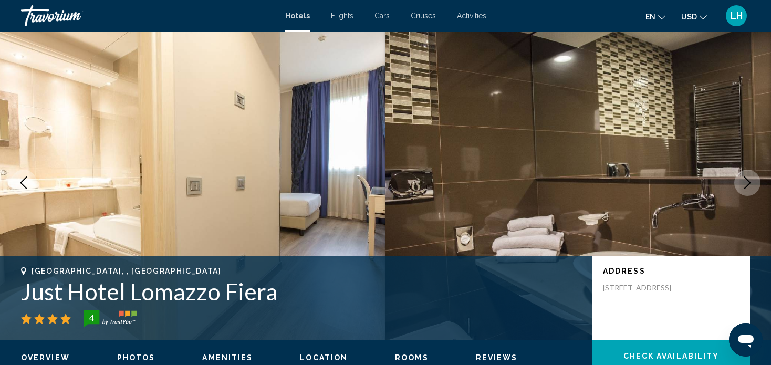
click at [747, 181] on icon "Next image" at bounding box center [747, 183] width 13 height 13
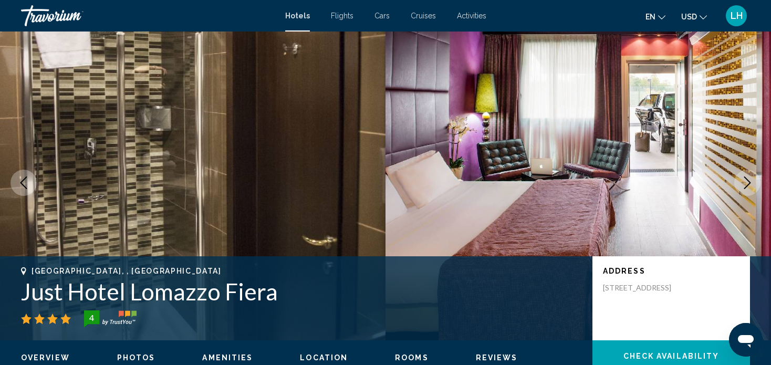
click at [747, 181] on icon "Next image" at bounding box center [747, 183] width 13 height 13
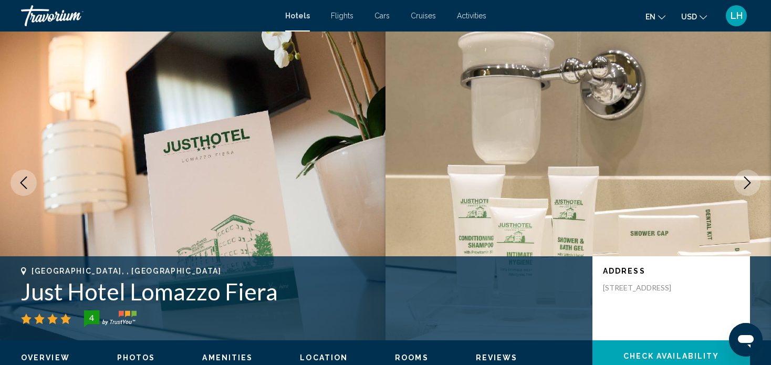
click at [747, 181] on icon "Next image" at bounding box center [747, 183] width 13 height 13
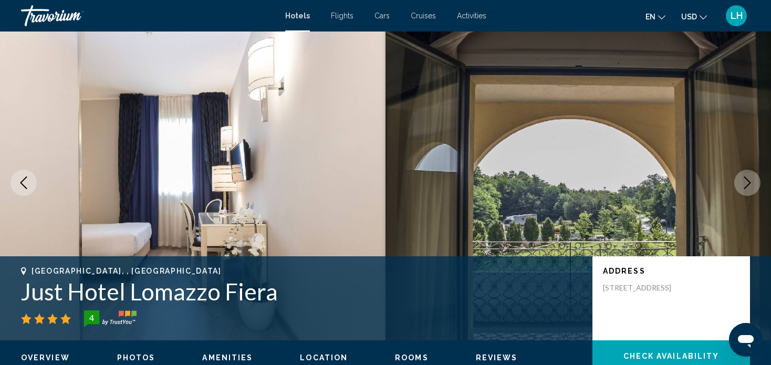
click at [747, 181] on icon "Next image" at bounding box center [747, 183] width 13 height 13
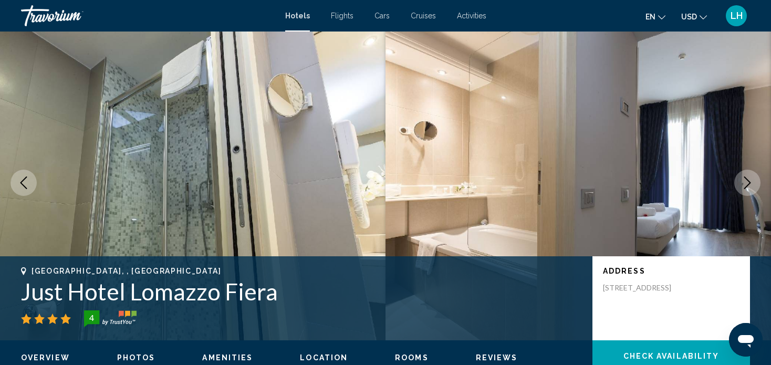
click at [747, 181] on icon "Next image" at bounding box center [747, 183] width 13 height 13
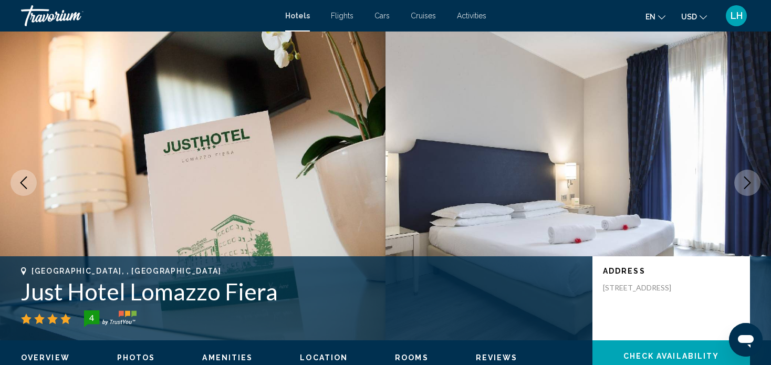
click at [747, 181] on icon "Next image" at bounding box center [747, 183] width 13 height 13
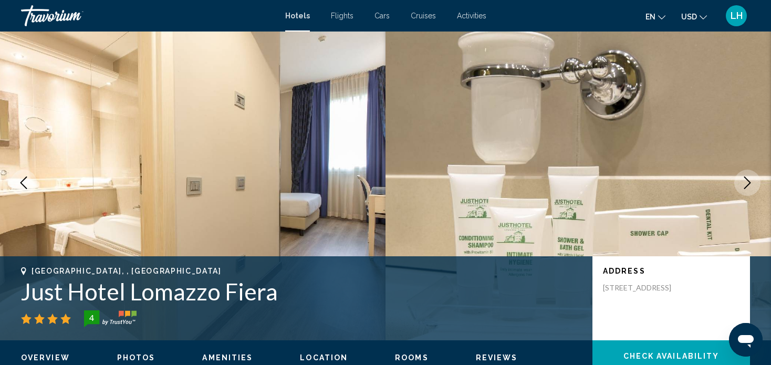
click at [747, 181] on icon "Next image" at bounding box center [747, 183] width 13 height 13
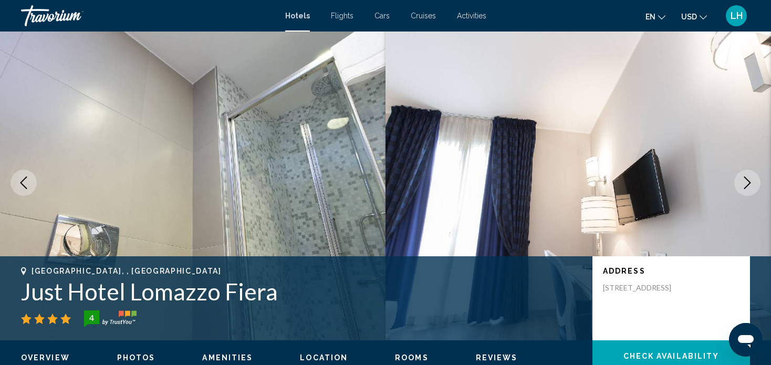
click at [747, 181] on icon "Next image" at bounding box center [747, 183] width 13 height 13
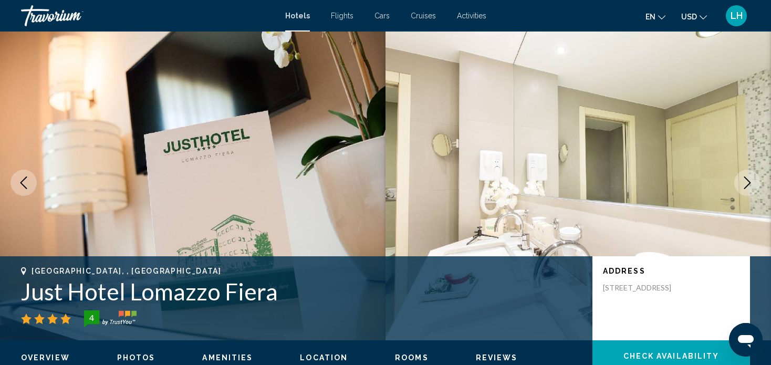
click at [747, 181] on icon "Next image" at bounding box center [747, 183] width 13 height 13
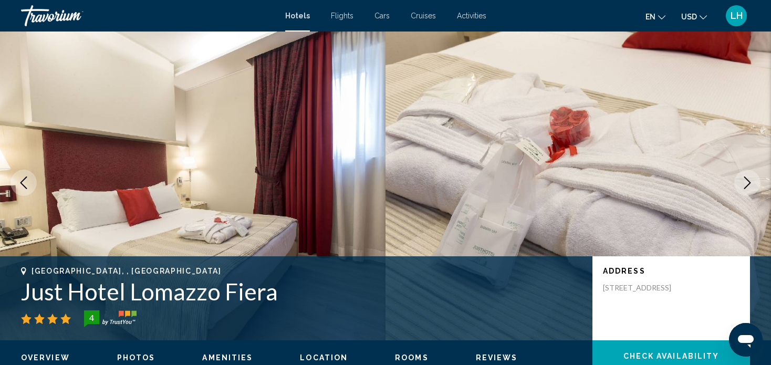
click at [747, 181] on icon "Next image" at bounding box center [747, 183] width 13 height 13
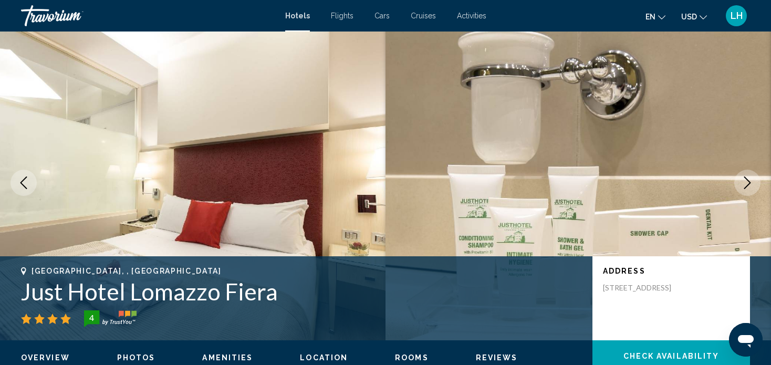
click at [747, 181] on icon "Next image" at bounding box center [747, 183] width 13 height 13
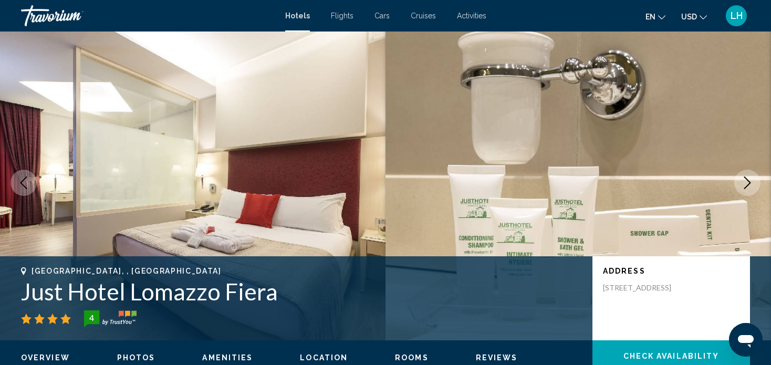
click at [746, 179] on icon "Next image" at bounding box center [747, 183] width 13 height 13
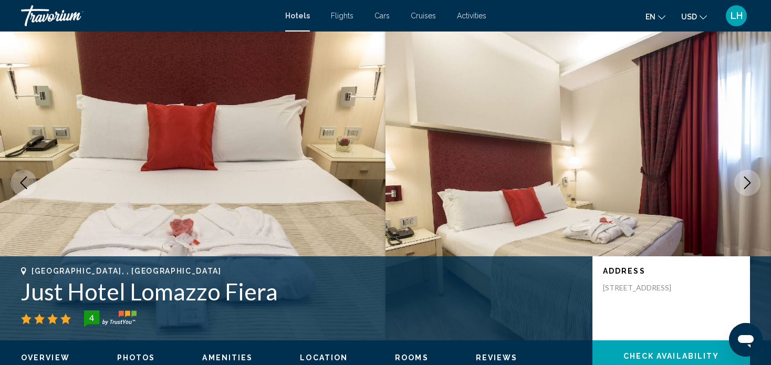
click at [745, 179] on icon "Next image" at bounding box center [747, 183] width 13 height 13
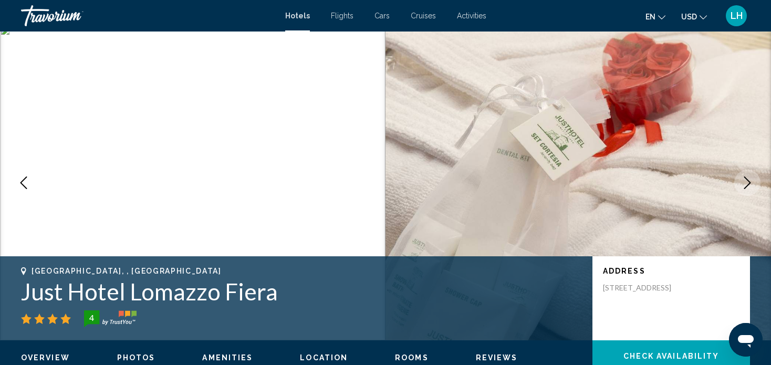
click at [745, 179] on icon "Next image" at bounding box center [747, 183] width 13 height 13
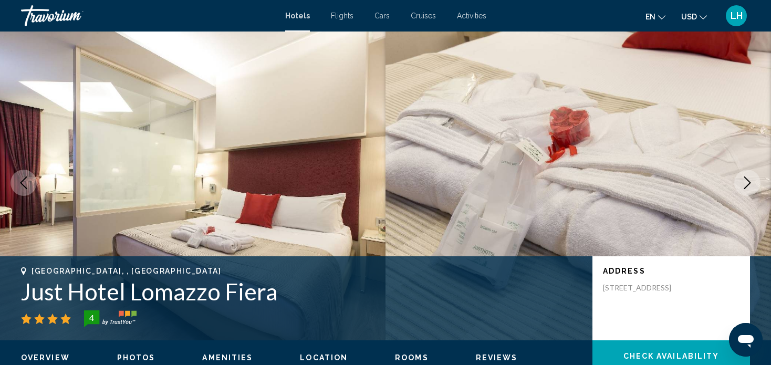
click at [745, 179] on icon "Next image" at bounding box center [747, 183] width 13 height 13
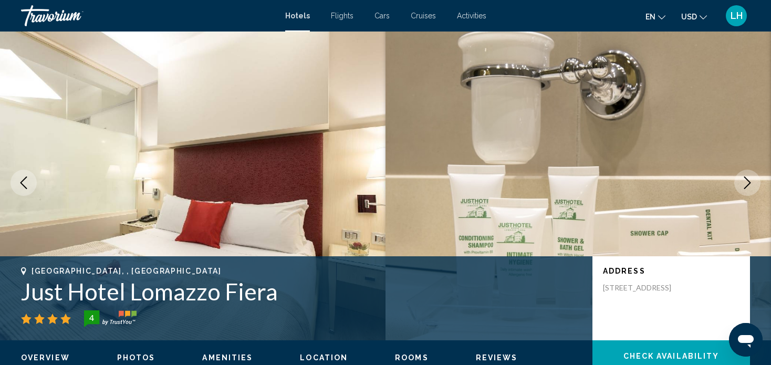
click at [745, 179] on icon "Next image" at bounding box center [747, 183] width 13 height 13
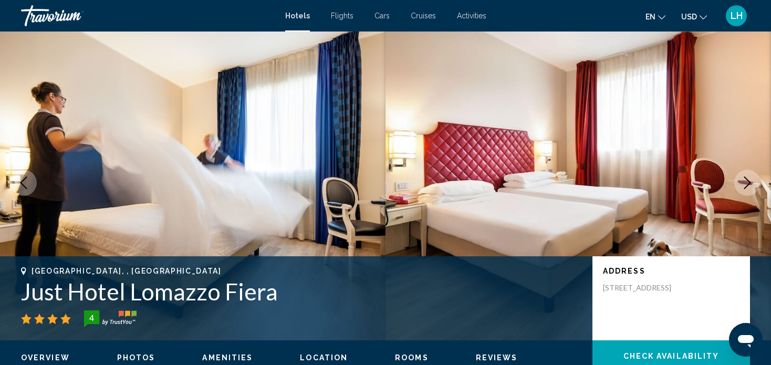
click at [745, 178] on icon "Next image" at bounding box center [747, 183] width 13 height 13
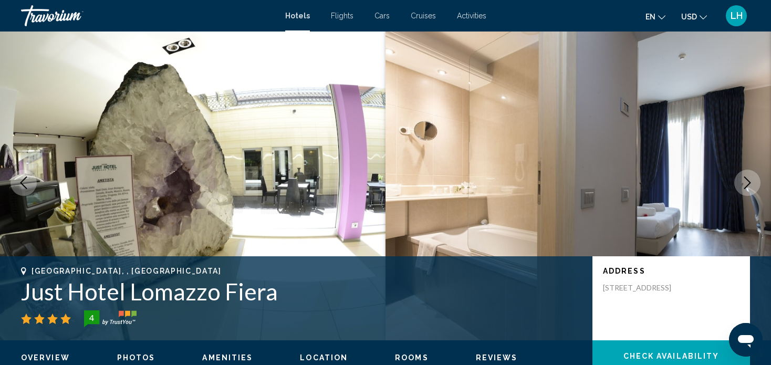
click at [744, 177] on icon "Next image" at bounding box center [747, 183] width 13 height 13
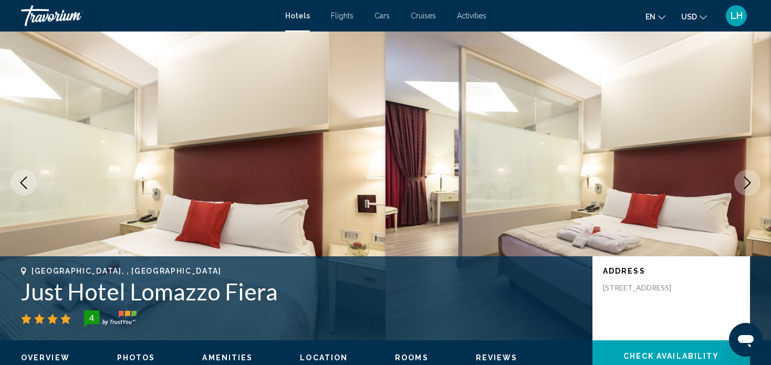
click at [744, 177] on icon "Next image" at bounding box center [747, 183] width 13 height 13
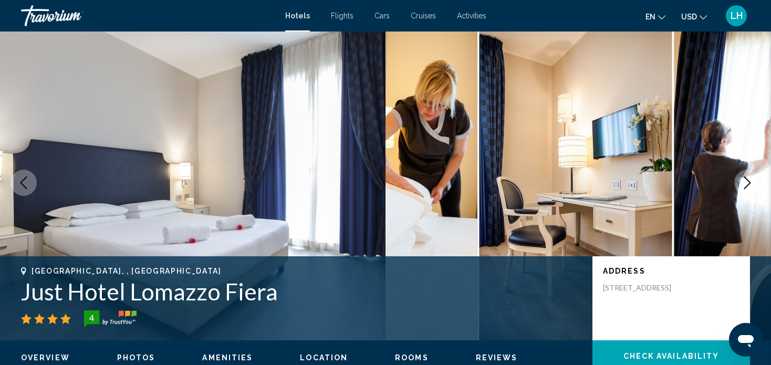
click at [744, 177] on icon "Next image" at bounding box center [747, 183] width 13 height 13
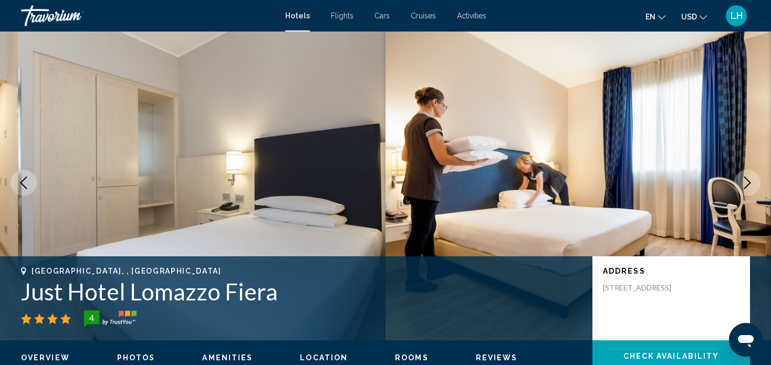
click at [744, 177] on icon "Next image" at bounding box center [747, 183] width 13 height 13
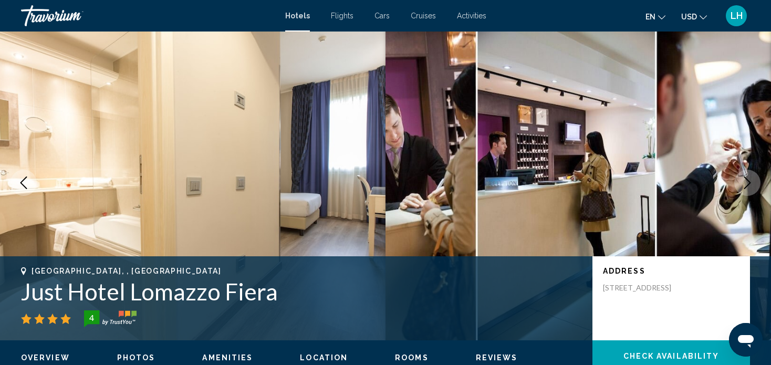
click at [747, 181] on icon "Next image" at bounding box center [747, 183] width 13 height 13
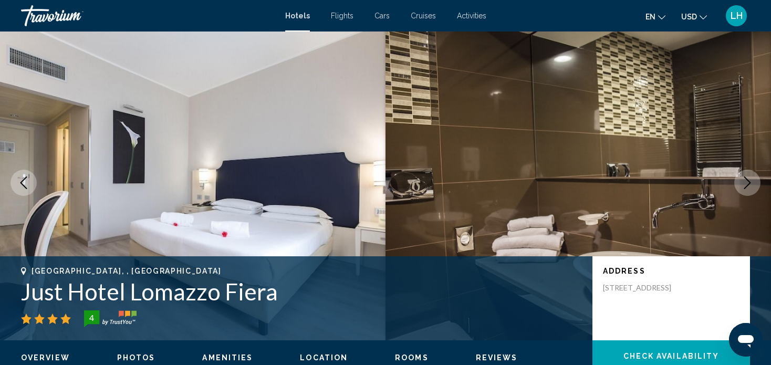
click at [746, 181] on icon "Next image" at bounding box center [747, 183] width 13 height 13
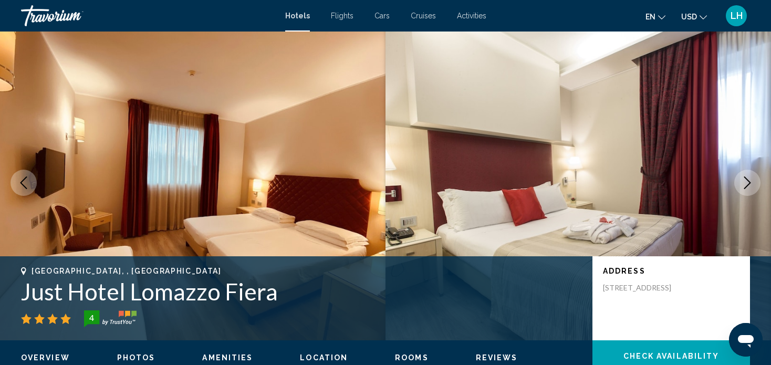
click at [746, 181] on icon "Next image" at bounding box center [747, 183] width 13 height 13
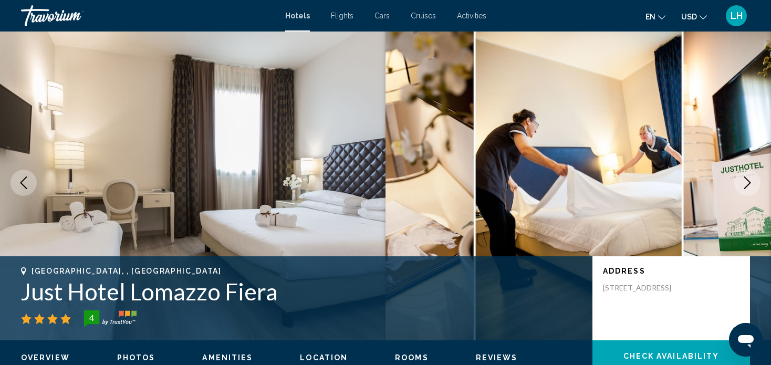
click at [746, 181] on icon "Next image" at bounding box center [747, 183] width 13 height 13
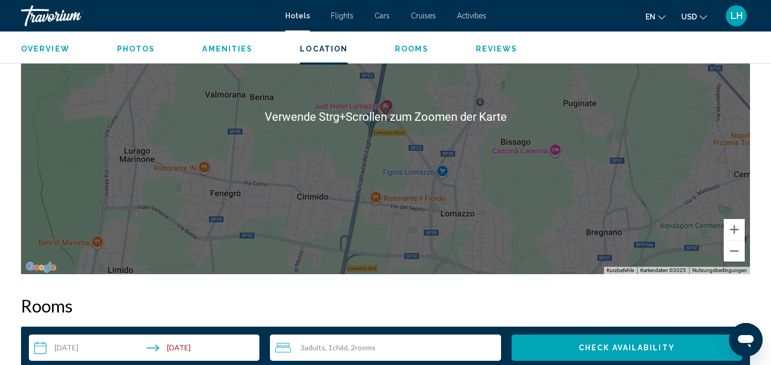
scroll to position [1110, 0]
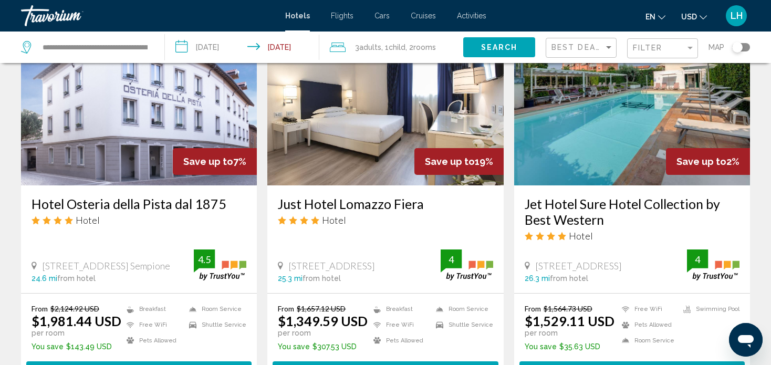
scroll to position [946, 0]
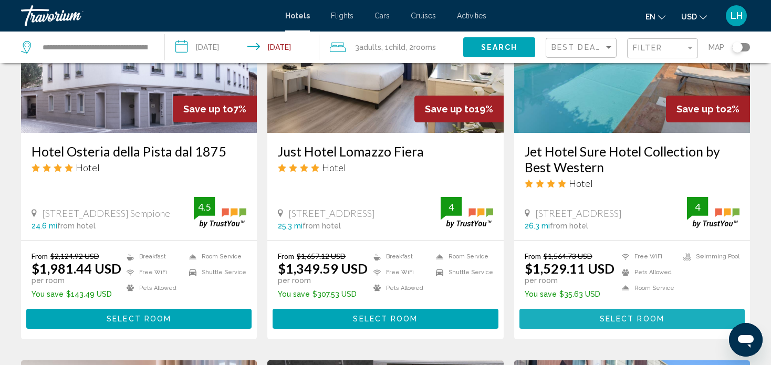
click at [626, 315] on span "Select Room" at bounding box center [632, 319] width 65 height 8
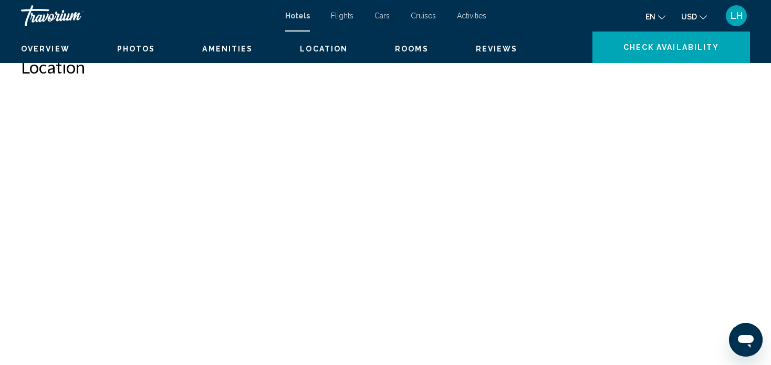
scroll to position [6, 0]
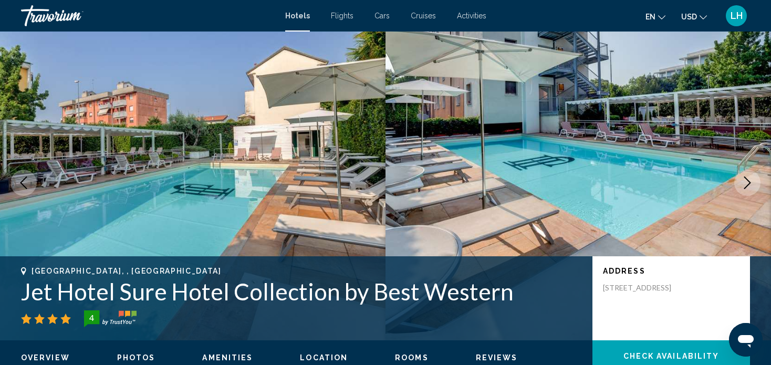
click at [749, 181] on icon "Next image" at bounding box center [747, 183] width 7 height 13
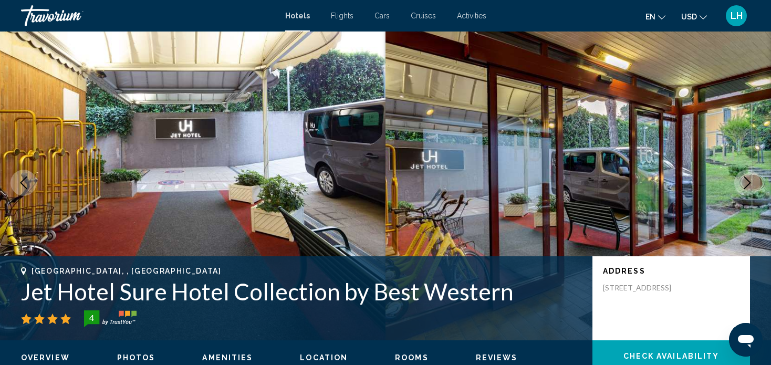
click at [748, 180] on icon "Next image" at bounding box center [747, 183] width 7 height 13
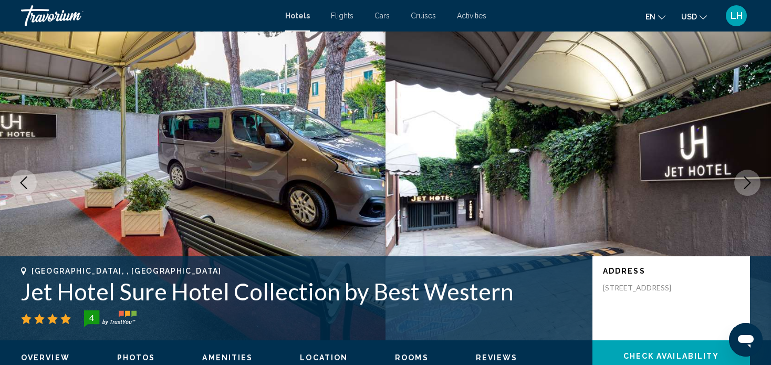
click at [748, 180] on icon "Next image" at bounding box center [747, 183] width 7 height 13
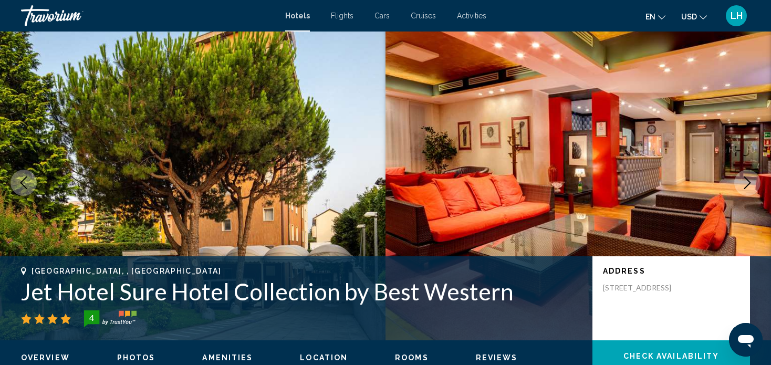
click at [748, 180] on icon "Next image" at bounding box center [747, 183] width 7 height 13
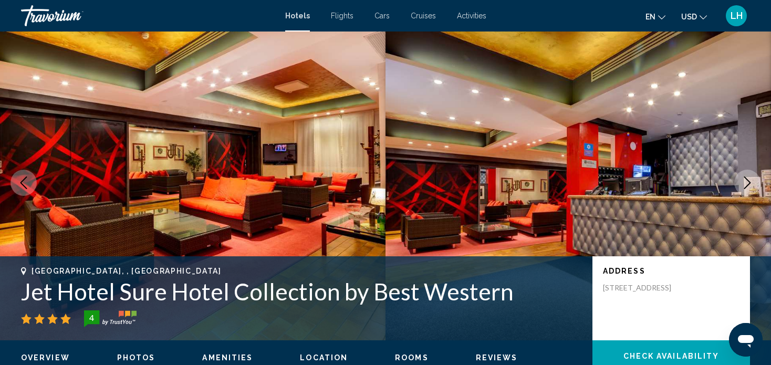
click at [748, 180] on icon "Next image" at bounding box center [747, 183] width 7 height 13
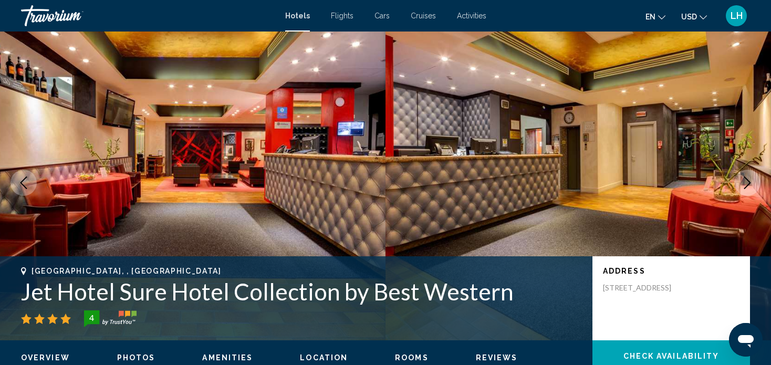
click at [748, 180] on icon "Next image" at bounding box center [747, 183] width 7 height 13
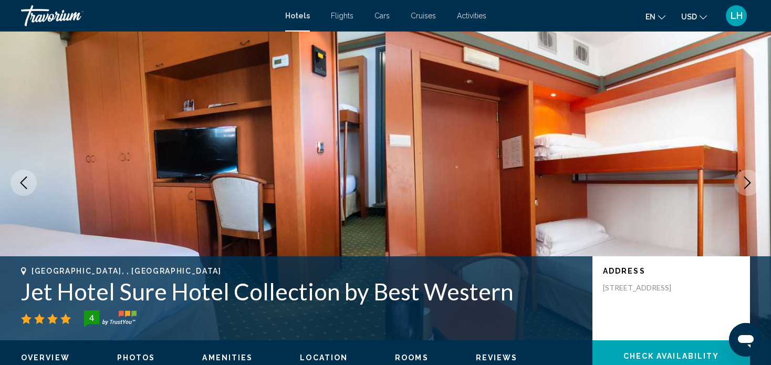
click at [748, 180] on icon "Next image" at bounding box center [747, 183] width 7 height 13
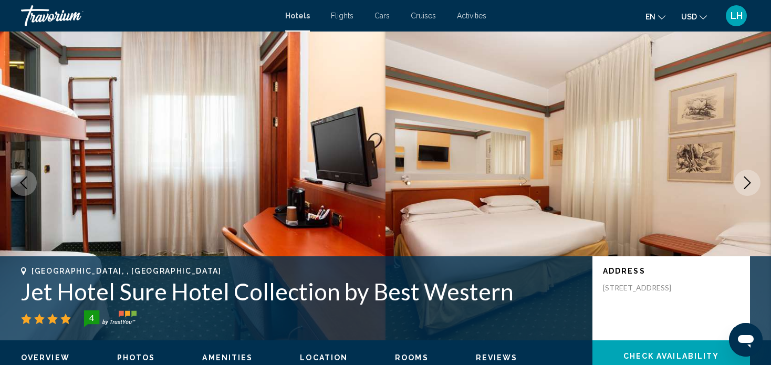
click at [748, 180] on icon "Next image" at bounding box center [747, 183] width 7 height 13
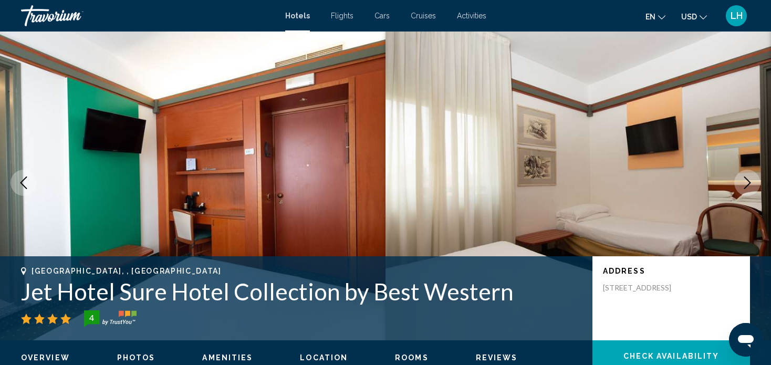
click at [748, 180] on icon "Next image" at bounding box center [747, 183] width 7 height 13
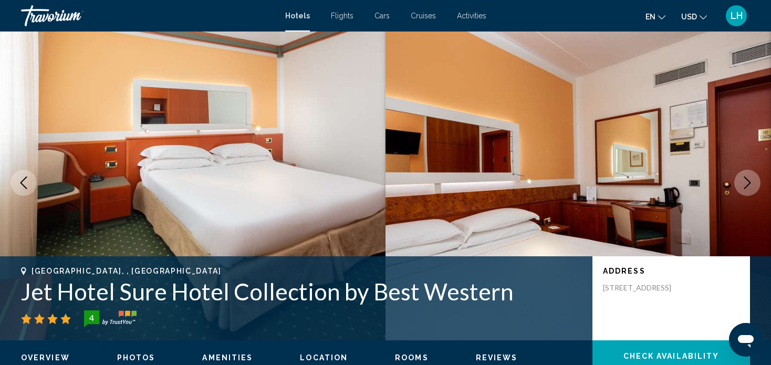
click at [748, 180] on icon "Next image" at bounding box center [747, 183] width 7 height 13
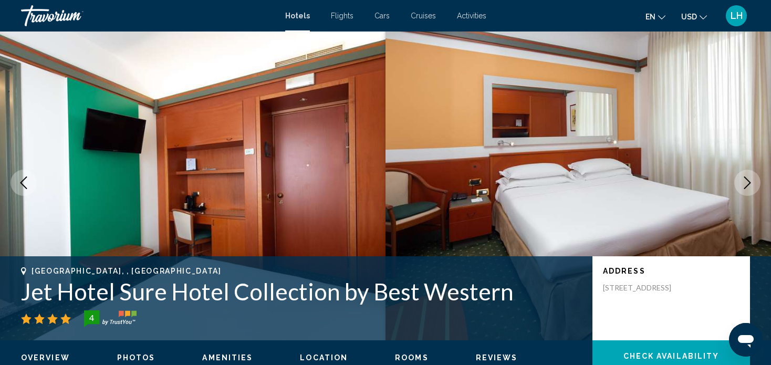
click at [748, 180] on icon "Next image" at bounding box center [747, 183] width 7 height 13
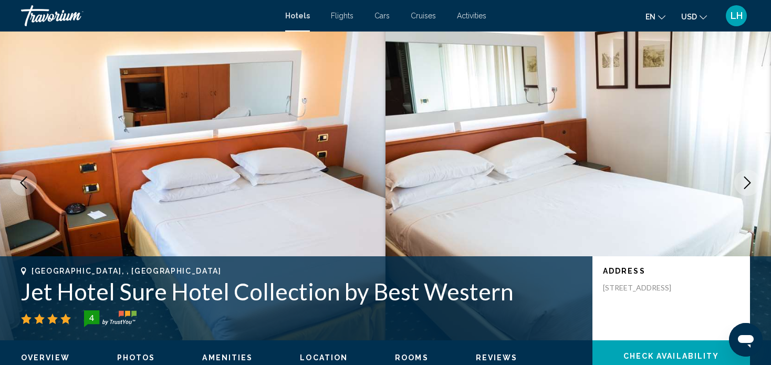
click at [748, 180] on icon "Next image" at bounding box center [747, 183] width 7 height 13
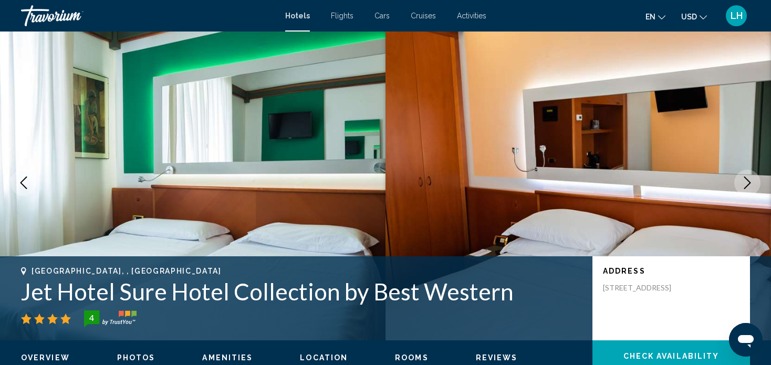
click at [748, 180] on icon "Next image" at bounding box center [747, 183] width 7 height 13
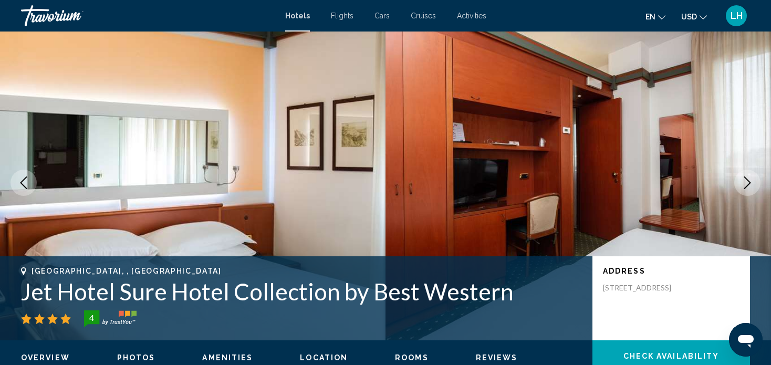
click at [747, 180] on icon "Next image" at bounding box center [747, 183] width 13 height 13
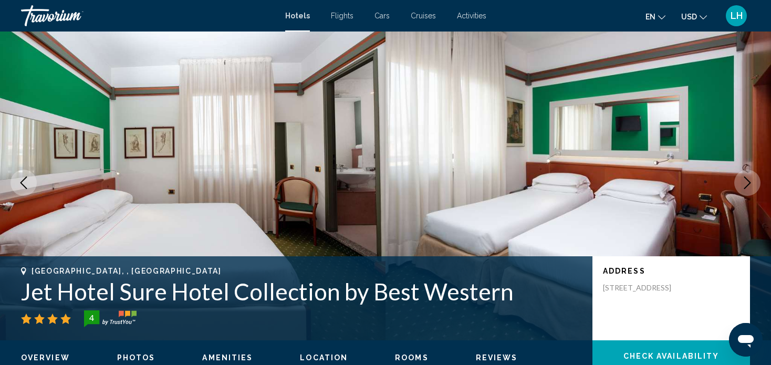
click at [747, 179] on icon "Next image" at bounding box center [747, 183] width 7 height 13
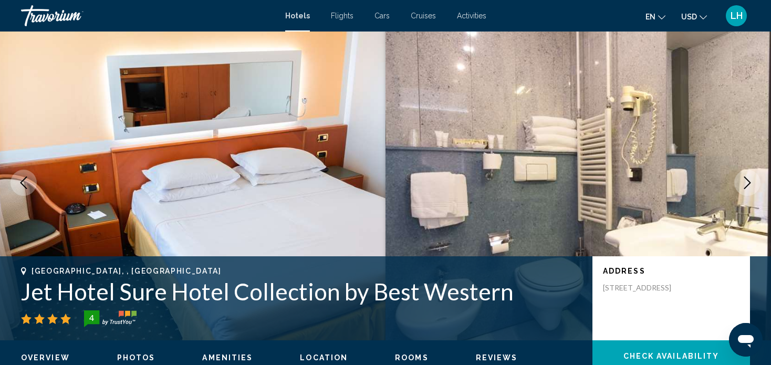
click at [747, 179] on icon "Next image" at bounding box center [747, 183] width 7 height 13
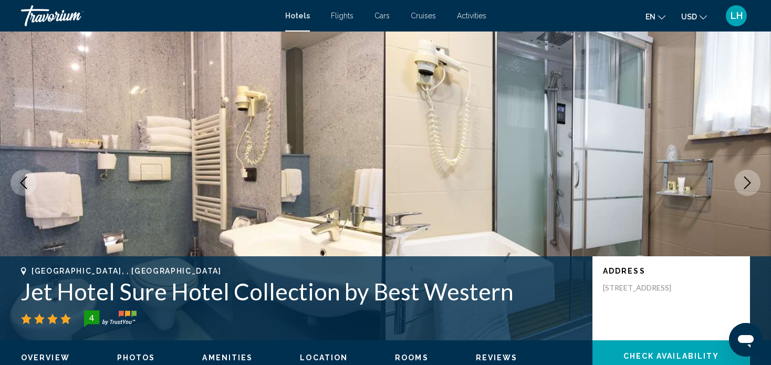
click at [747, 179] on icon "Next image" at bounding box center [747, 183] width 7 height 13
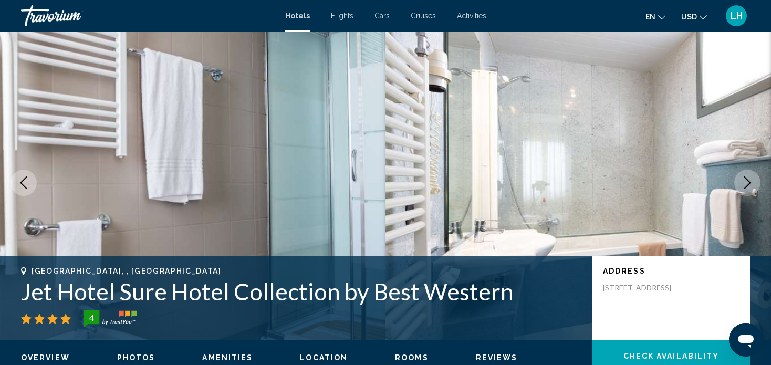
click at [747, 179] on icon "Next image" at bounding box center [747, 183] width 7 height 13
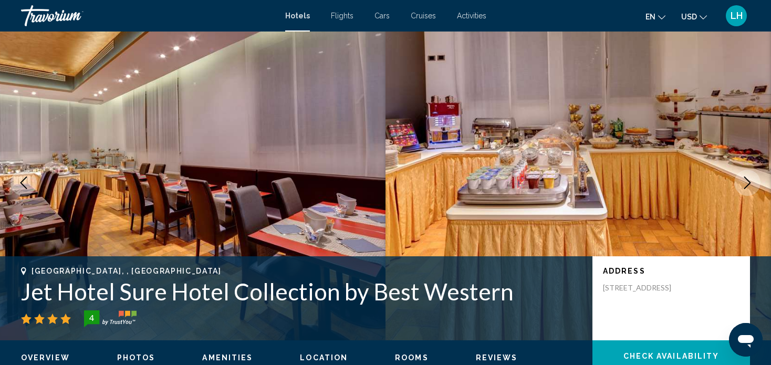
click at [747, 179] on icon "Next image" at bounding box center [747, 183] width 7 height 13
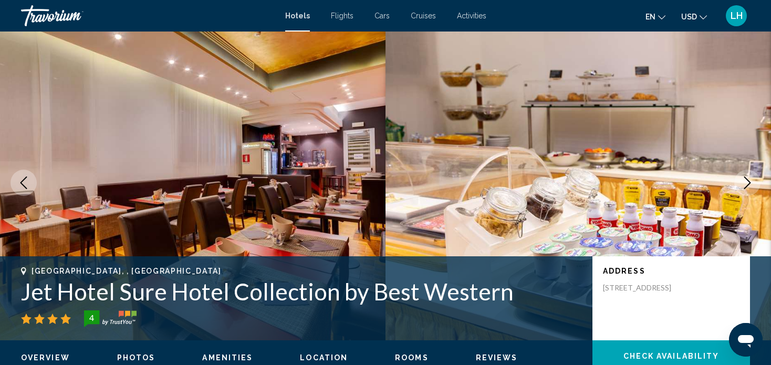
click at [747, 179] on icon "Next image" at bounding box center [747, 183] width 7 height 13
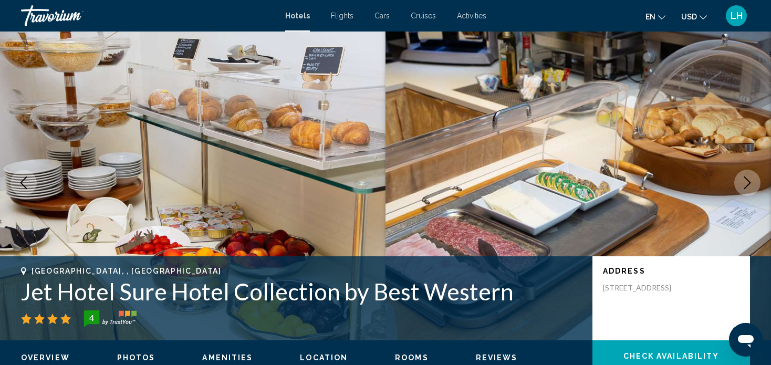
click at [747, 179] on icon "Next image" at bounding box center [747, 183] width 7 height 13
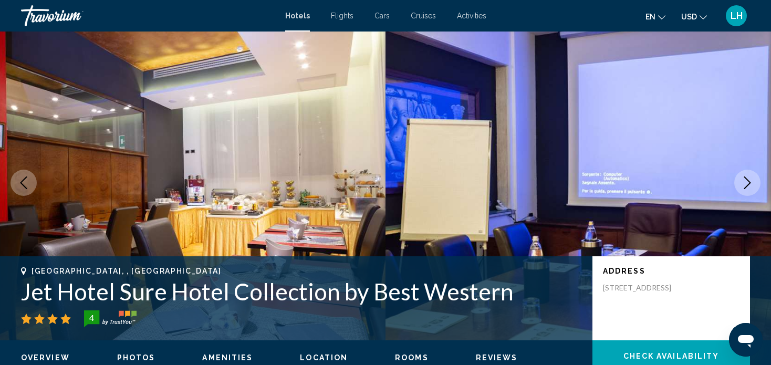
click at [747, 179] on icon "Next image" at bounding box center [747, 183] width 7 height 13
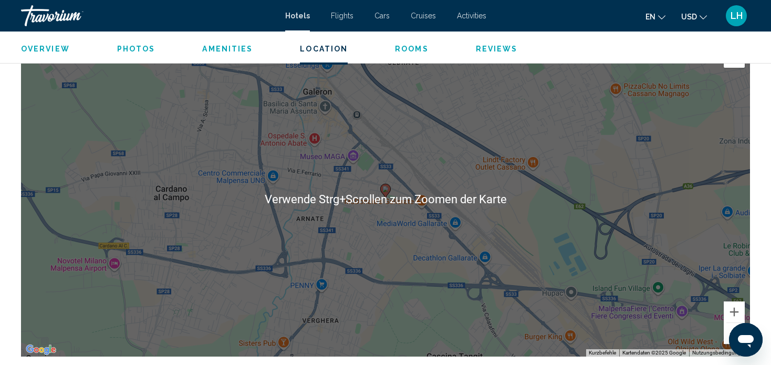
scroll to position [952, 0]
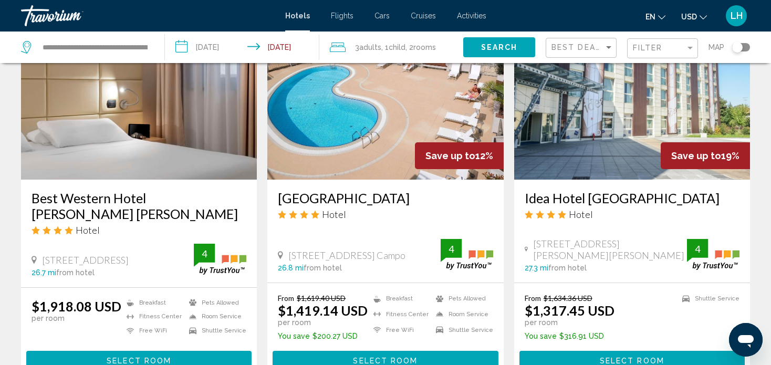
scroll to position [1313, 0]
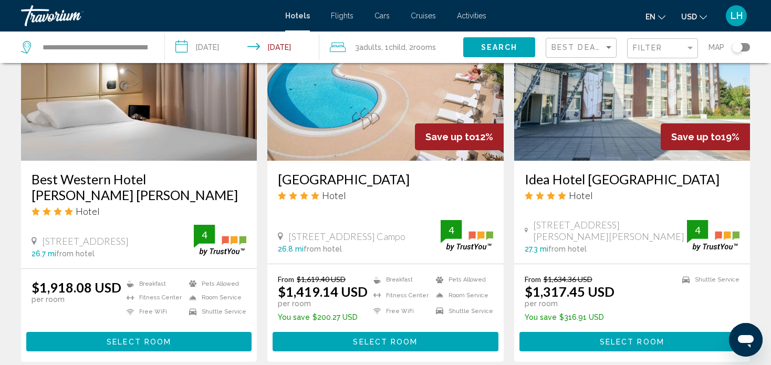
click at [382, 338] on span "Select Room" at bounding box center [385, 342] width 65 height 8
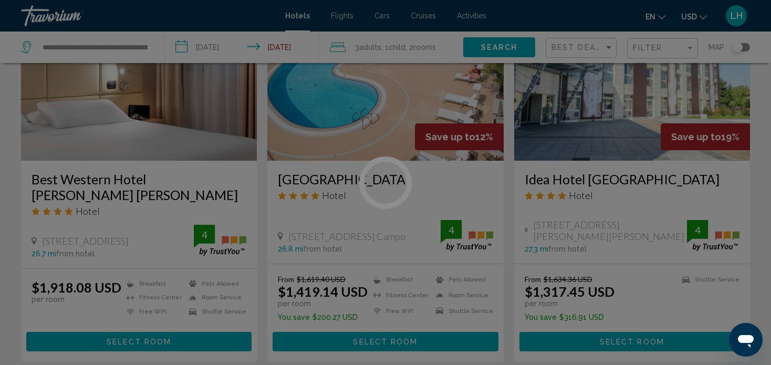
scroll to position [6, 0]
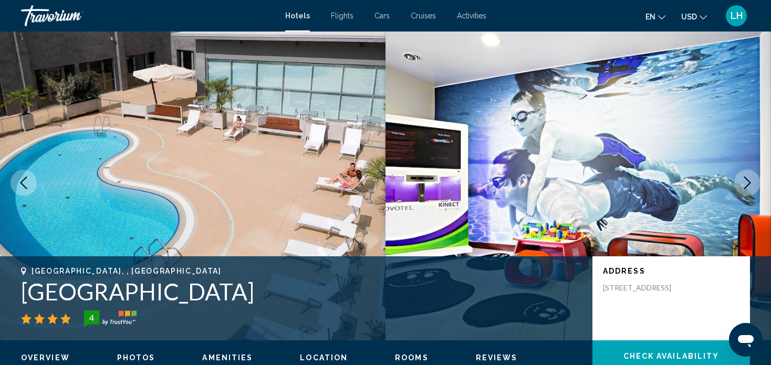
click at [749, 183] on icon "Next image" at bounding box center [747, 183] width 13 height 13
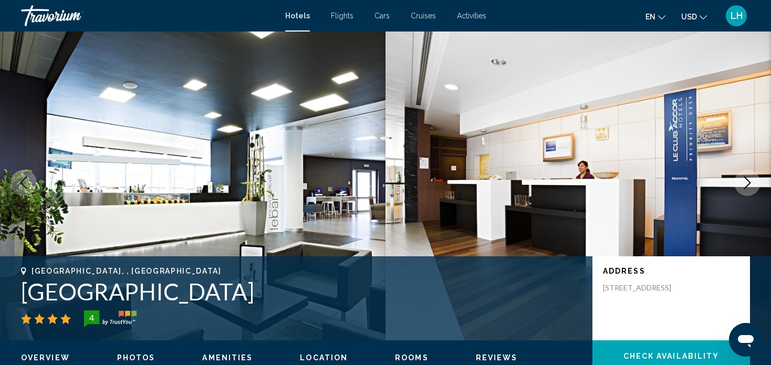
click at [746, 180] on icon "Next image" at bounding box center [747, 183] width 13 height 13
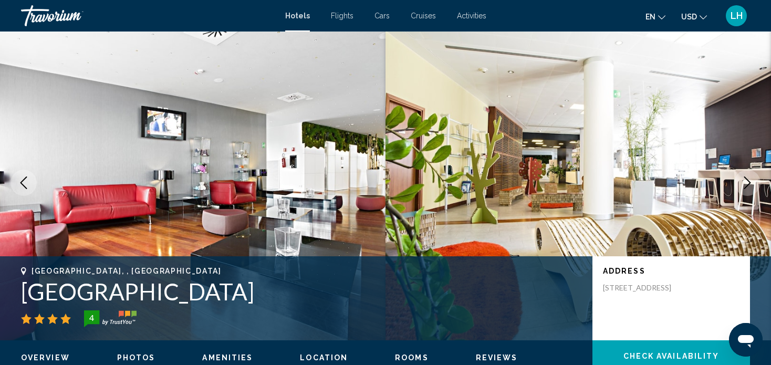
click at [746, 180] on icon "Next image" at bounding box center [747, 183] width 13 height 13
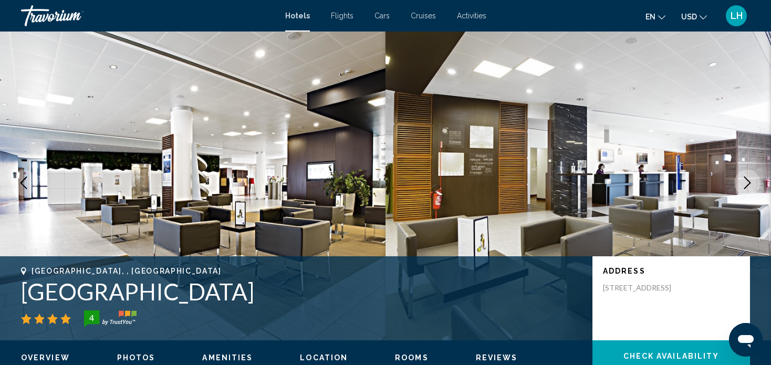
click at [746, 180] on icon "Next image" at bounding box center [747, 183] width 13 height 13
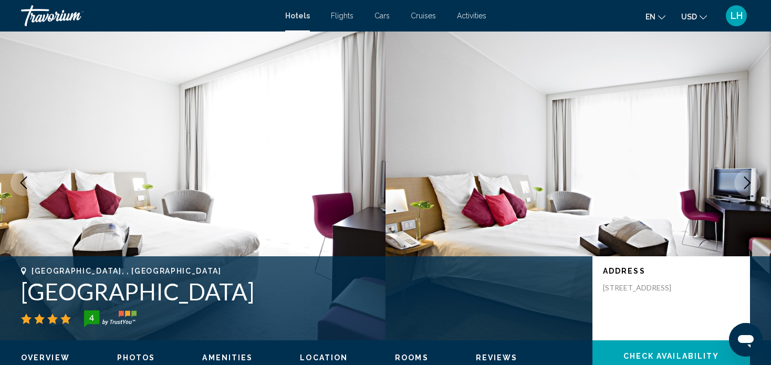
click at [746, 181] on icon "Next image" at bounding box center [747, 183] width 13 height 13
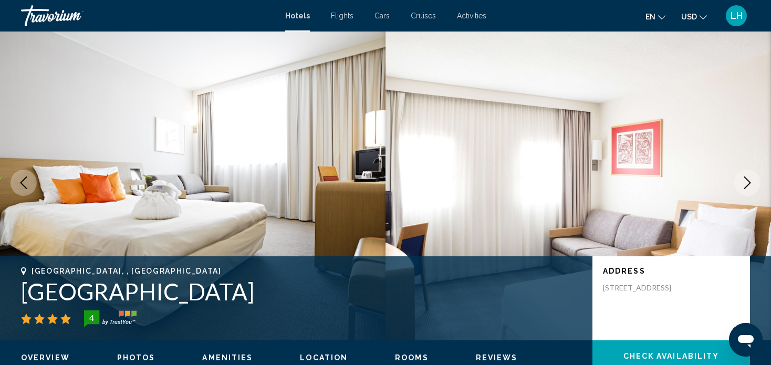
click at [746, 181] on icon "Next image" at bounding box center [747, 183] width 13 height 13
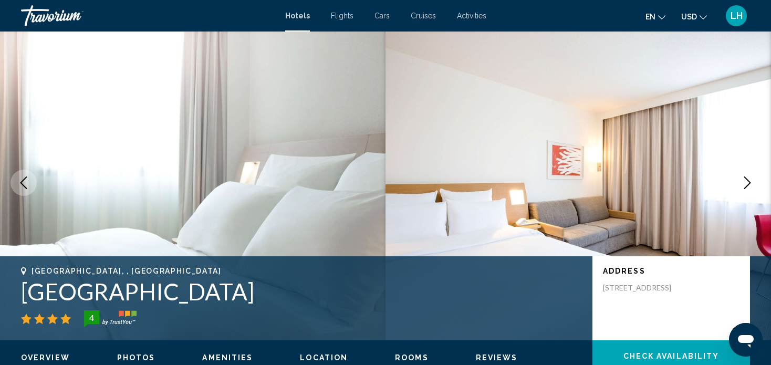
click at [748, 179] on icon "Next image" at bounding box center [747, 183] width 7 height 13
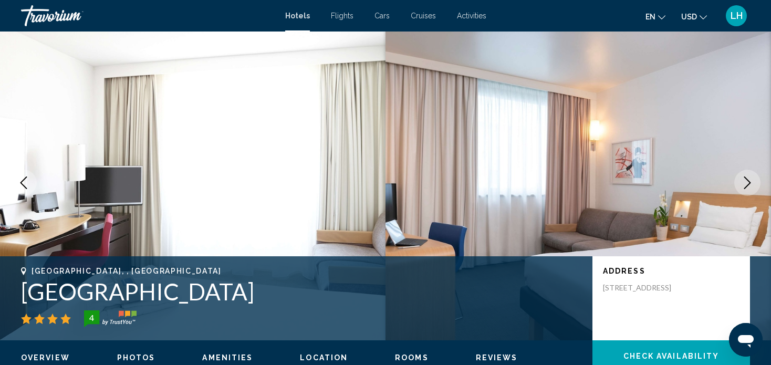
click at [747, 179] on icon "Next image" at bounding box center [747, 183] width 7 height 13
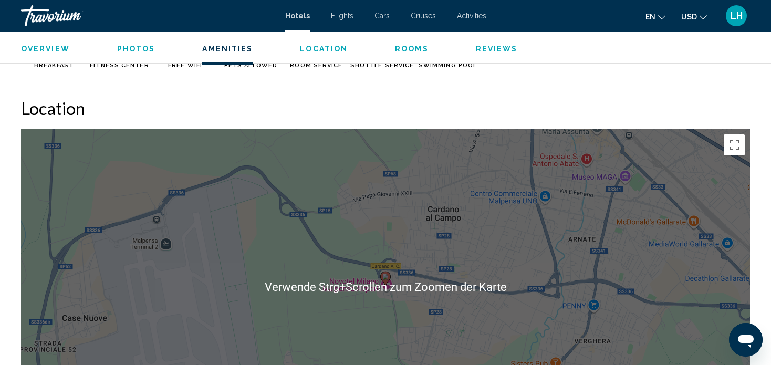
scroll to position [899, 0]
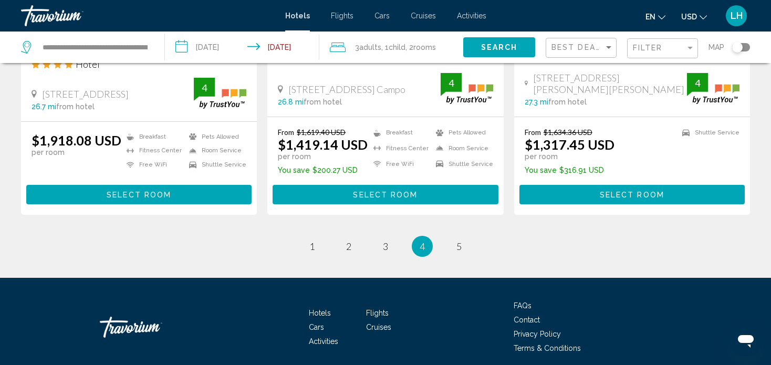
scroll to position [1461, 0]
click at [458, 241] on span "5" at bounding box center [459, 247] width 5 height 12
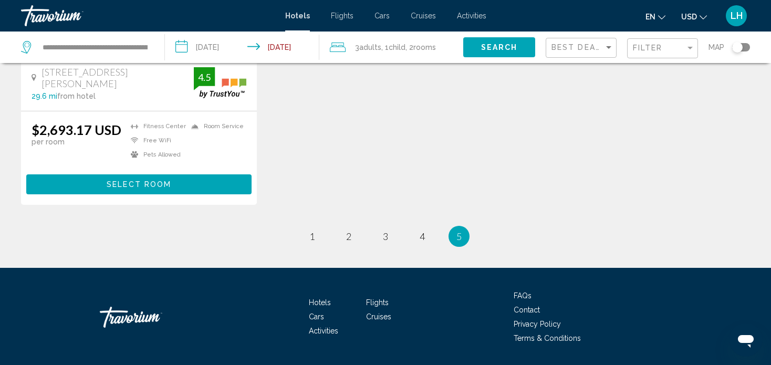
scroll to position [675, 0]
